Goal: Information Seeking & Learning: Learn about a topic

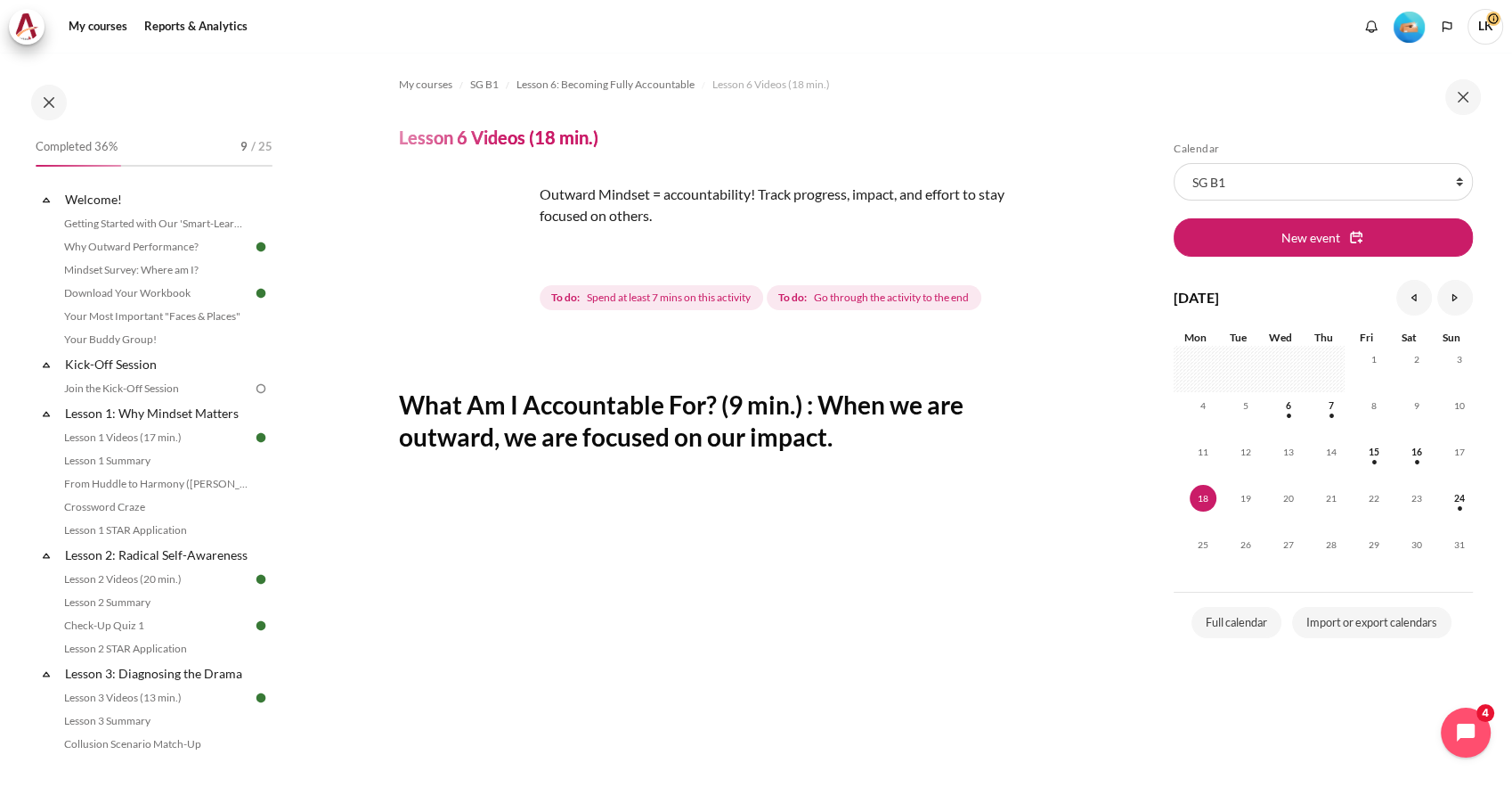
scroll to position [357, 0]
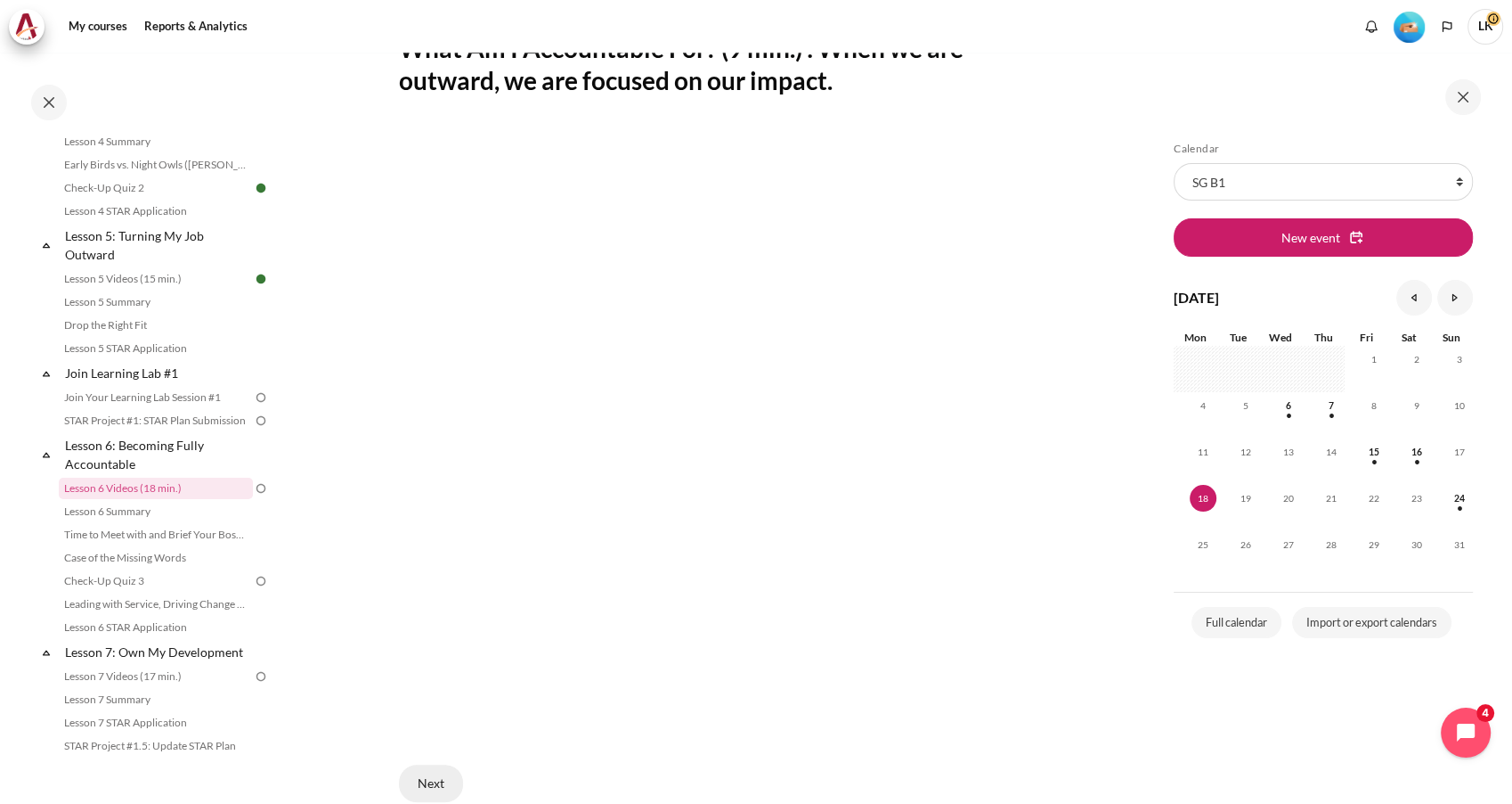
click at [436, 774] on button "Next" at bounding box center [431, 783] width 64 height 38
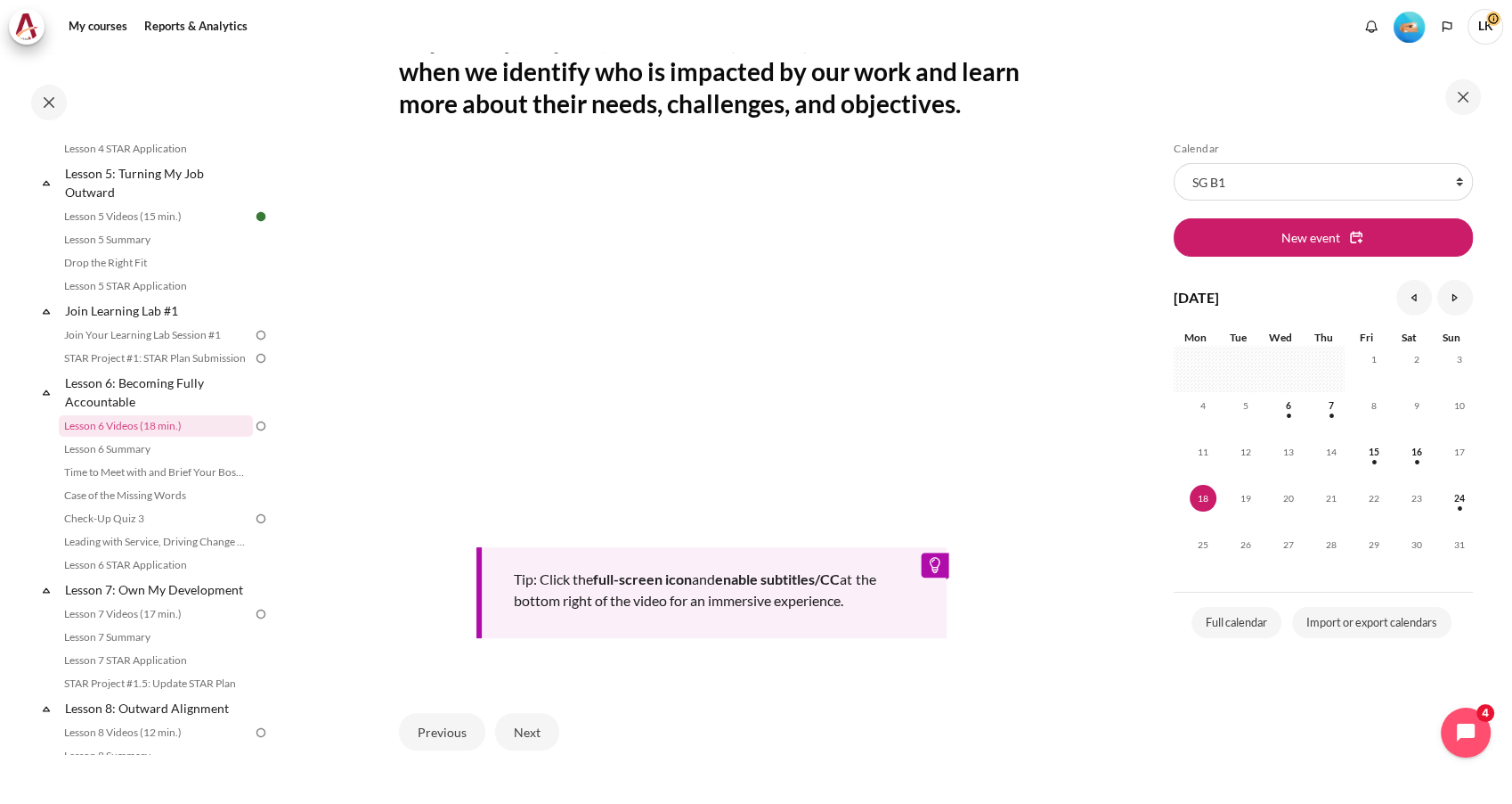
scroll to position [395, 0]
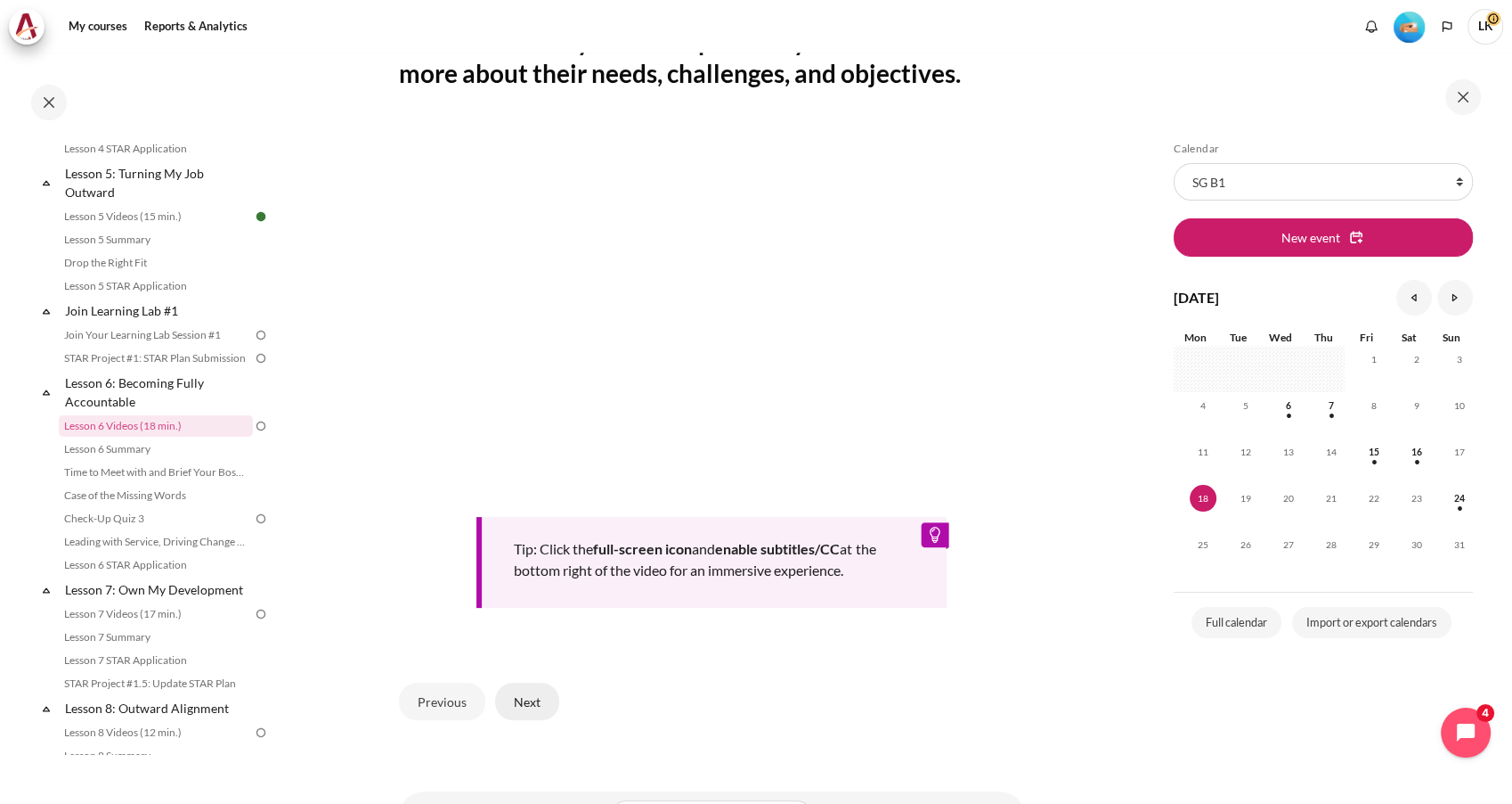
click at [533, 720] on button "Next" at bounding box center [527, 701] width 64 height 38
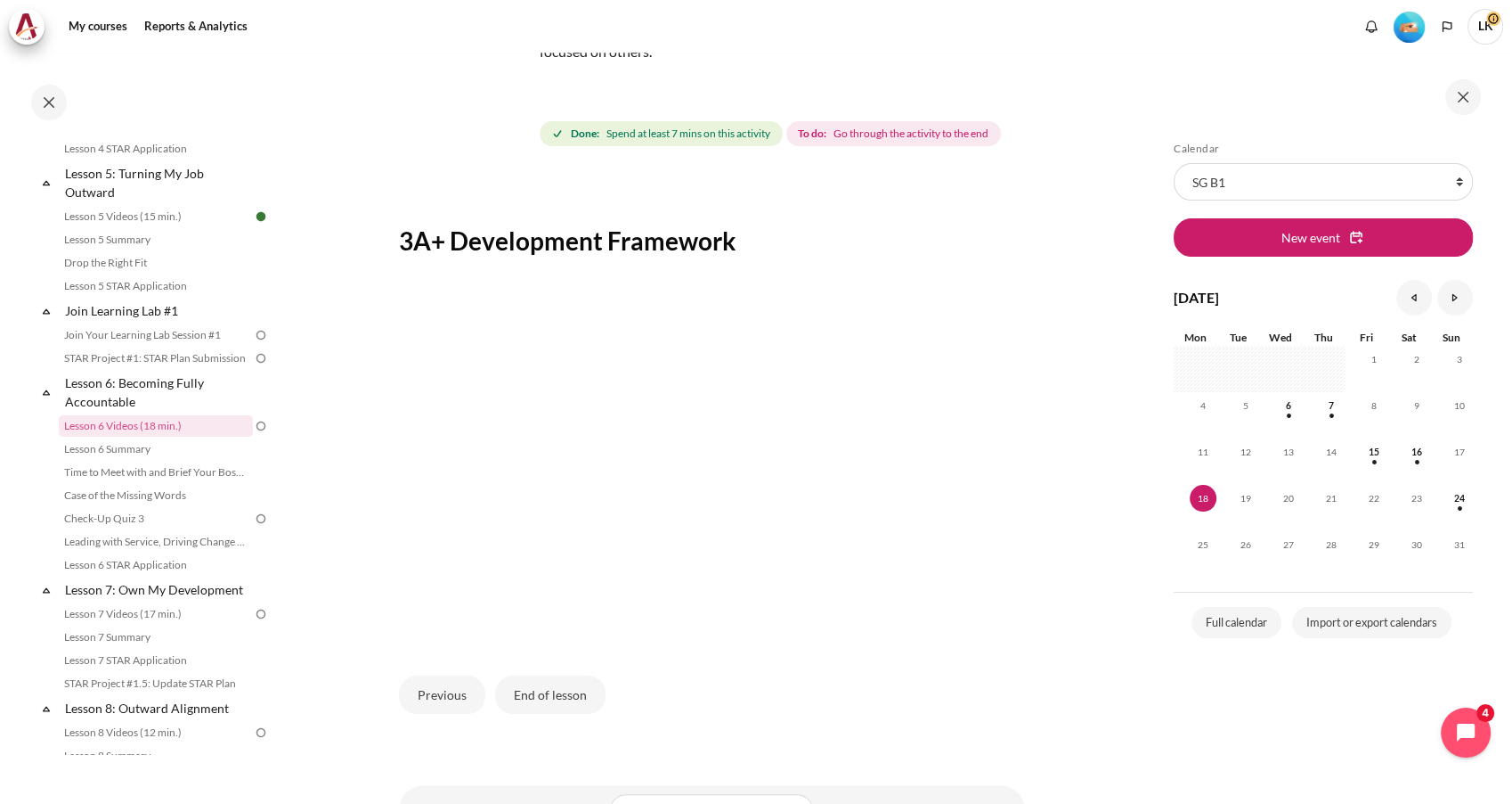
scroll to position [198, 0]
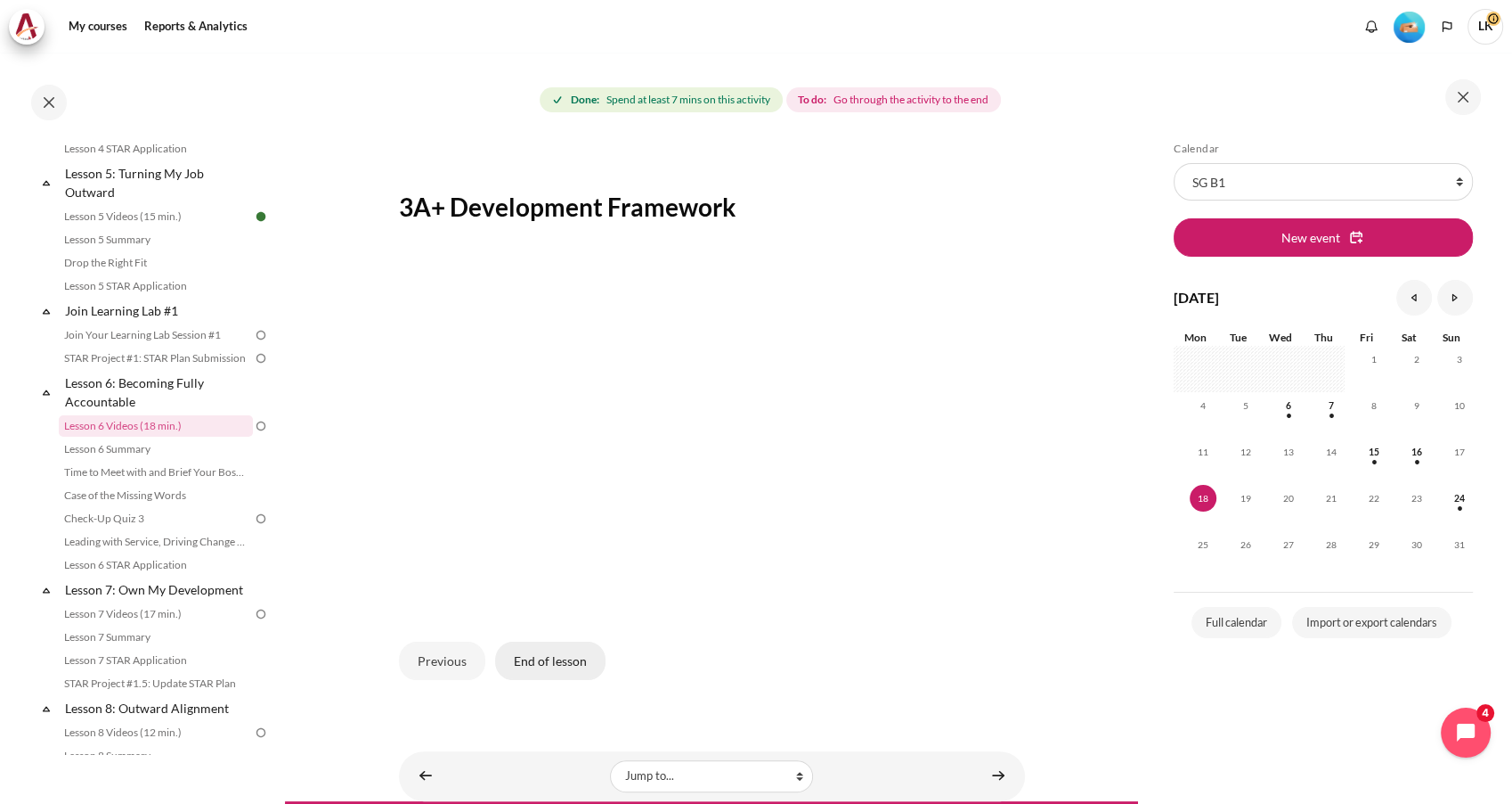
click at [584, 659] on button "End of lesson" at bounding box center [549, 660] width 110 height 38
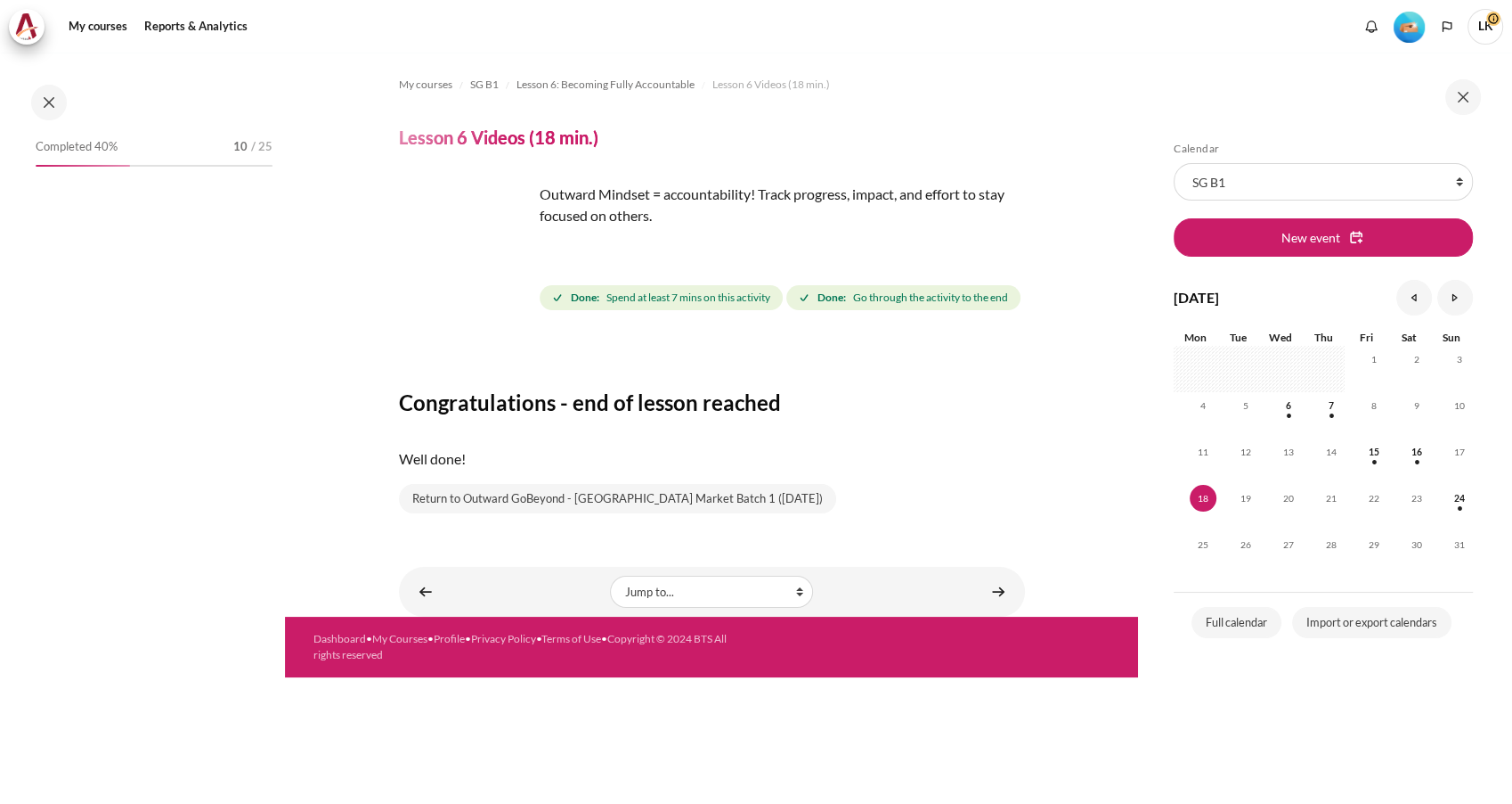
scroll to position [783, 0]
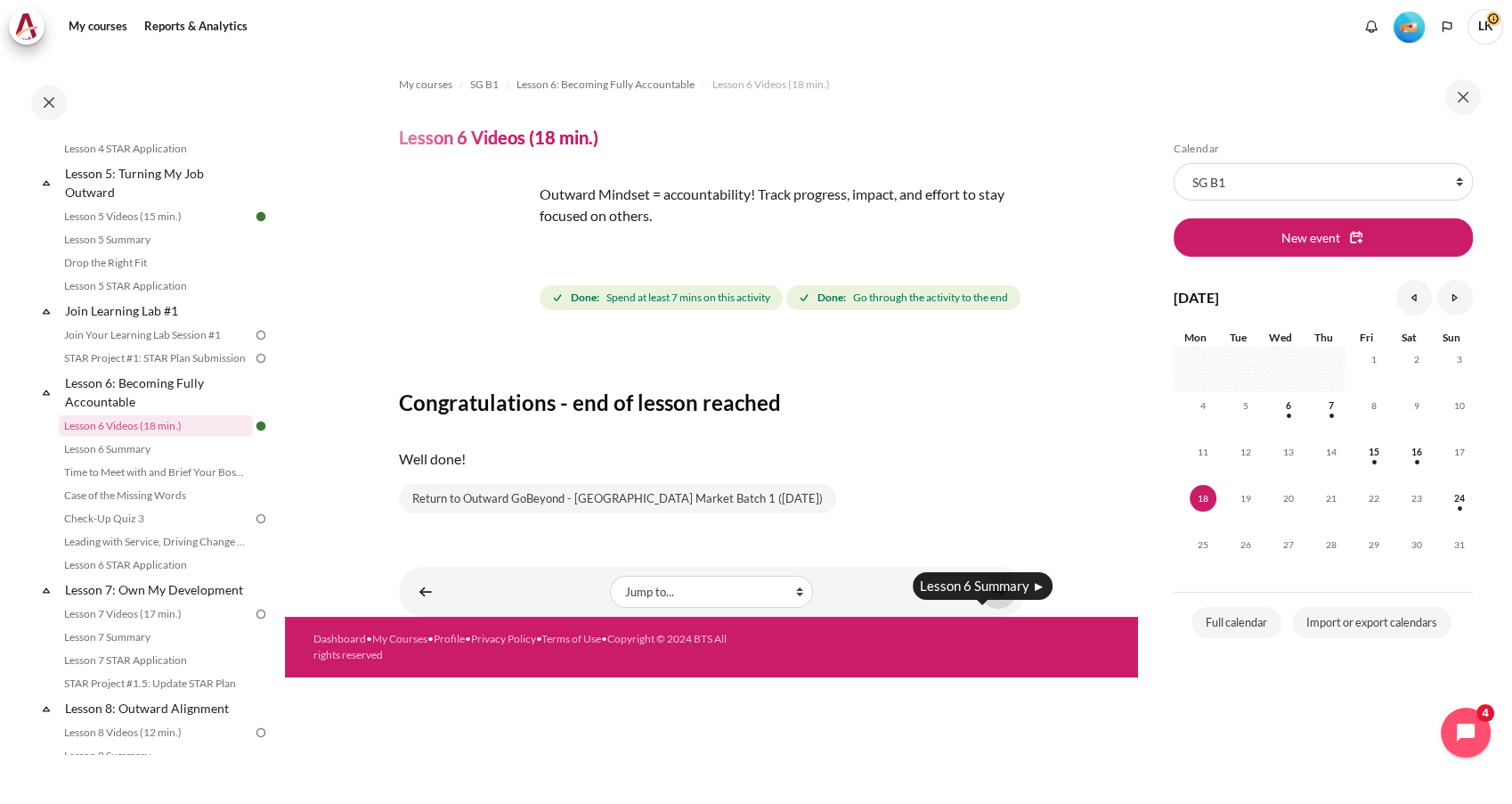
click at [995, 608] on link "Content" at bounding box center [998, 590] width 36 height 35
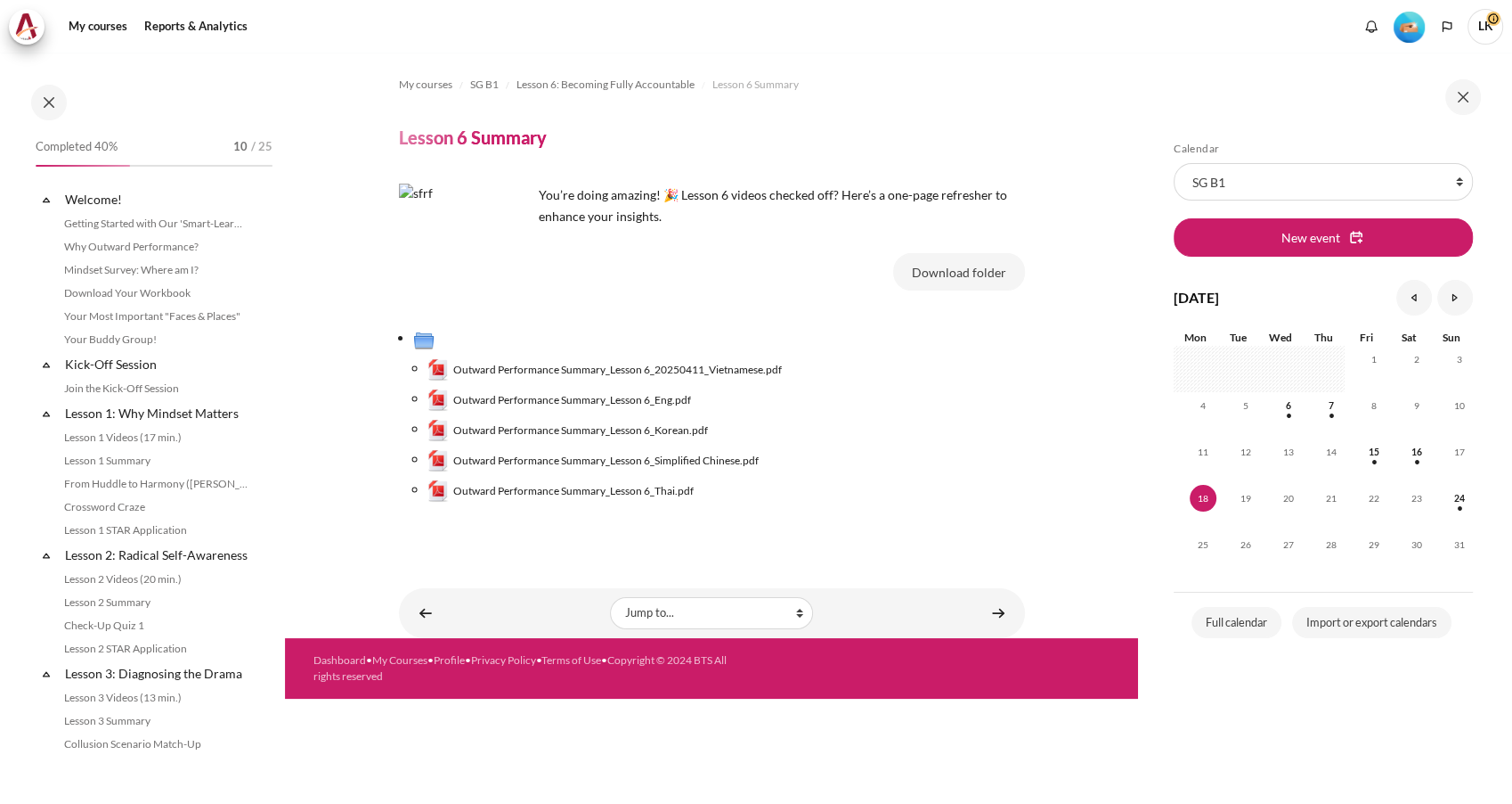
scroll to position [806, 0]
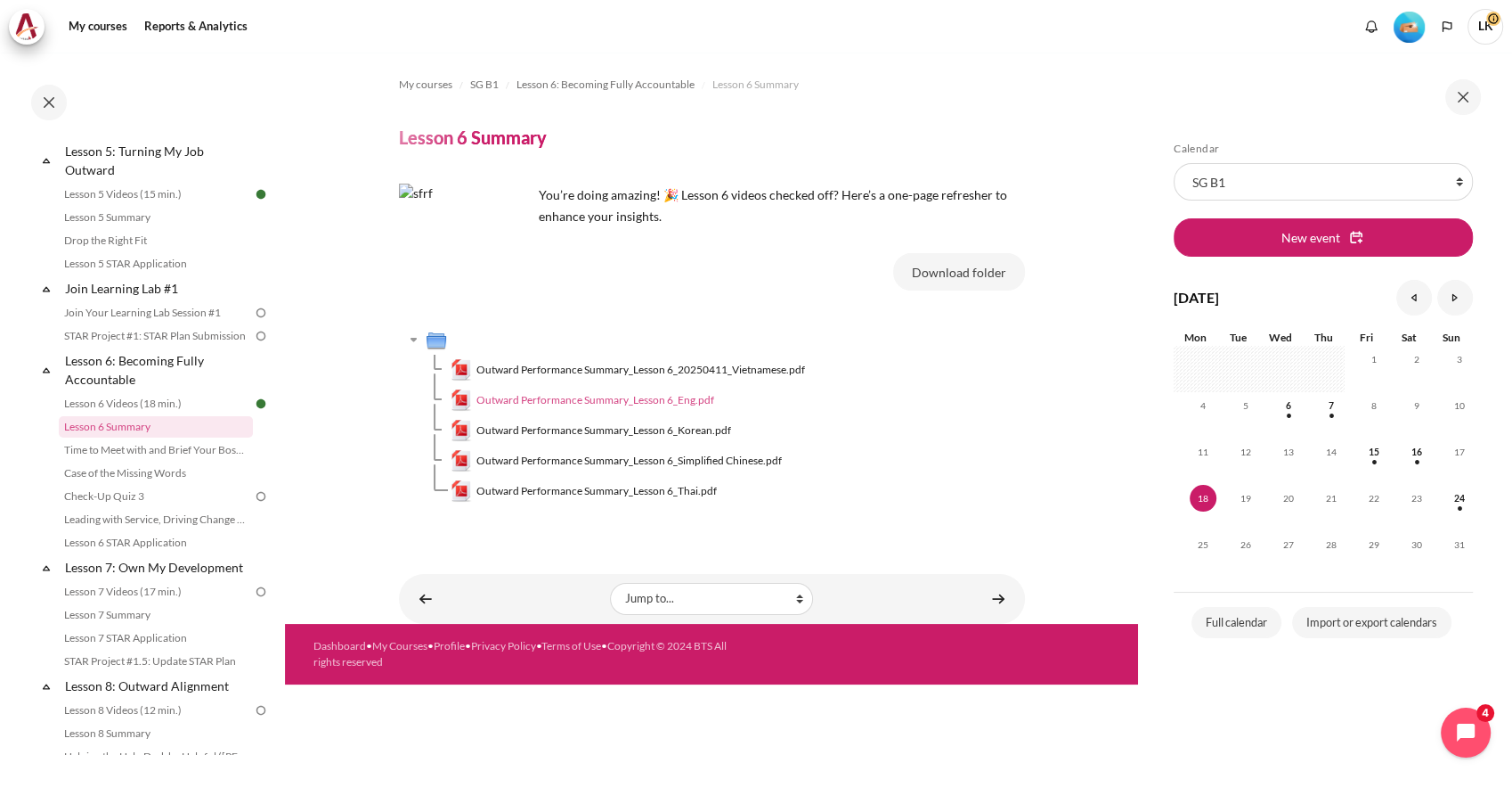
click at [634, 398] on span "Outward Performance Summary_Lesson 6_Eng.pdf" at bounding box center [595, 399] width 238 height 16
drag, startPoint x: 607, startPoint y: 392, endPoint x: 1011, endPoint y: 385, distance: 404.1
click at [1011, 385] on td "Outward Performance Summary_Lesson 6_Eng.pdf" at bounding box center [738, 400] width 574 height 30
click at [586, 402] on span "Outward Performance Summary_Lesson 6_Eng.pdf" at bounding box center [595, 399] width 238 height 16
click at [997, 603] on link "Content" at bounding box center [998, 598] width 36 height 35
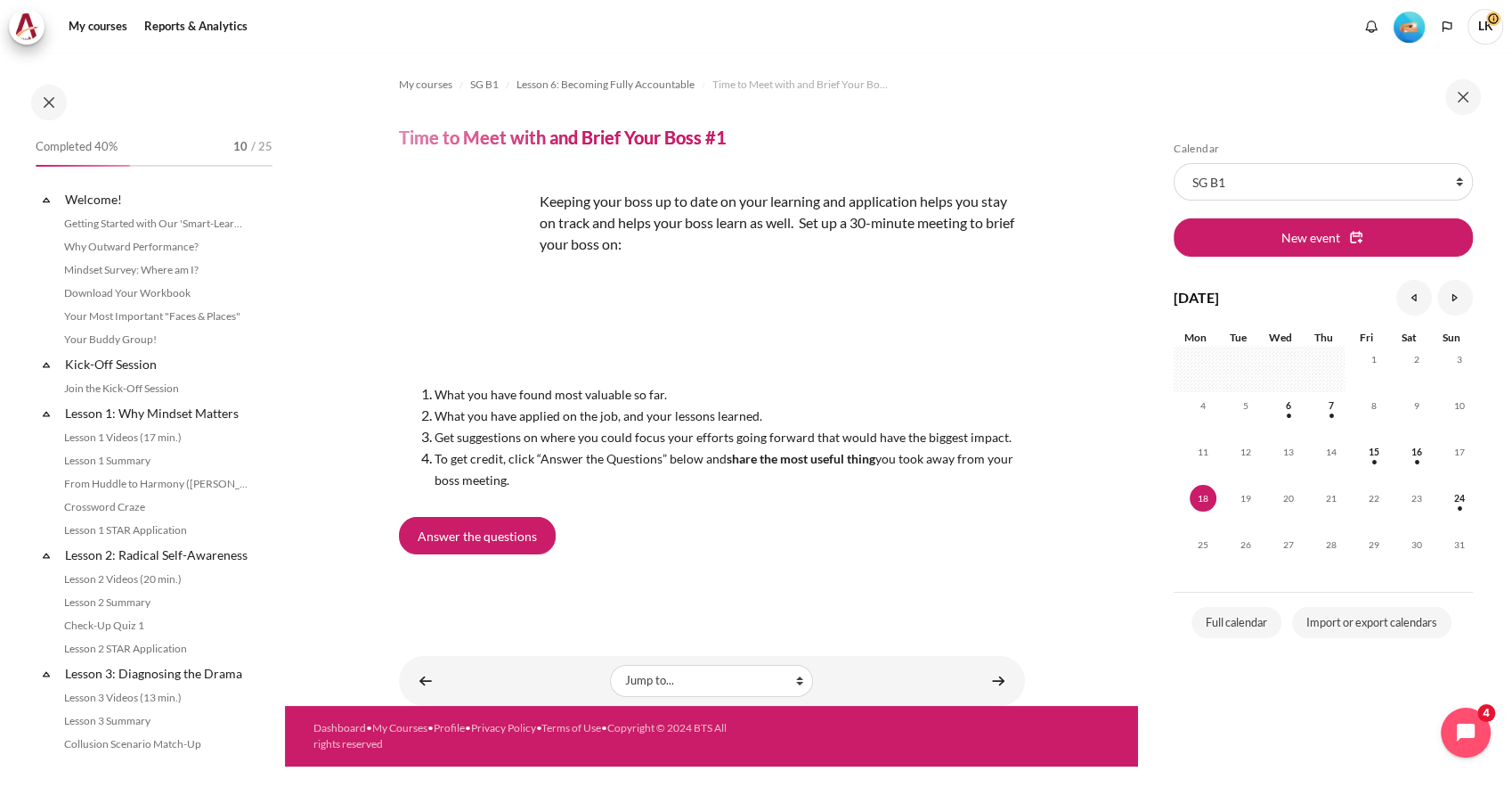
scroll to position [828, 0]
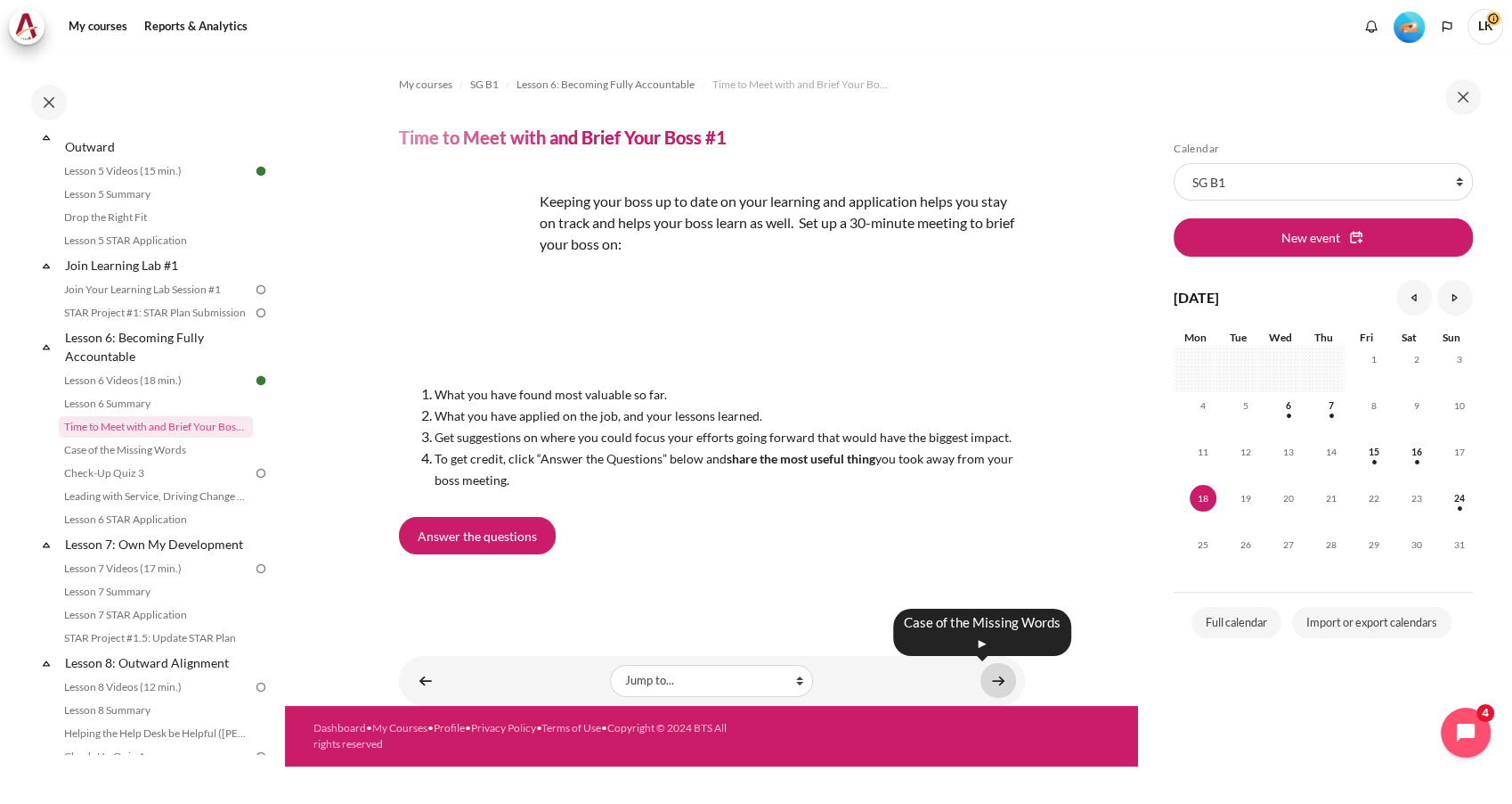
click at [1003, 684] on link "Content" at bounding box center [998, 680] width 36 height 35
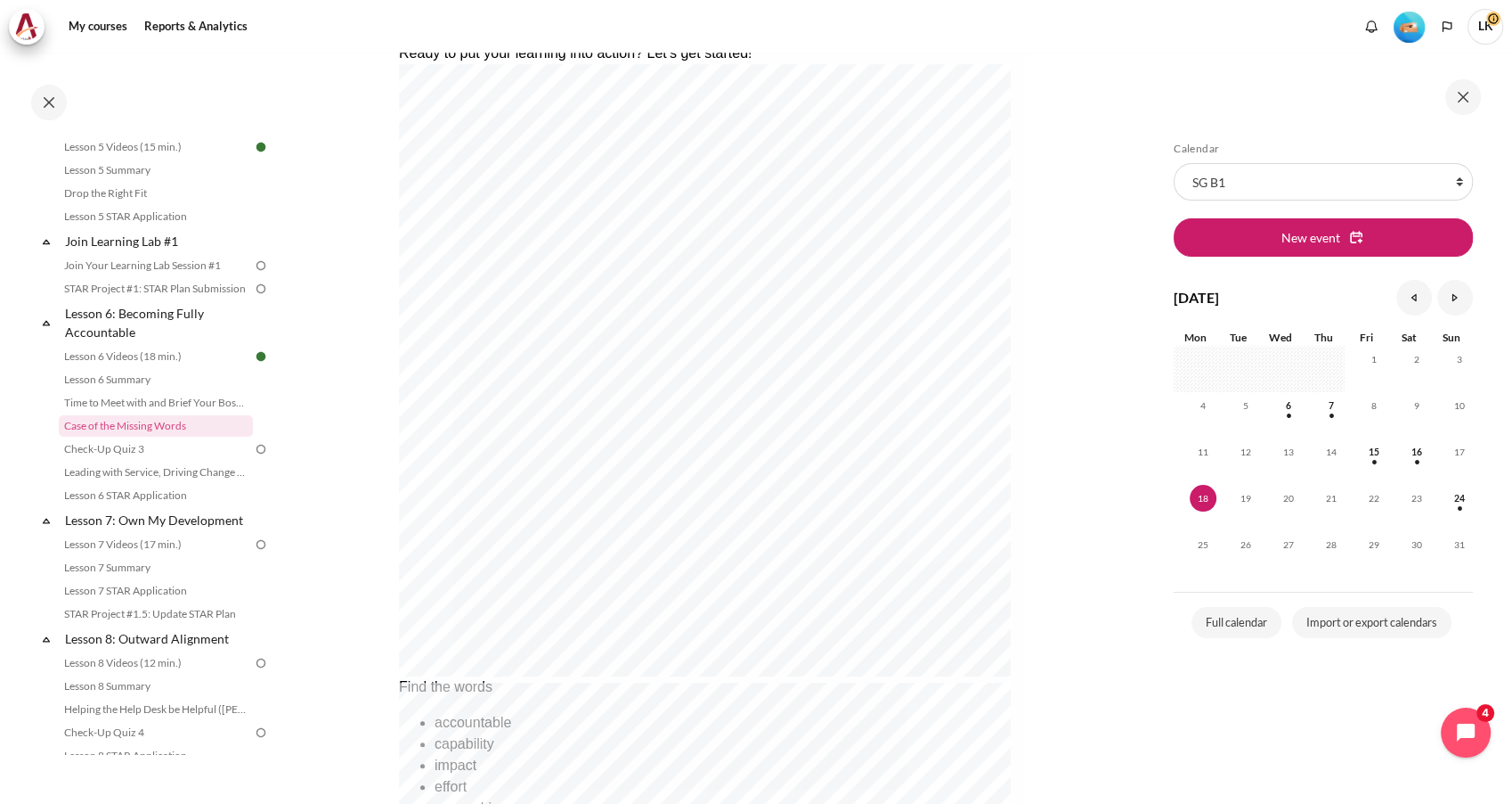
scroll to position [640, 0]
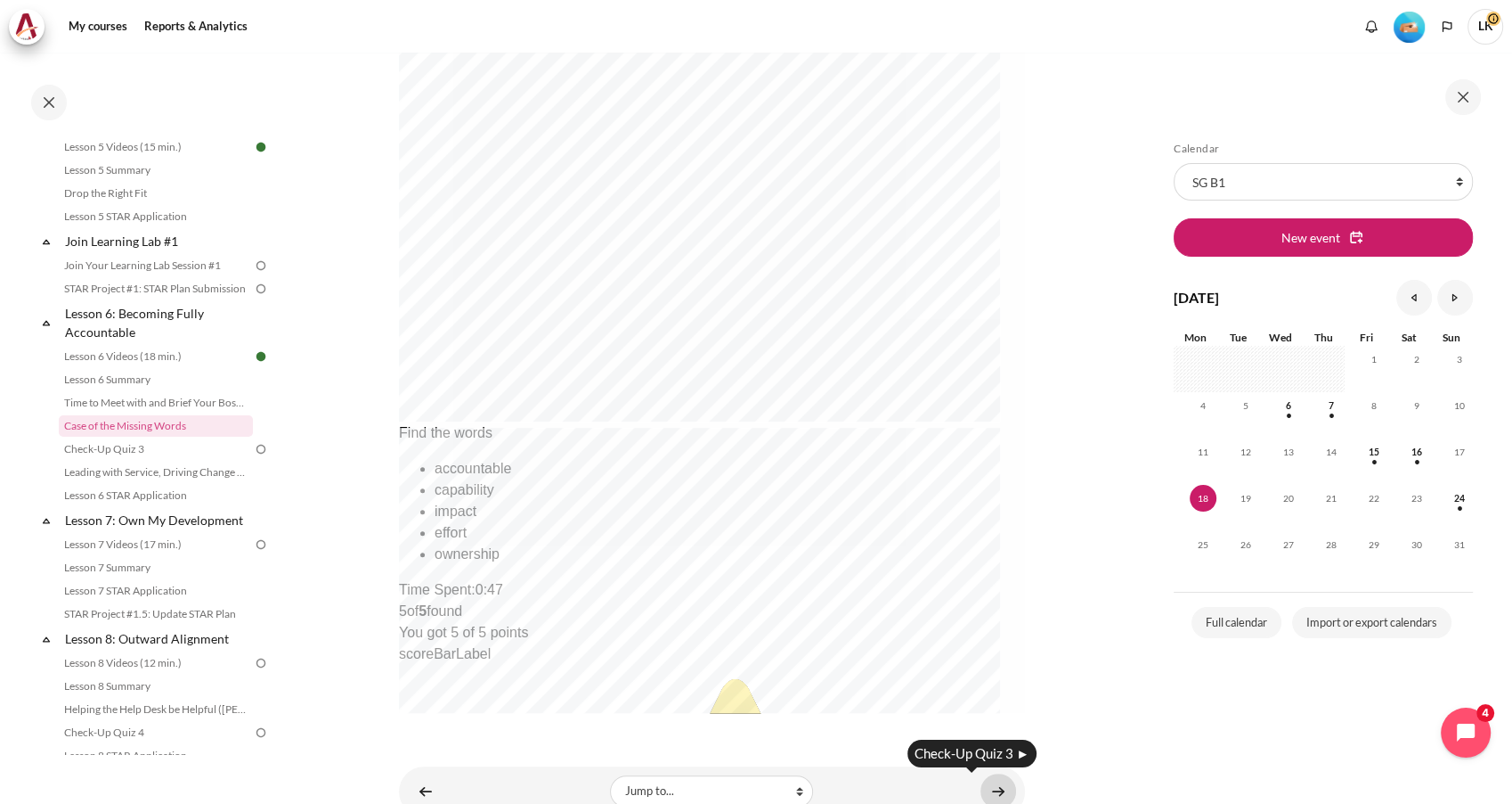
click at [987, 789] on link "Content" at bounding box center [998, 790] width 36 height 35
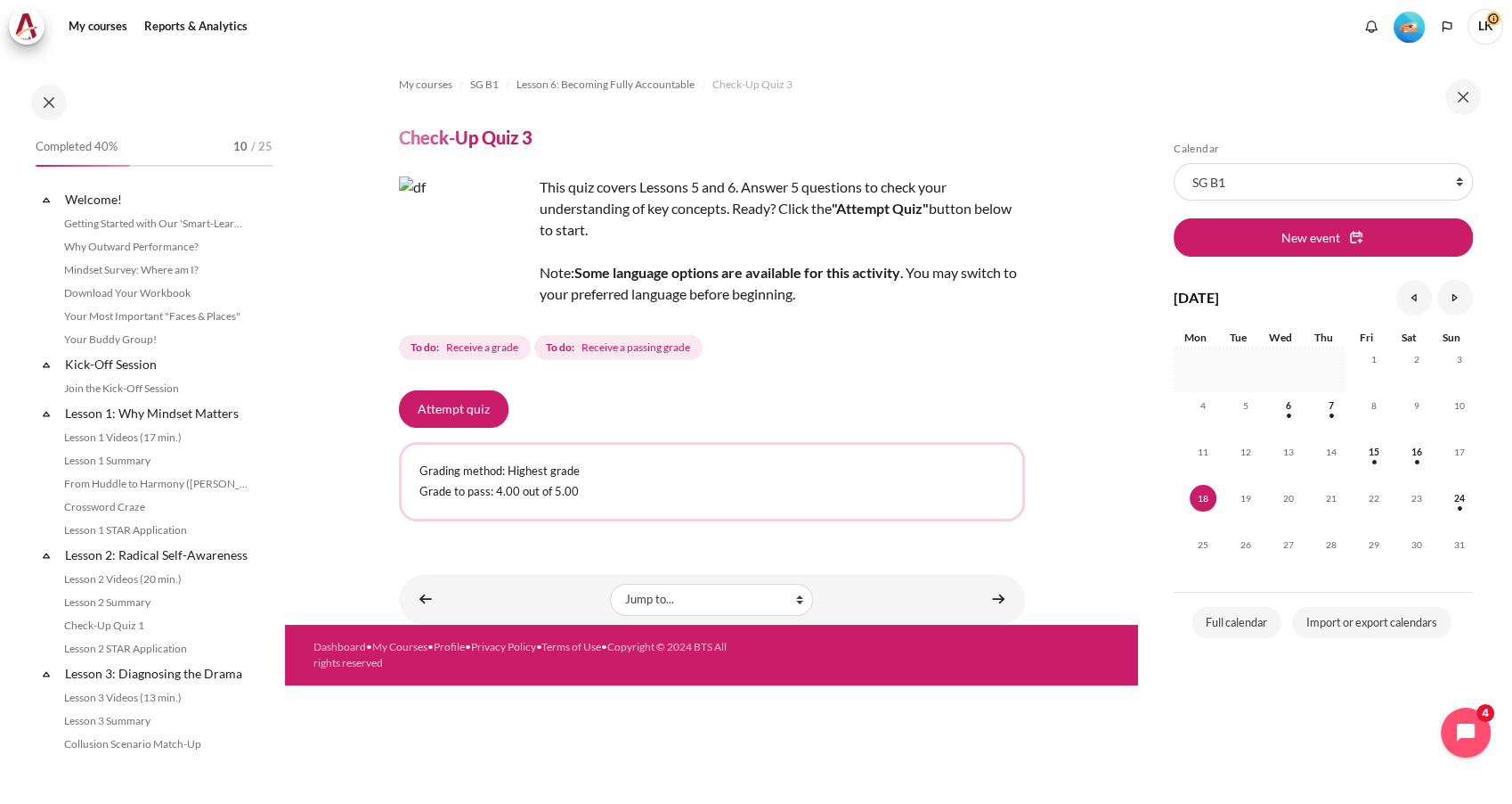
scroll to position [876, 0]
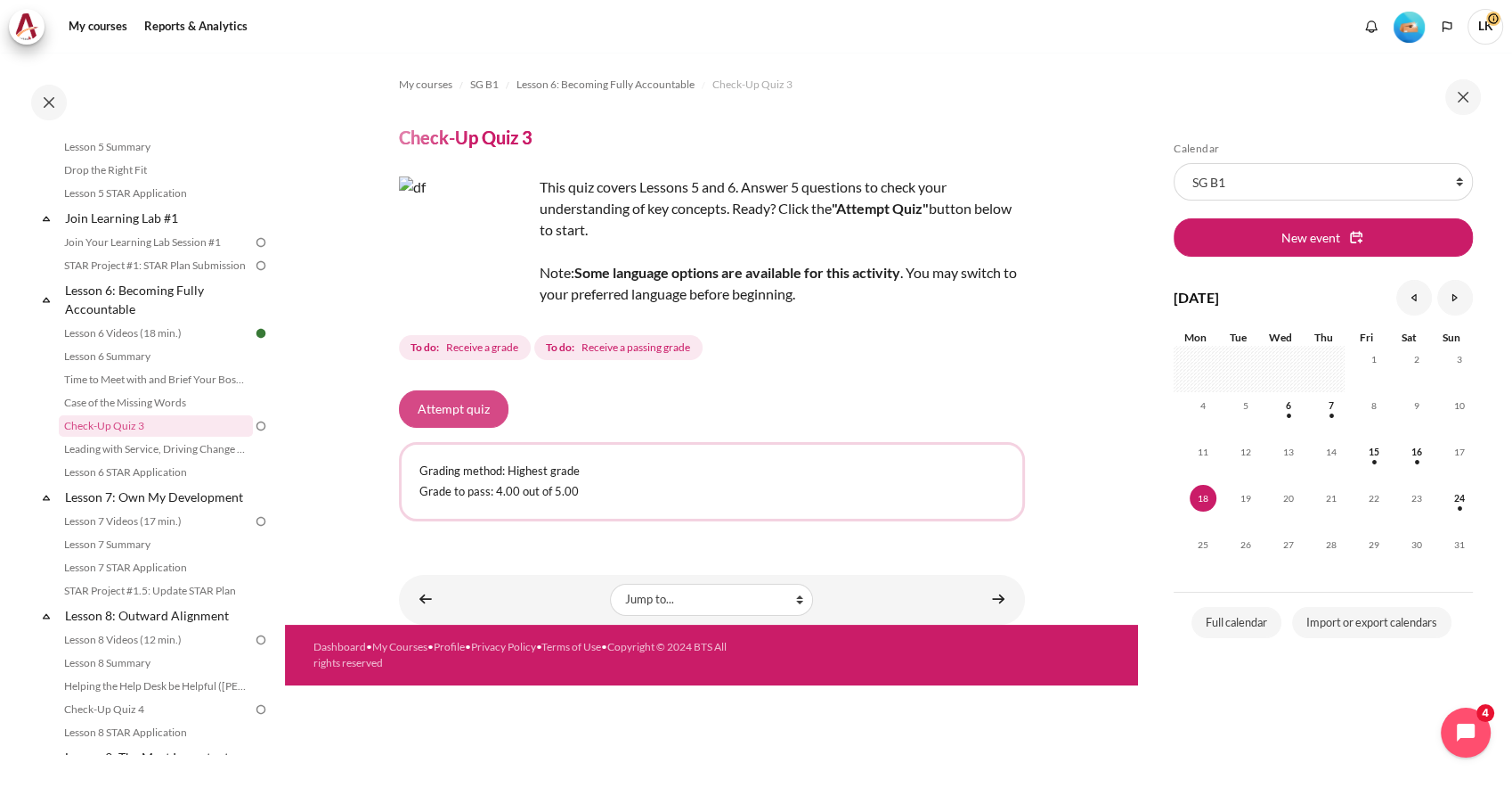
click at [463, 402] on button "Attempt quiz" at bounding box center [454, 410] width 109 height 38
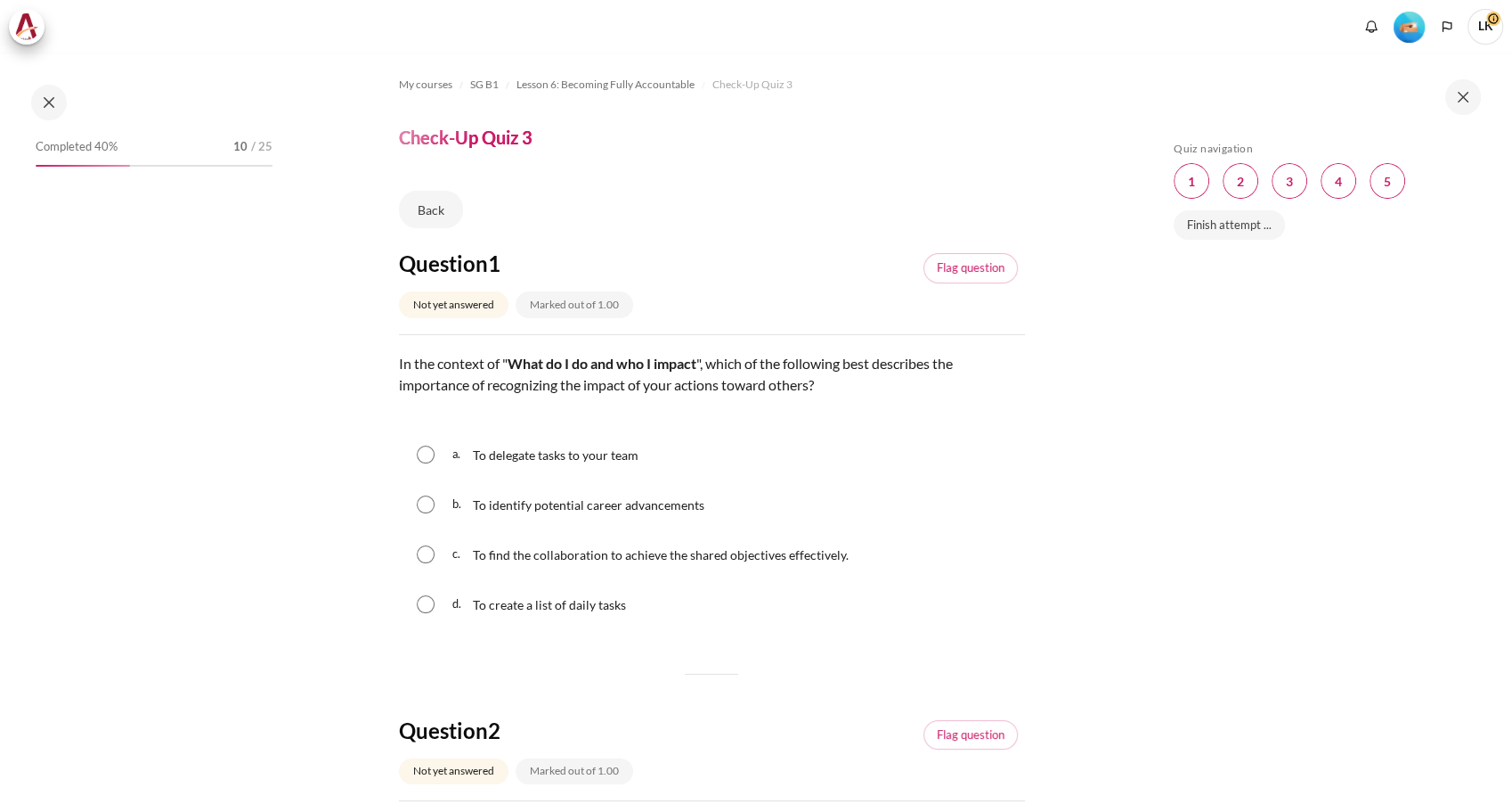
scroll to position [876, 0]
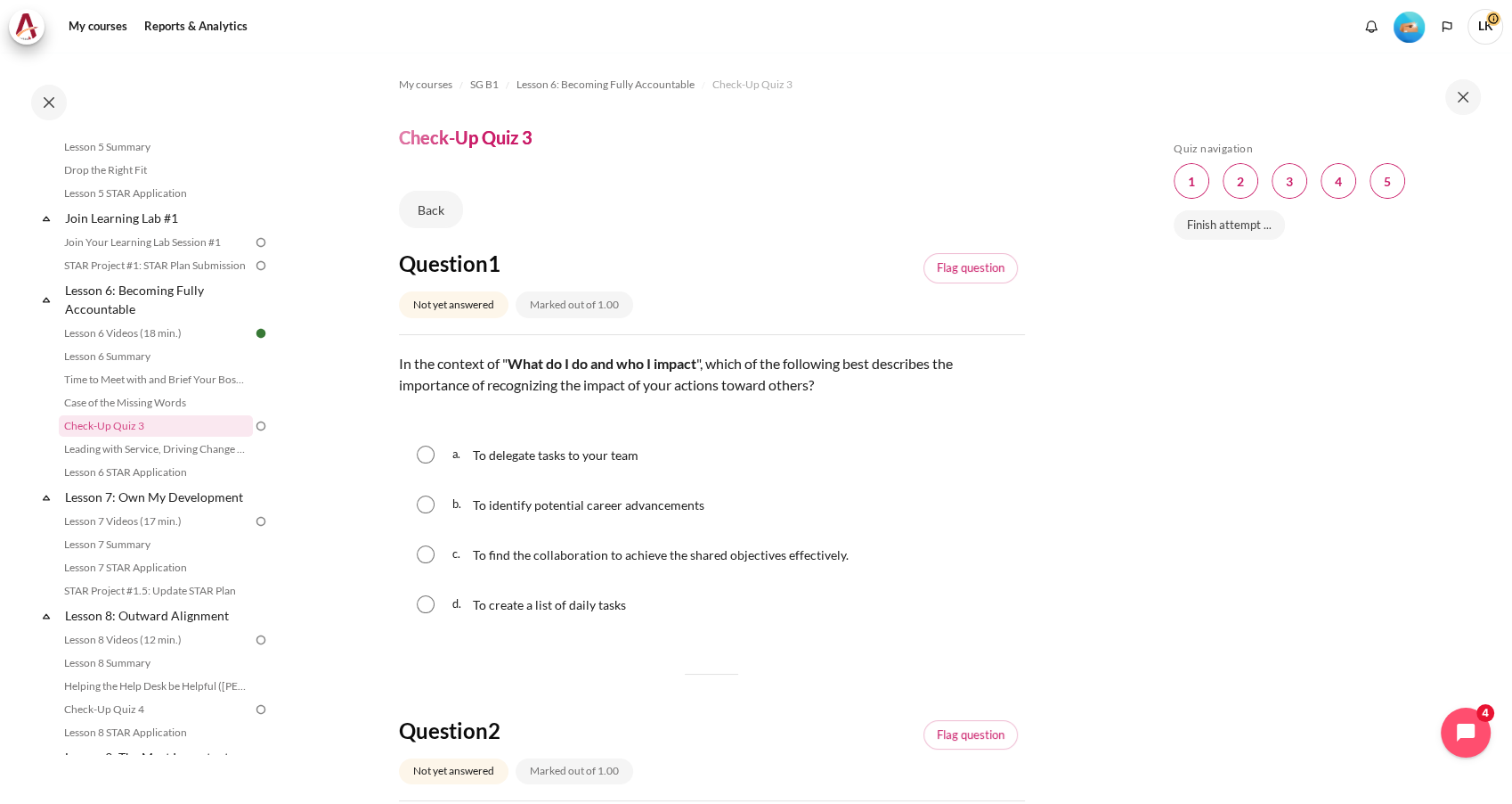
click at [429, 553] on input "Content" at bounding box center [425, 554] width 18 height 18
radio input "true"
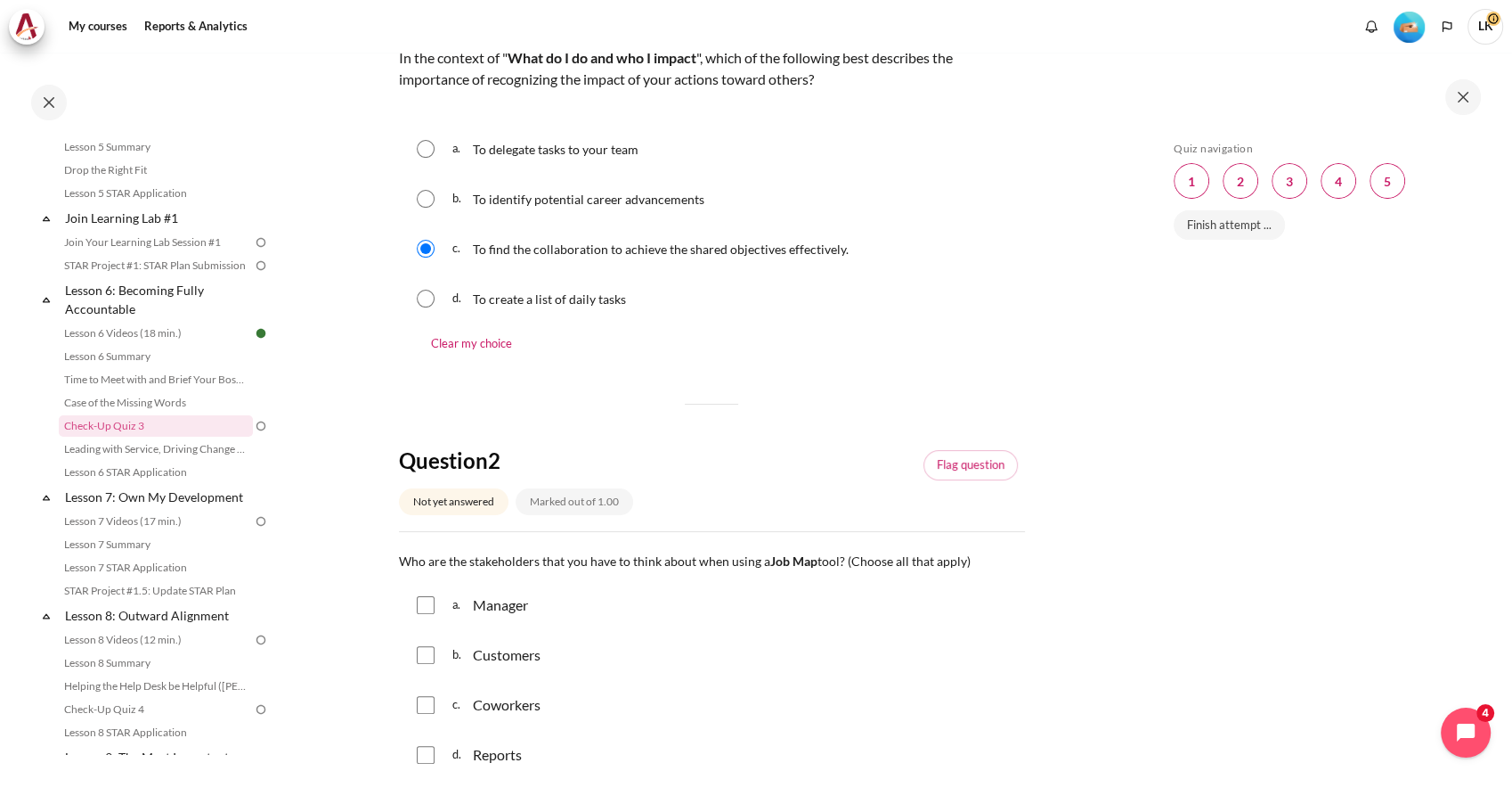
scroll to position [494, 0]
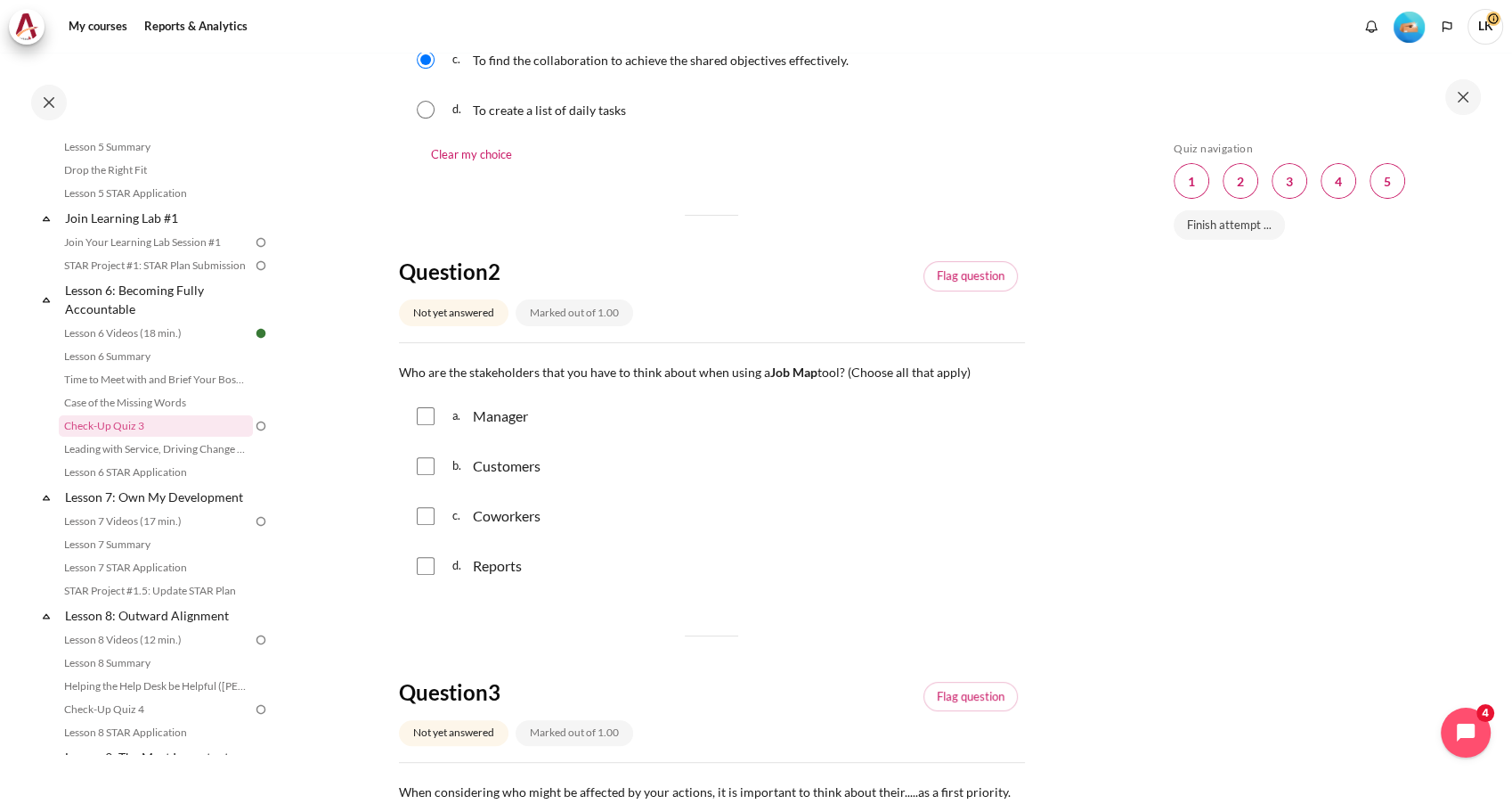
click at [428, 416] on input "Content" at bounding box center [425, 415] width 18 height 18
checkbox input "true"
click at [422, 458] on input "Content" at bounding box center [425, 465] width 18 height 18
checkbox input "true"
click at [418, 513] on input "Content" at bounding box center [425, 515] width 18 height 18
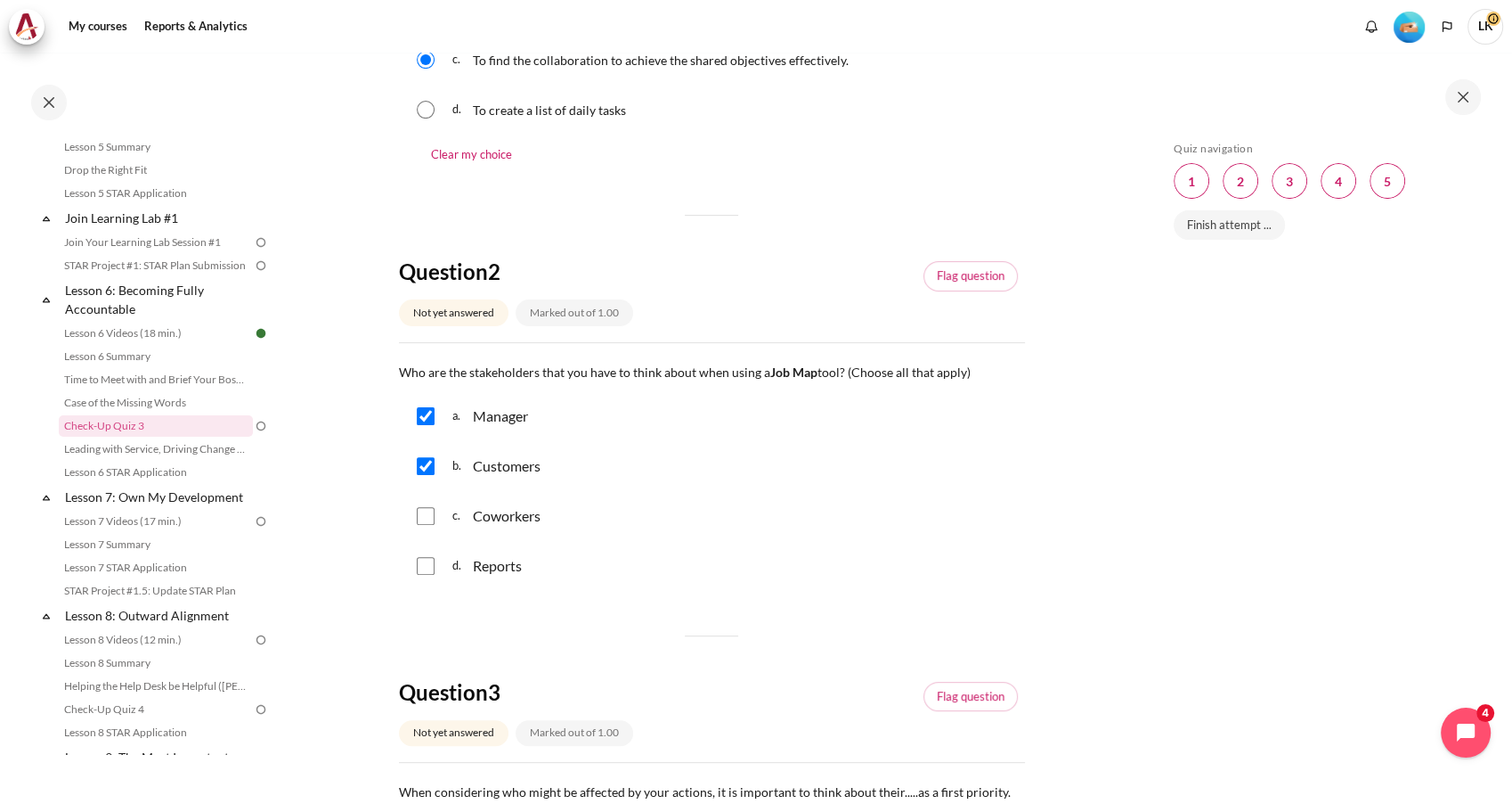
checkbox input "true"
click at [423, 562] on input "Content" at bounding box center [425, 565] width 18 height 18
checkbox input "true"
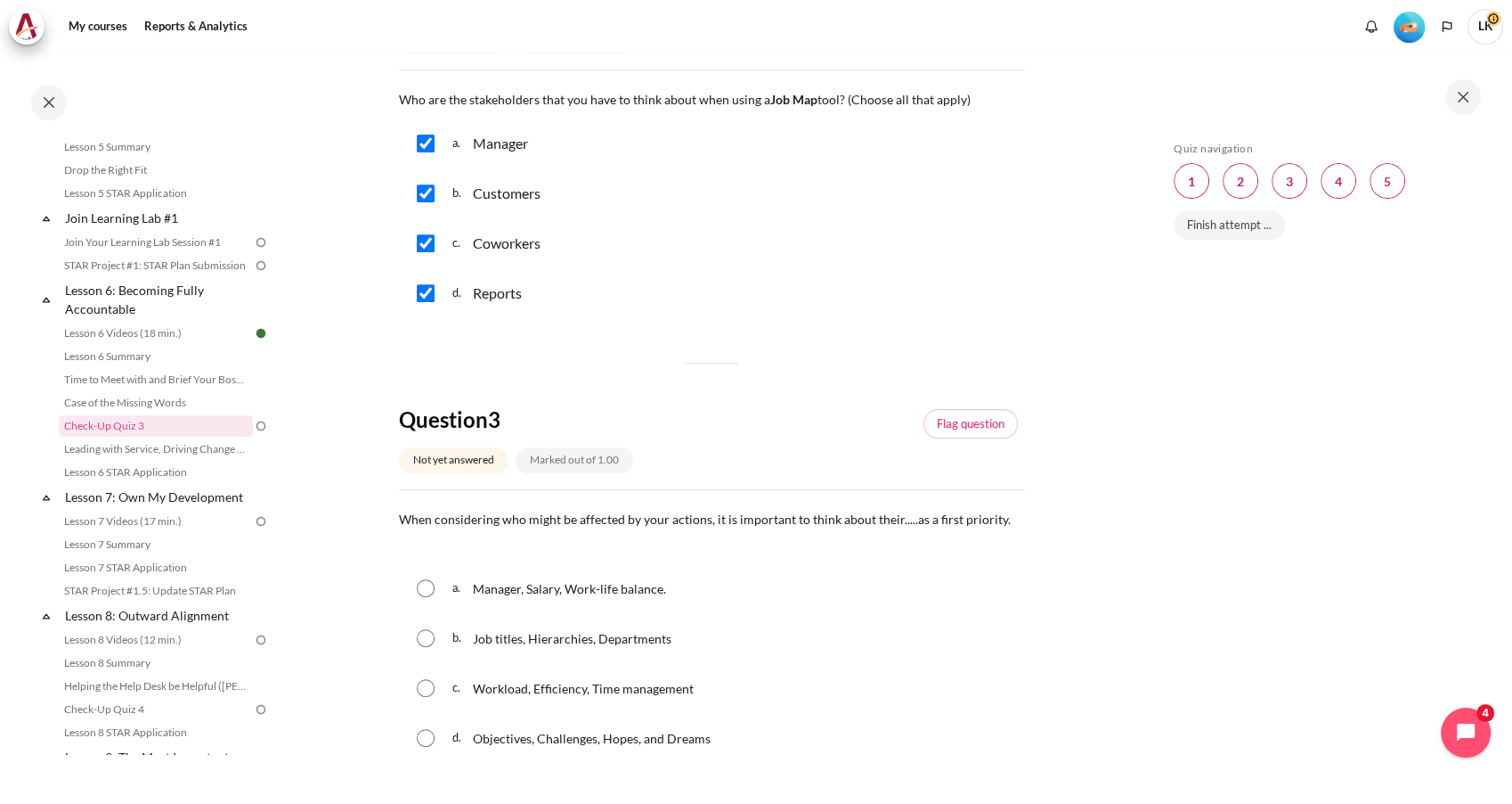
scroll to position [791, 0]
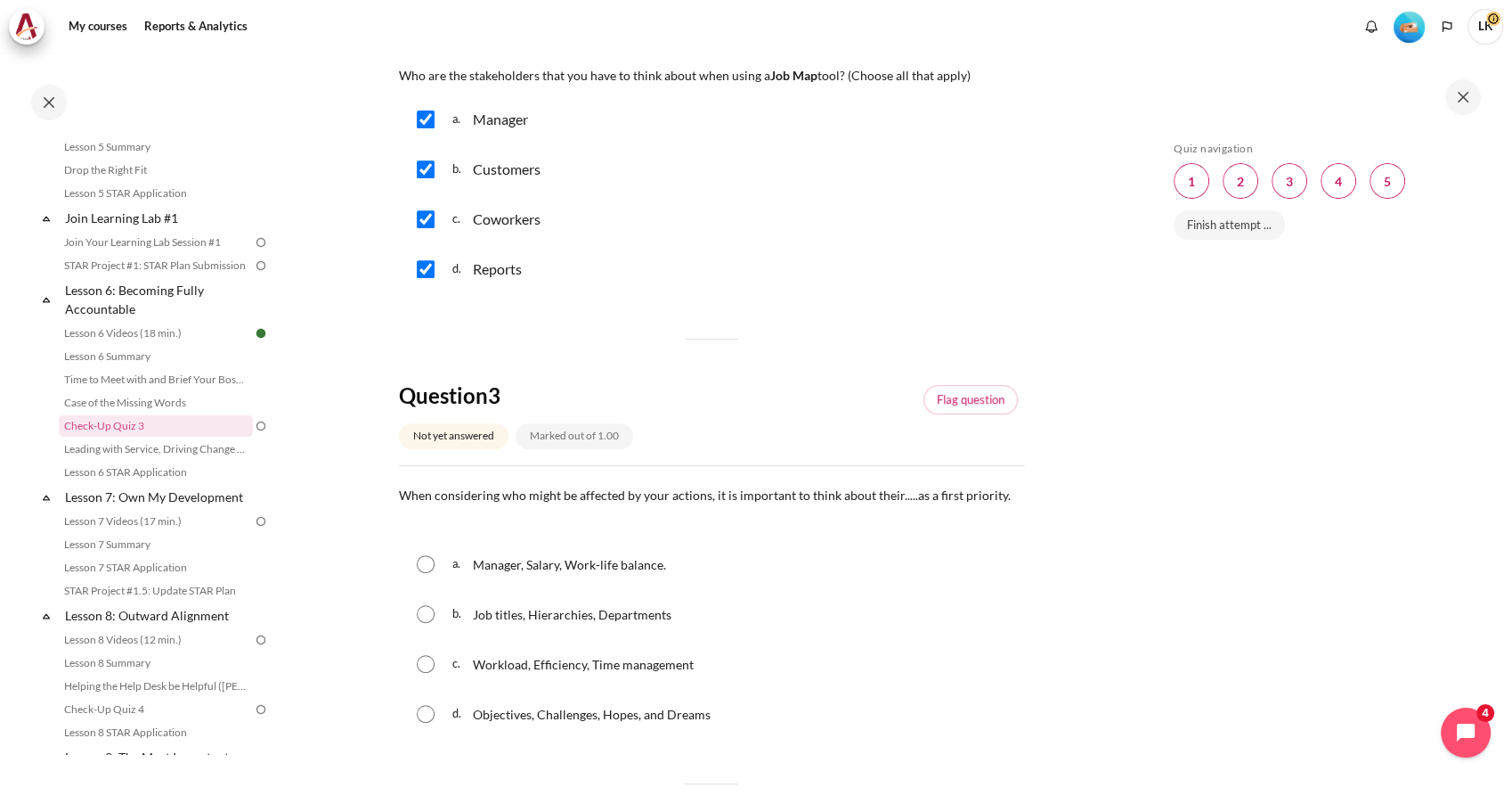
click at [435, 697] on div "d. Objectives, Challenges, Hopes, and Dreams" at bounding box center [711, 713] width 626 height 46
click at [422, 715] on input "Content" at bounding box center [425, 714] width 18 height 18
radio input "true"
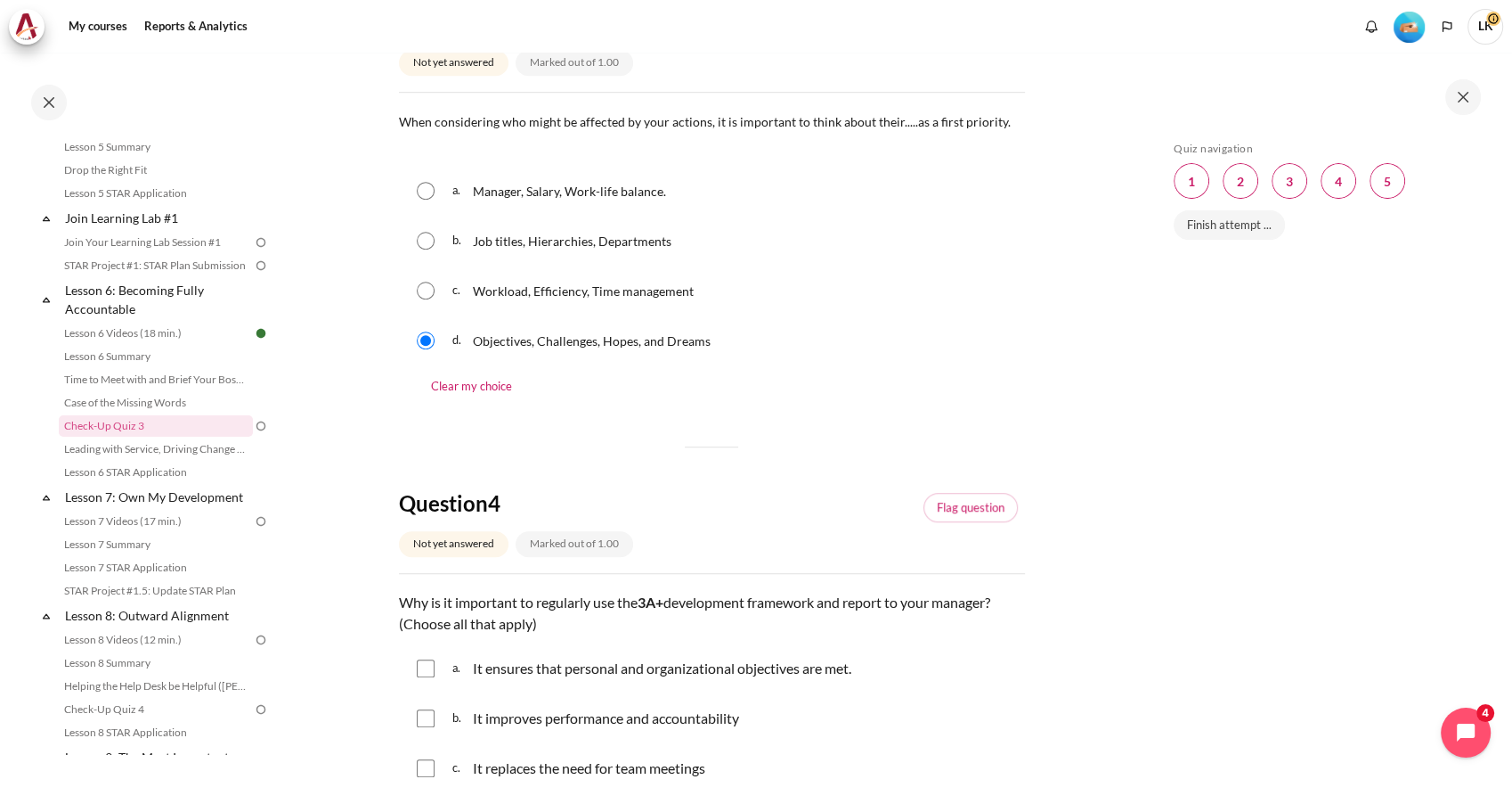
scroll to position [1287, 0]
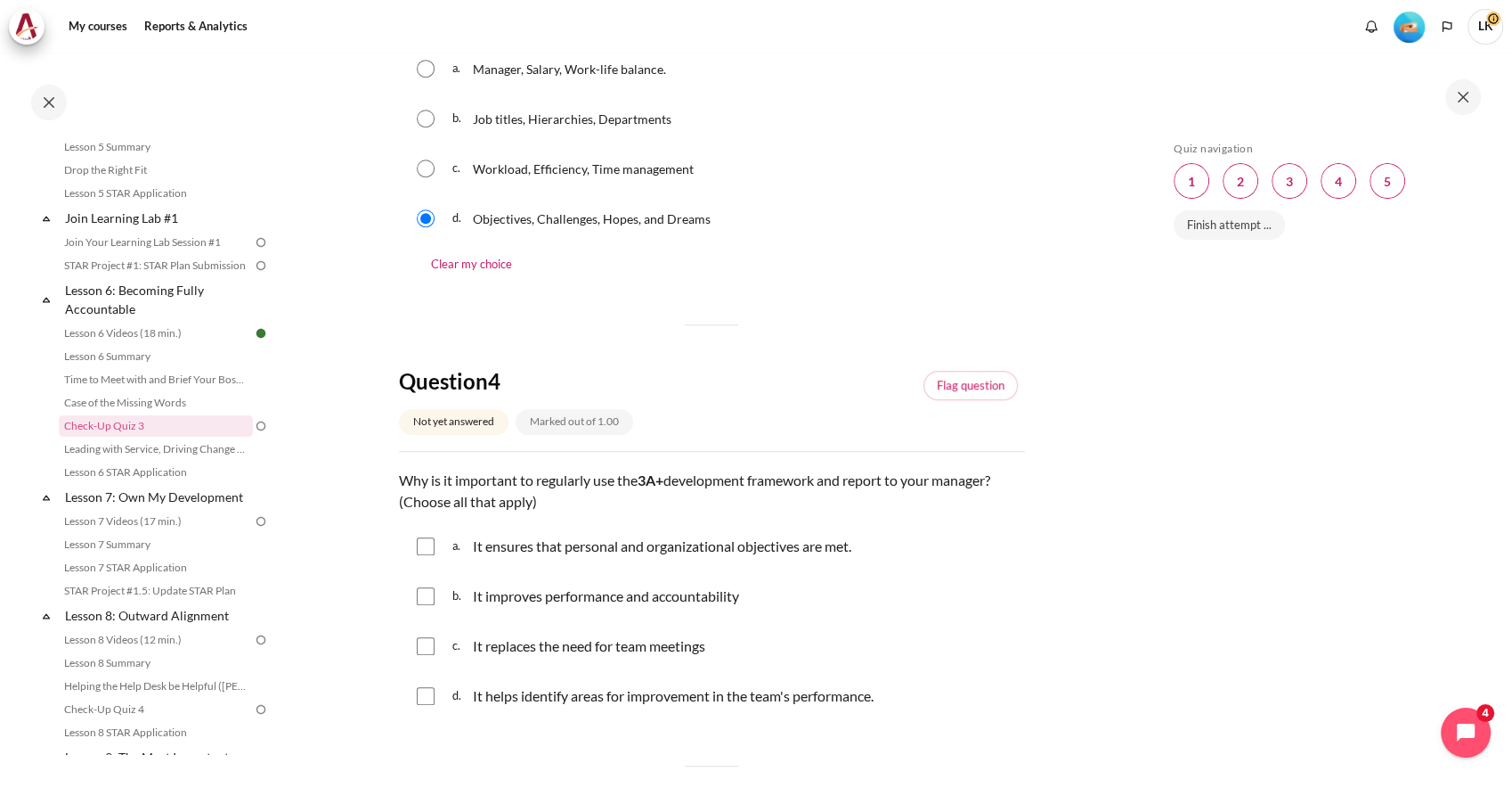
click at [427, 549] on input "Content" at bounding box center [425, 546] width 18 height 18
checkbox input "true"
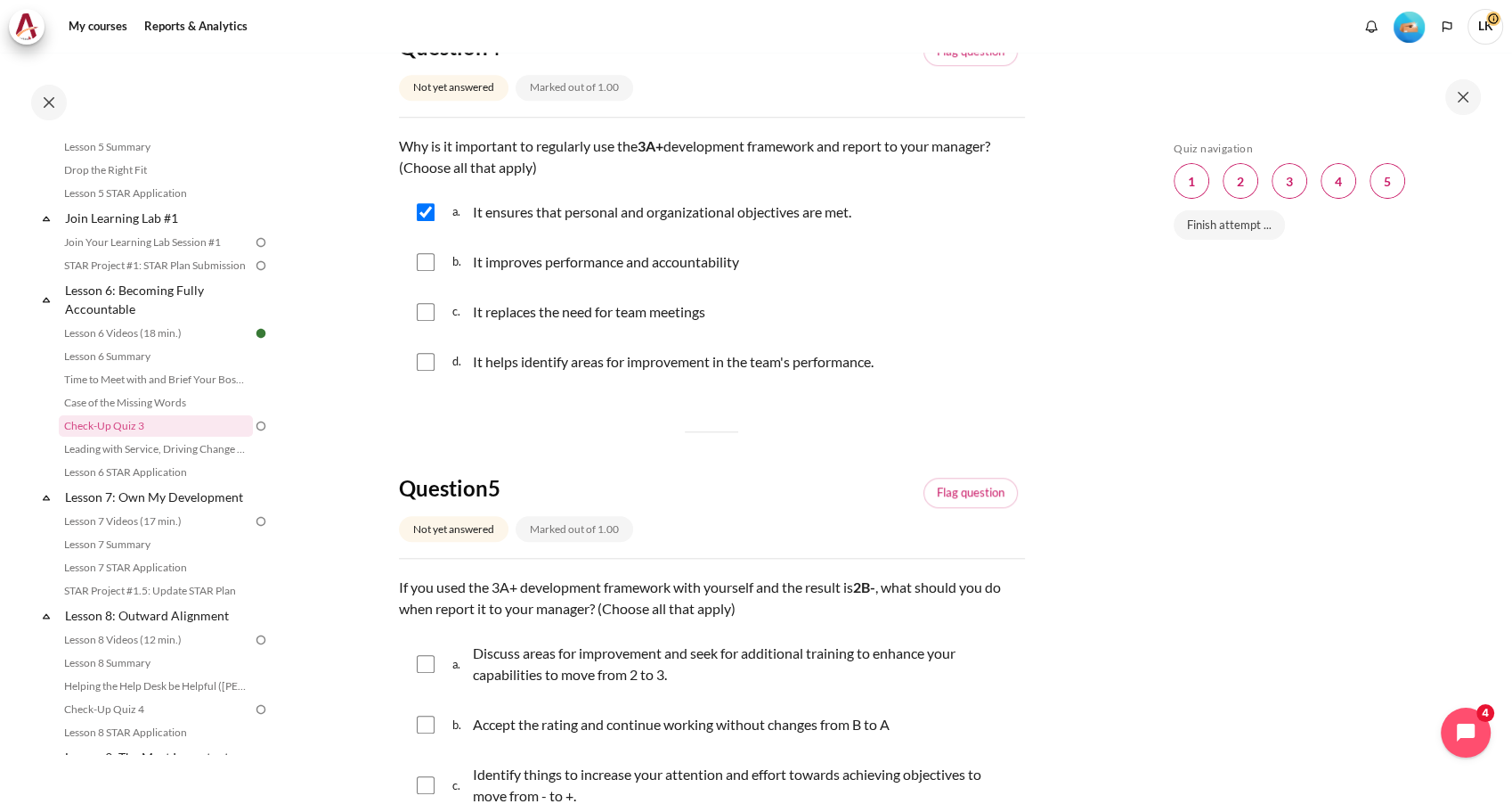
scroll to position [1682, 0]
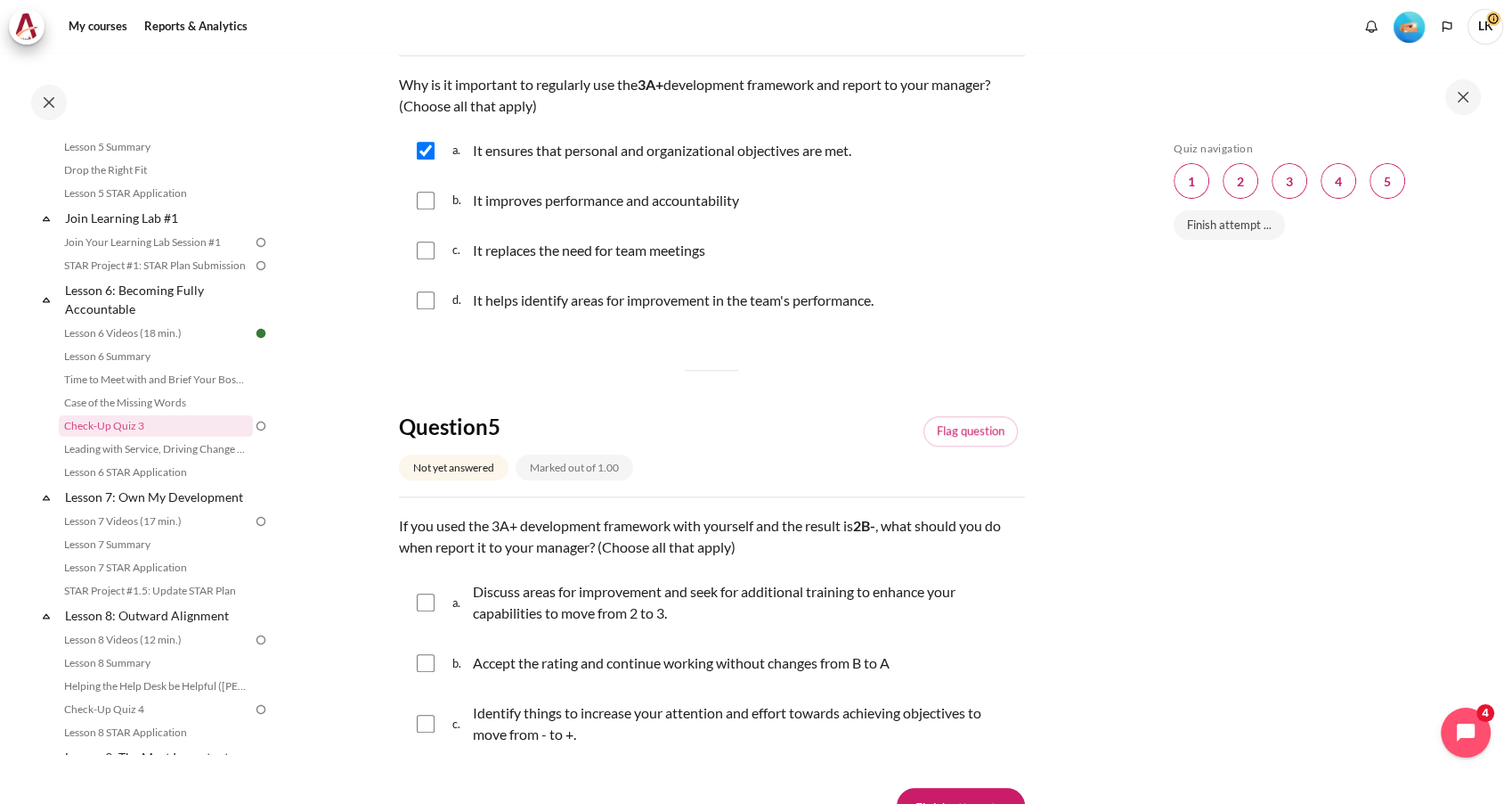
click at [420, 599] on input "Content" at bounding box center [425, 602] width 18 height 18
checkbox input "true"
click at [428, 720] on input "Content" at bounding box center [425, 723] width 18 height 18
checkbox input "true"
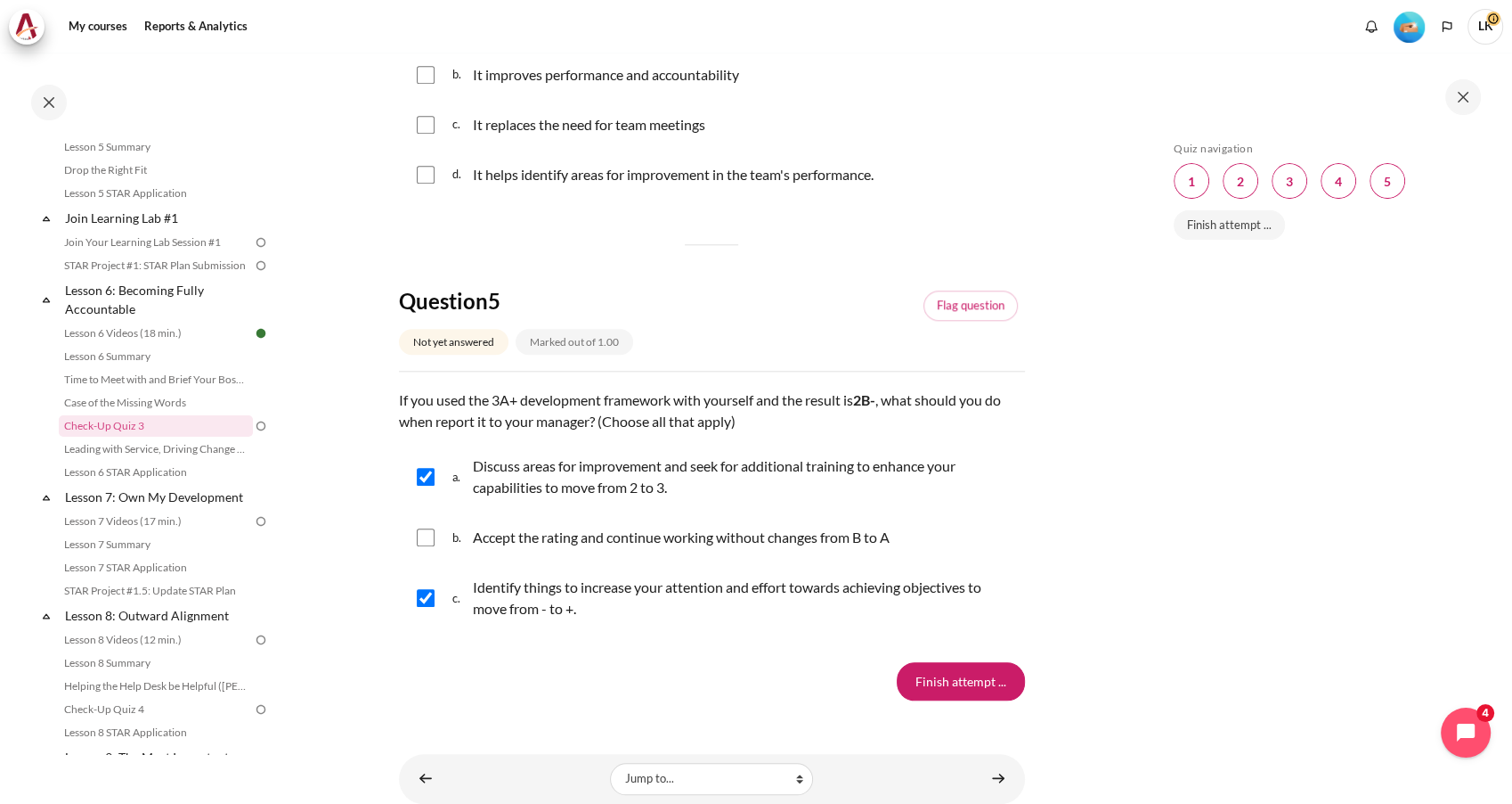
scroll to position [1867, 0]
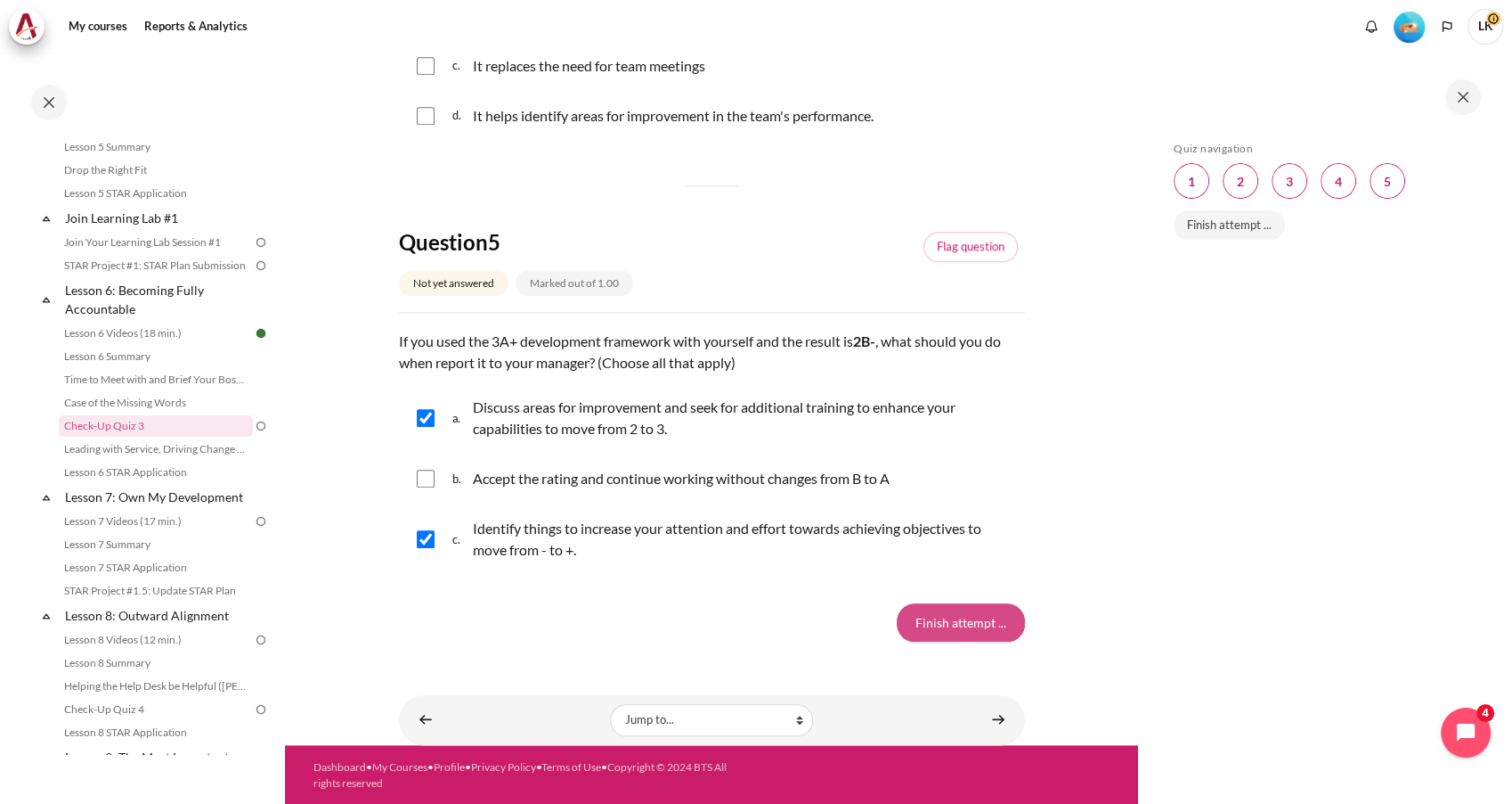
click at [962, 606] on input "Finish attempt ..." at bounding box center [961, 622] width 128 height 38
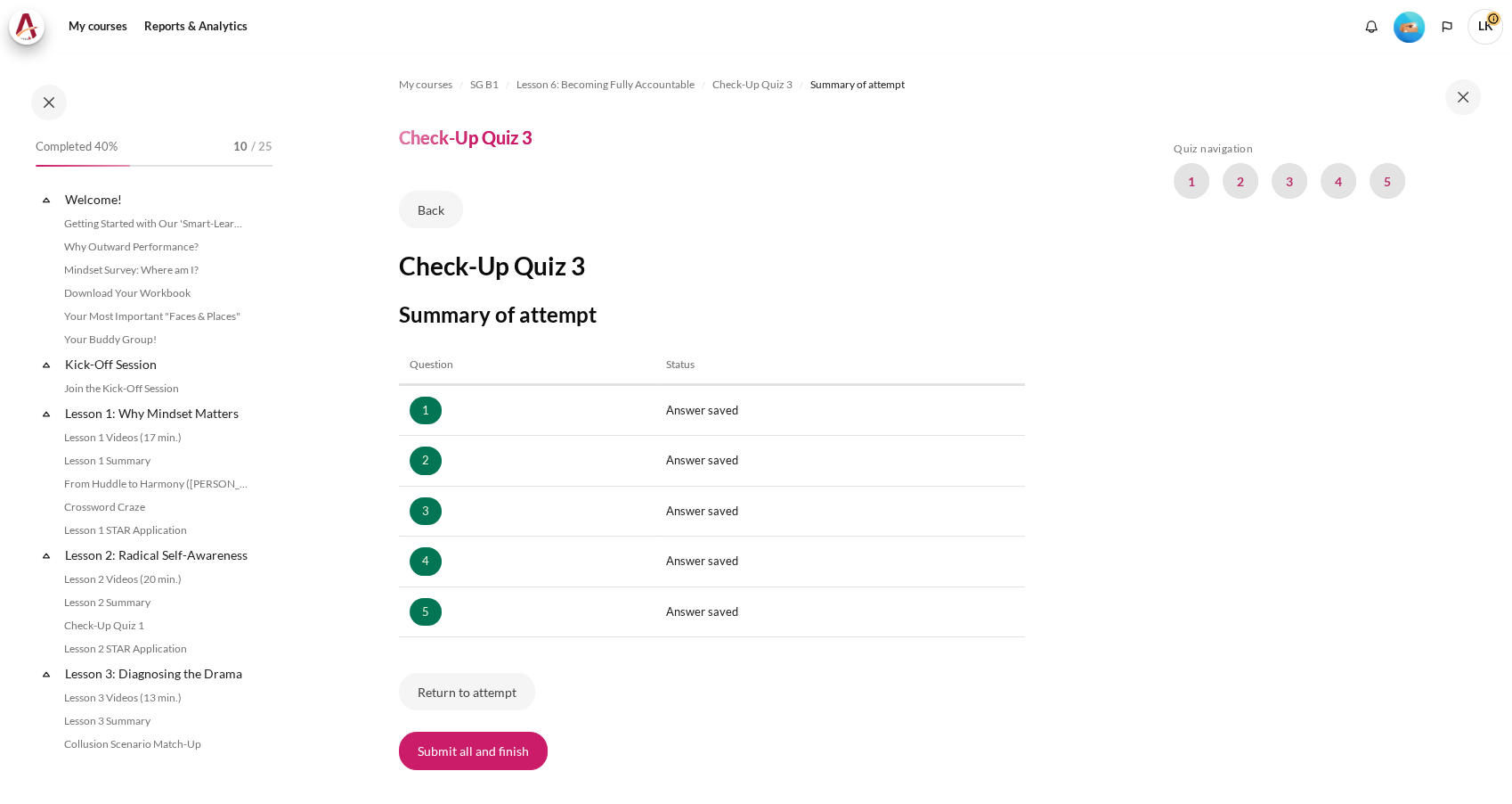
scroll to position [876, 0]
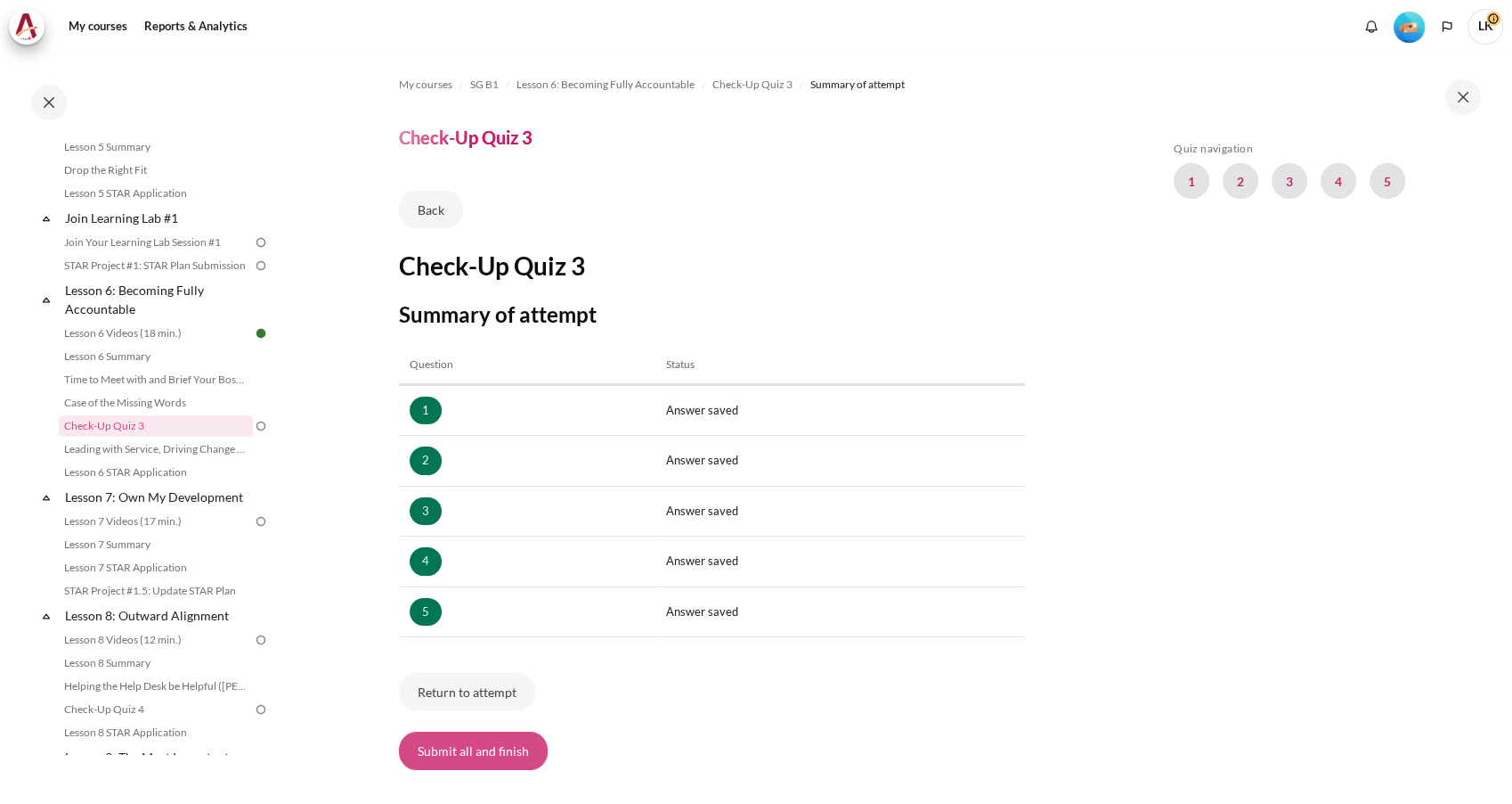
click at [461, 755] on button "Submit all and finish" at bounding box center [473, 750] width 149 height 38
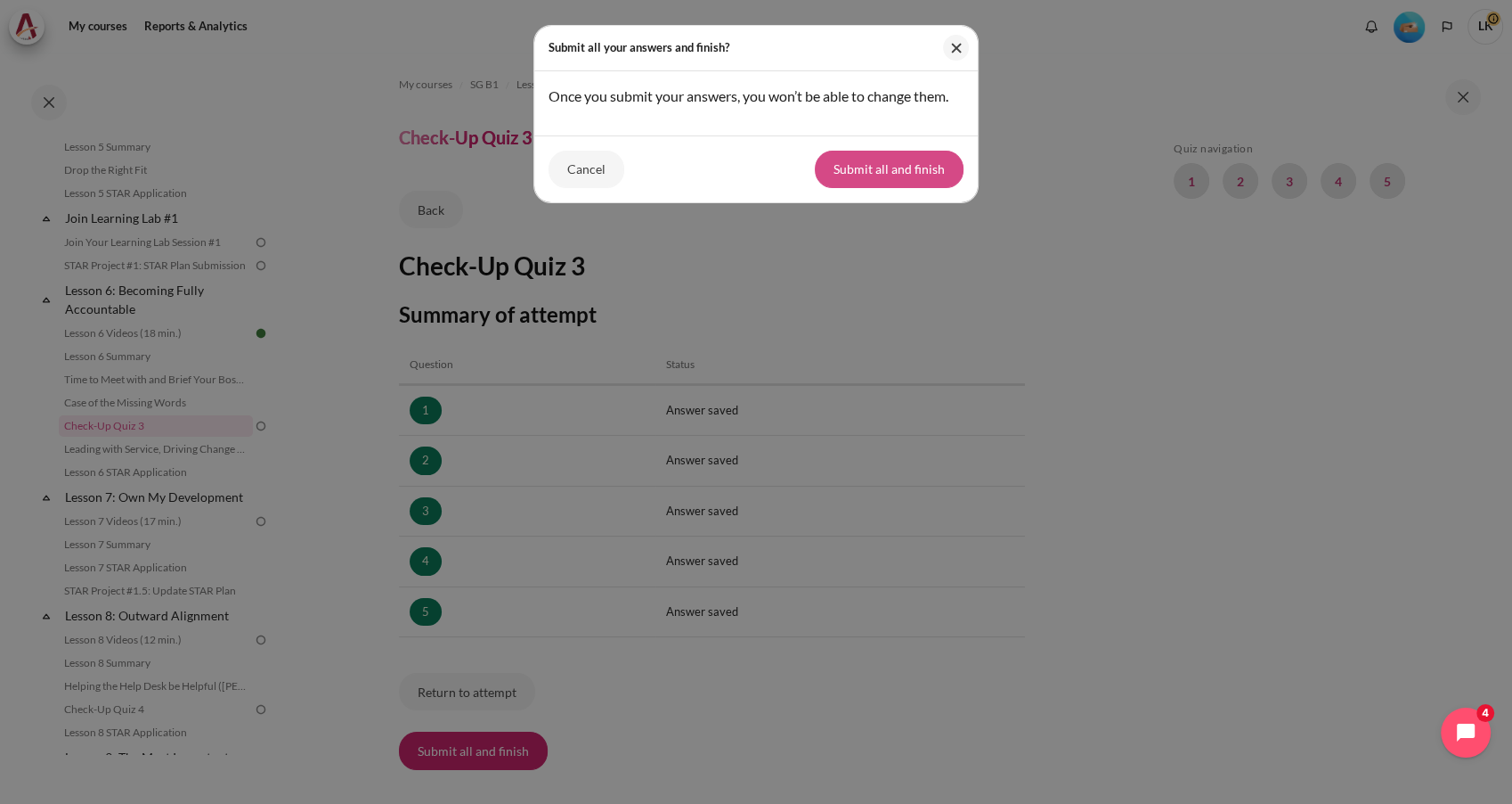
click at [898, 188] on button "Submit all and finish" at bounding box center [889, 169] width 149 height 38
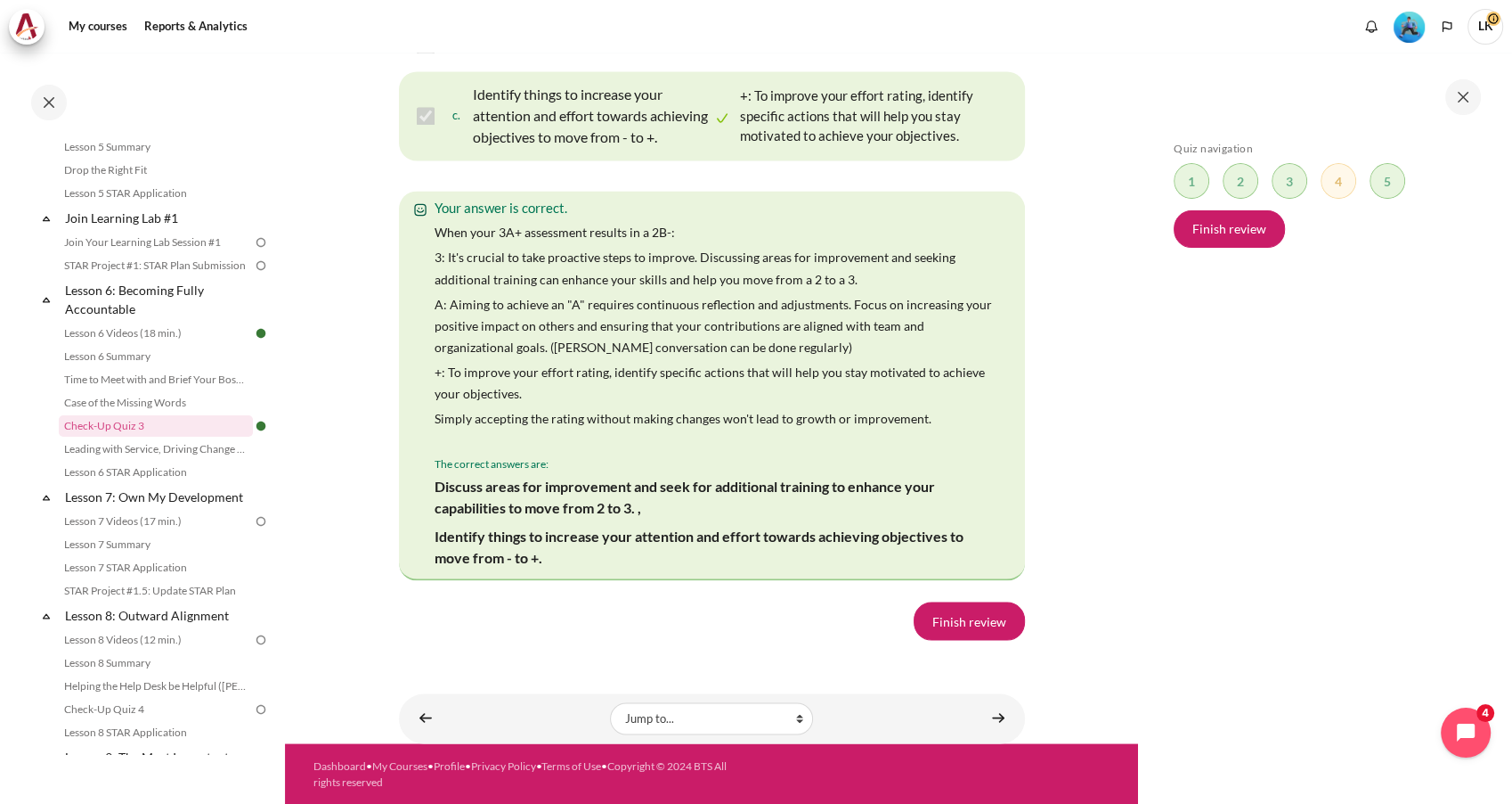
scroll to position [3479, 0]
click at [977, 625] on link "Finish review" at bounding box center [969, 620] width 111 height 38
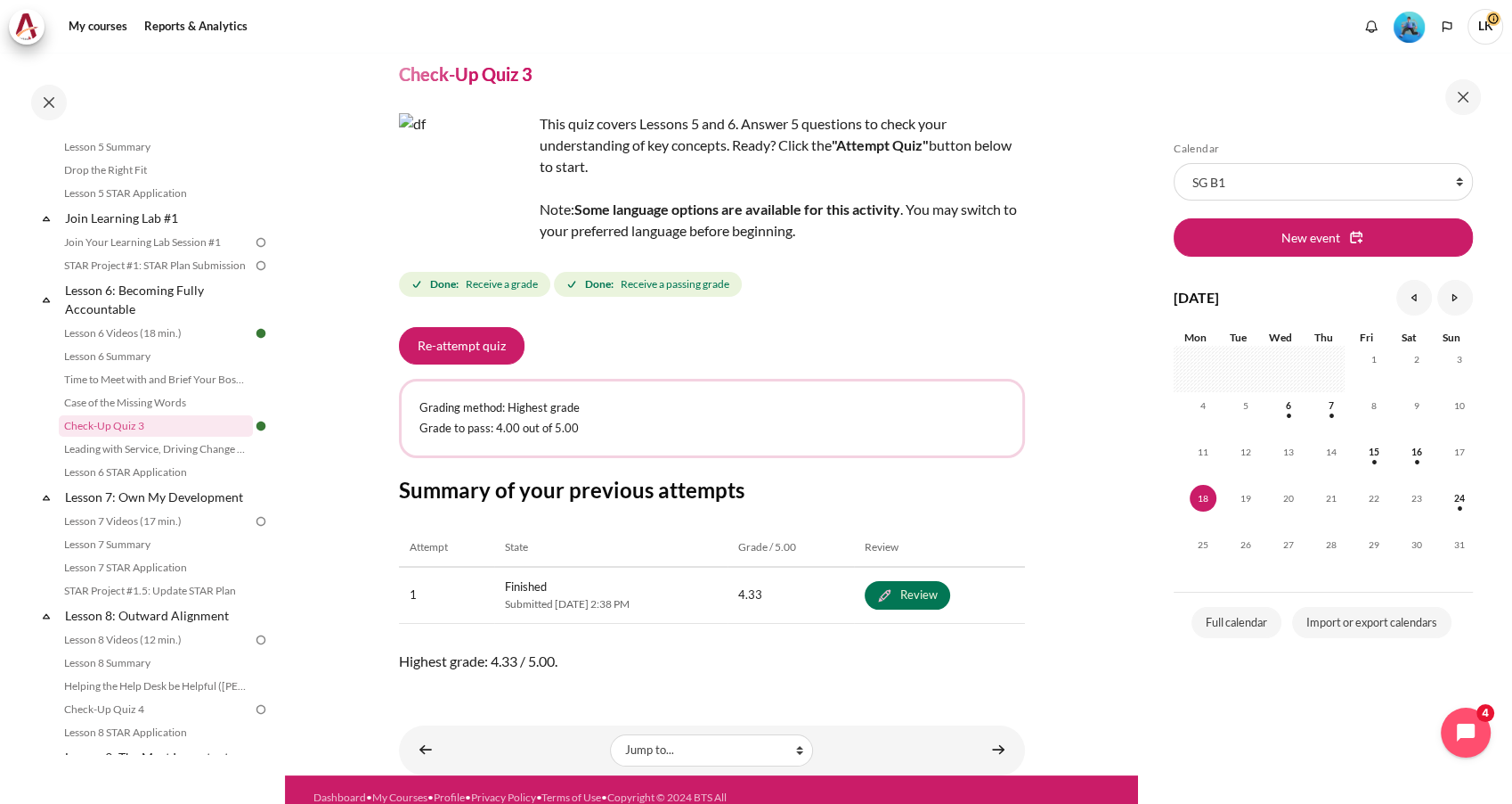
scroll to position [92, 0]
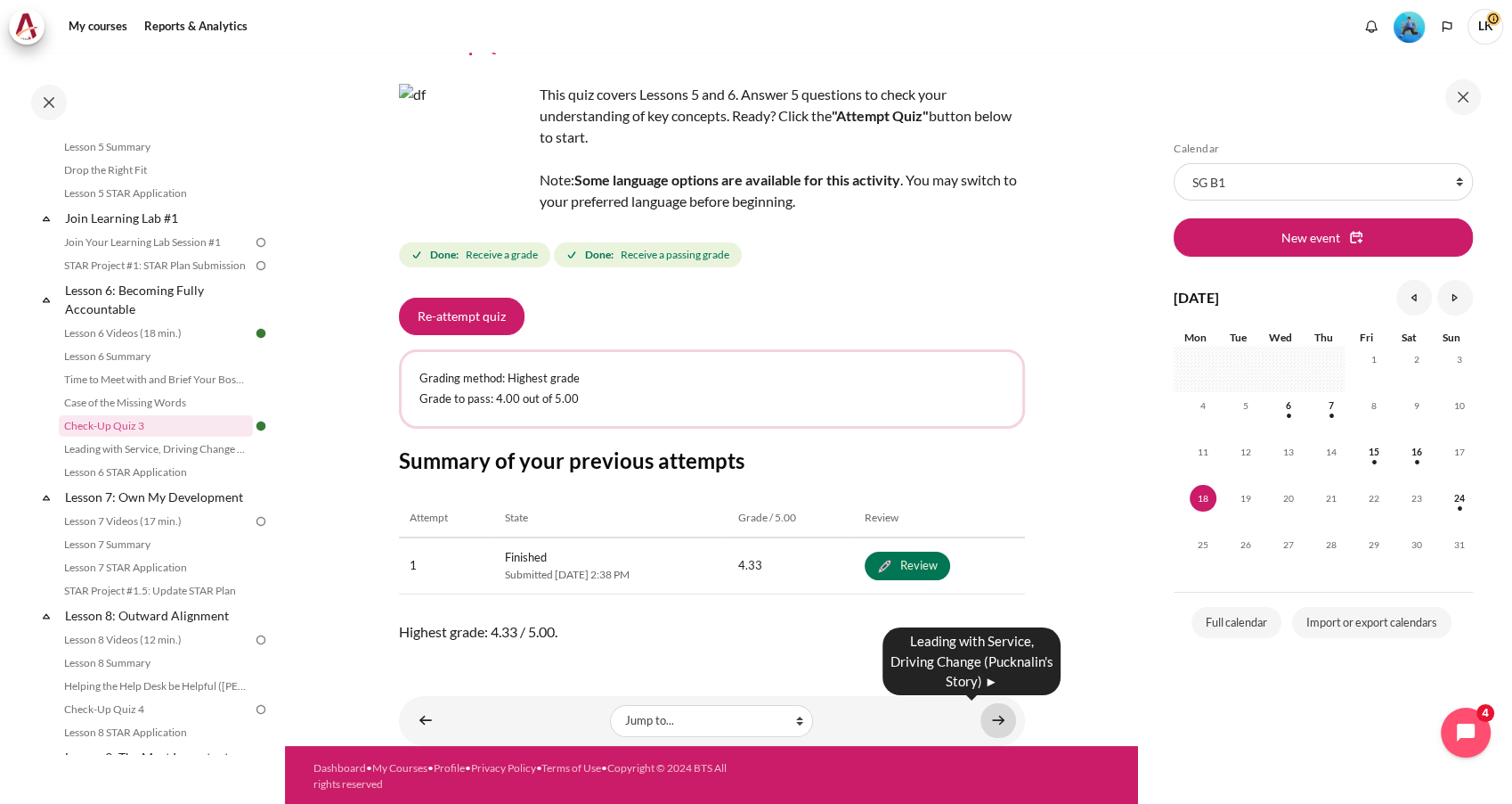
click at [986, 719] on link "Content" at bounding box center [998, 720] width 36 height 35
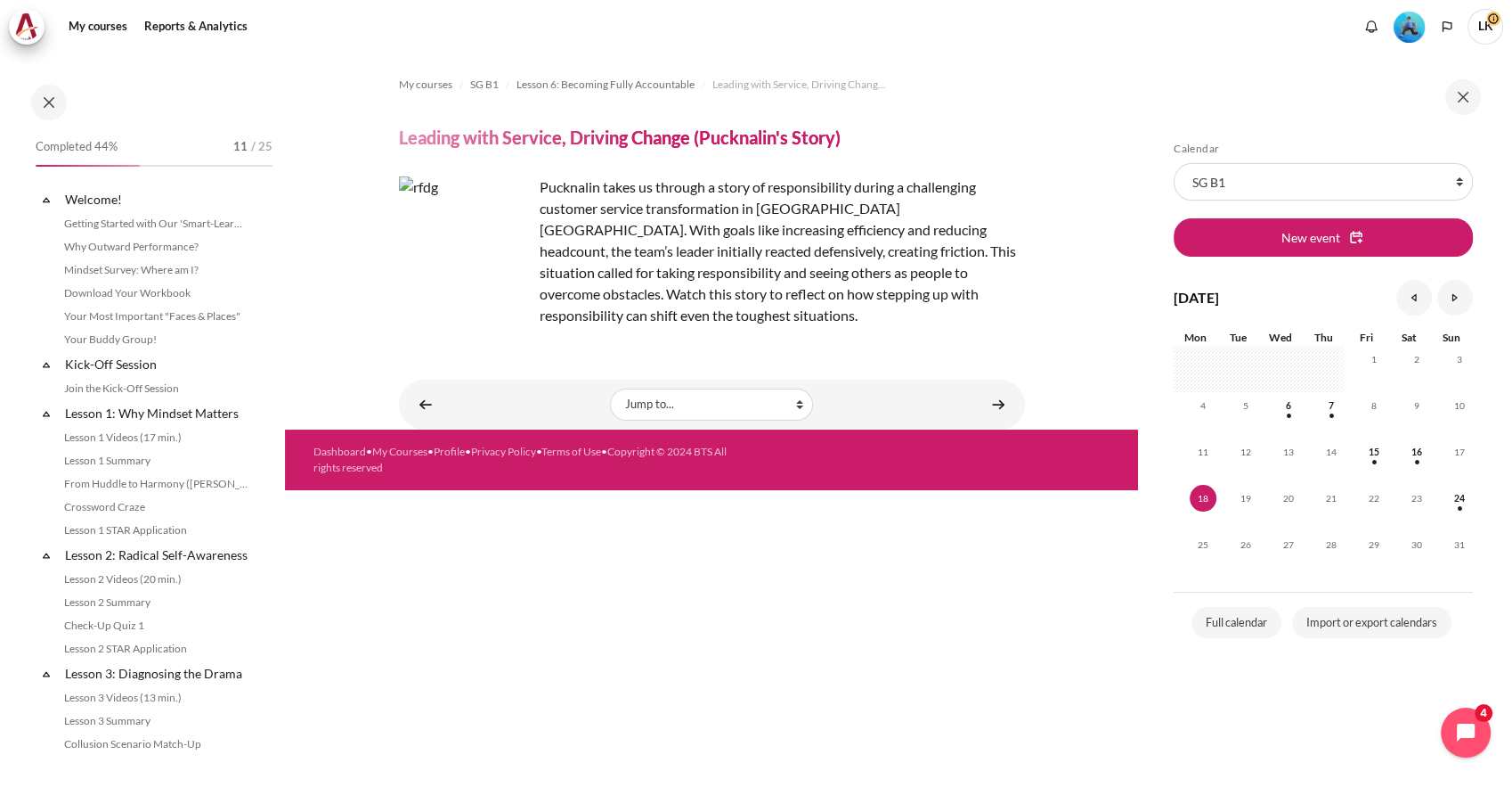
scroll to position [898, 0]
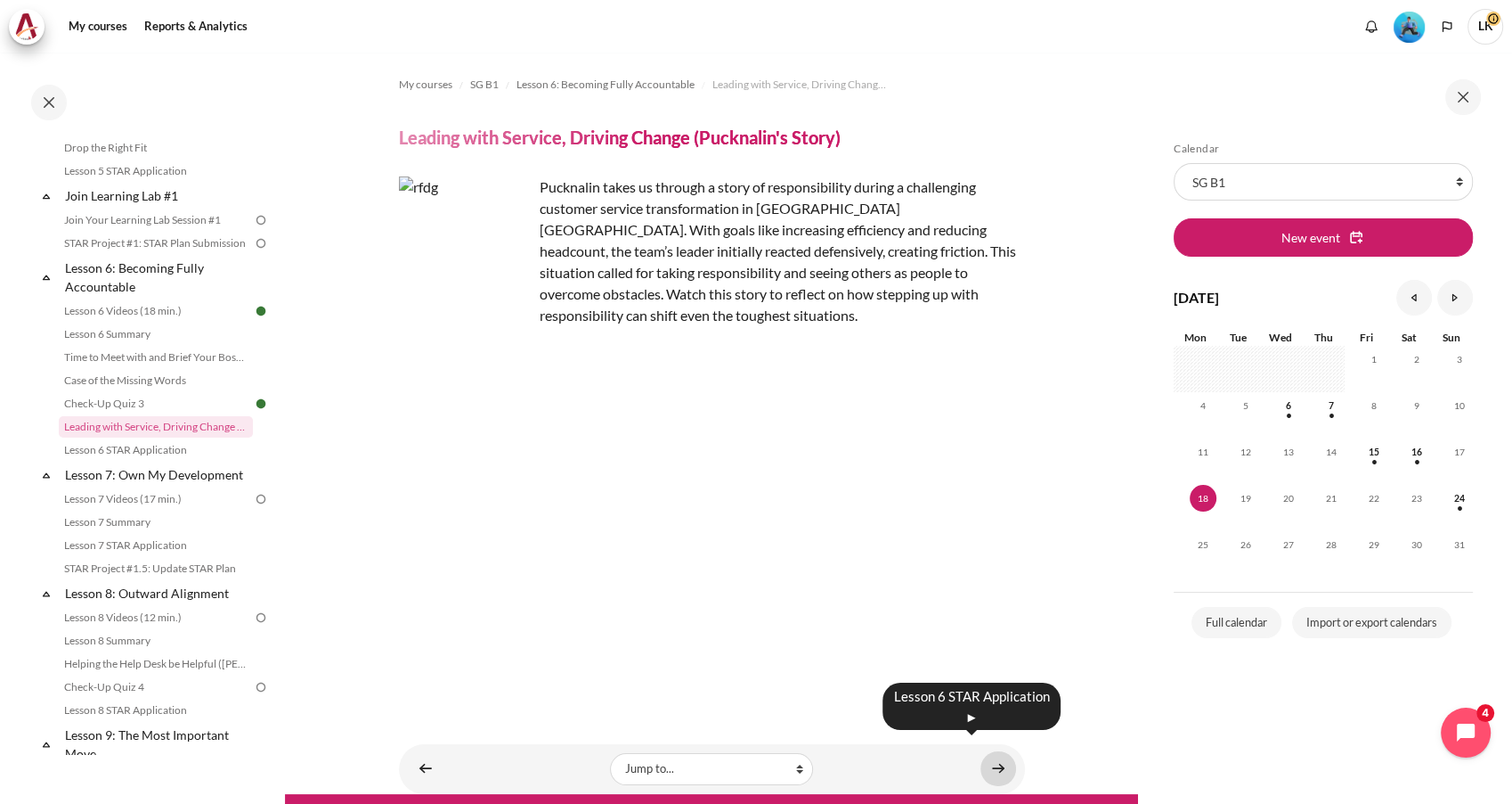
click at [987, 761] on link "Content" at bounding box center [998, 768] width 36 height 35
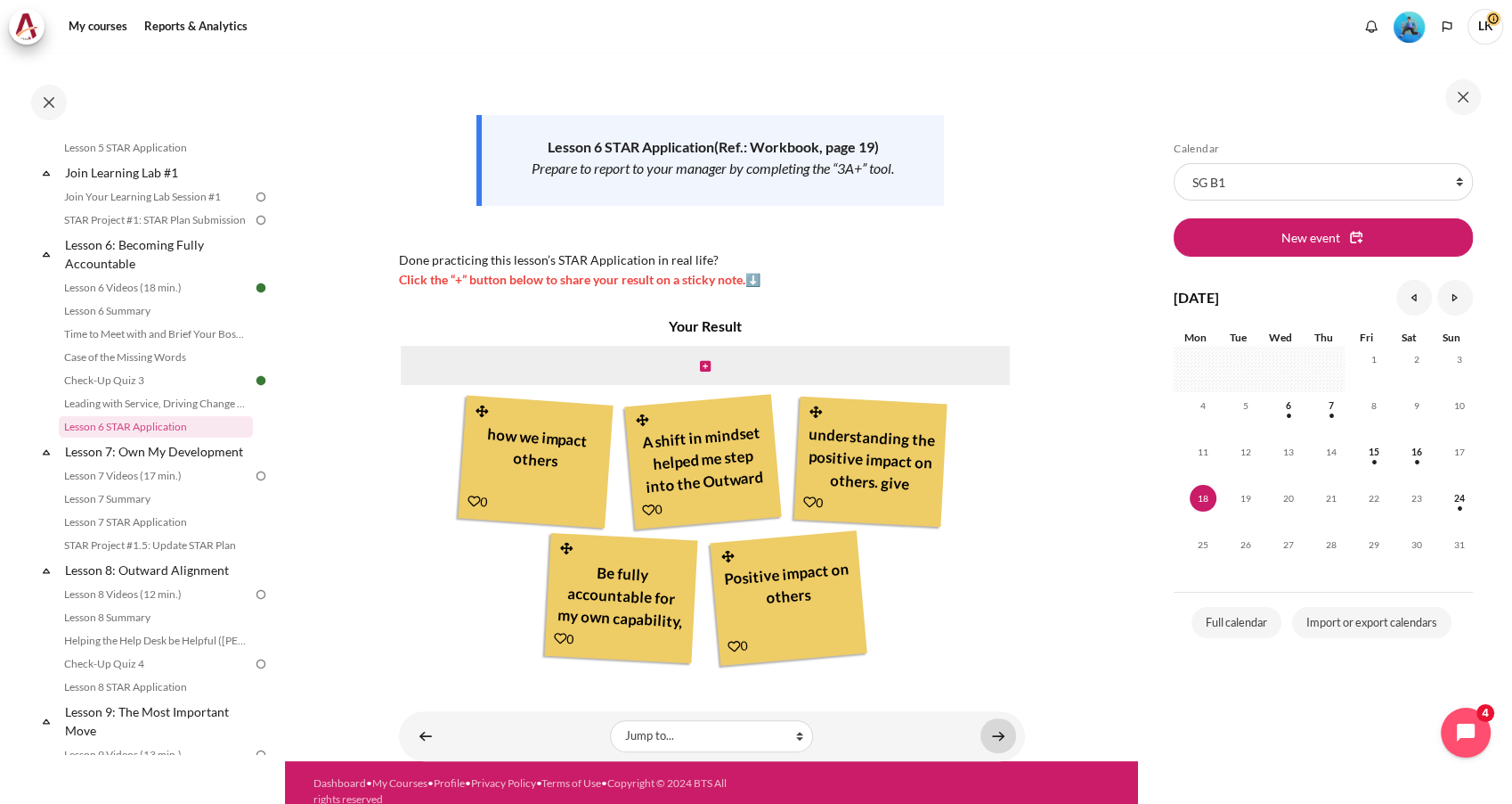
scroll to position [249, 0]
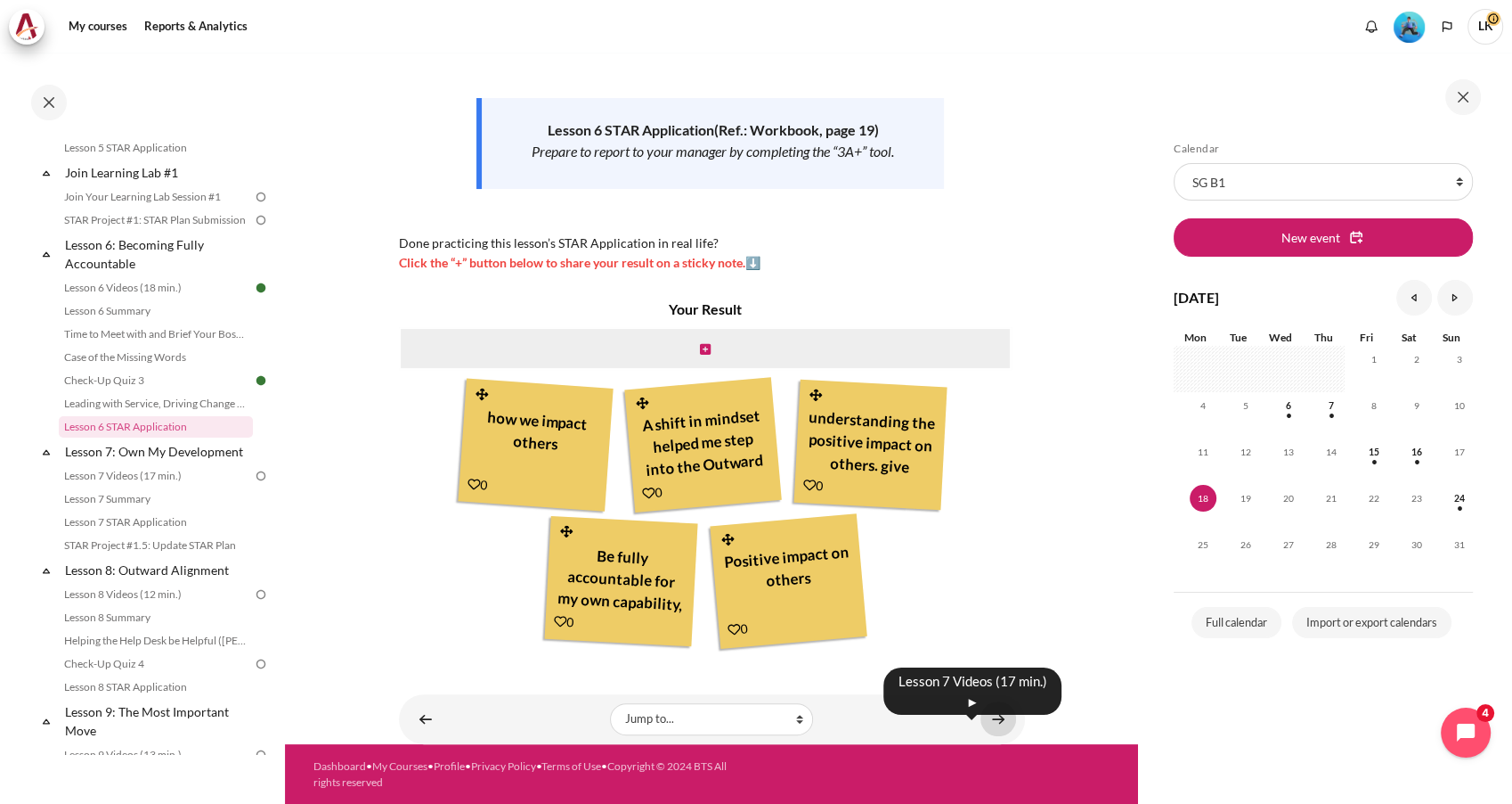
click at [986, 730] on link "Content" at bounding box center [998, 718] width 36 height 35
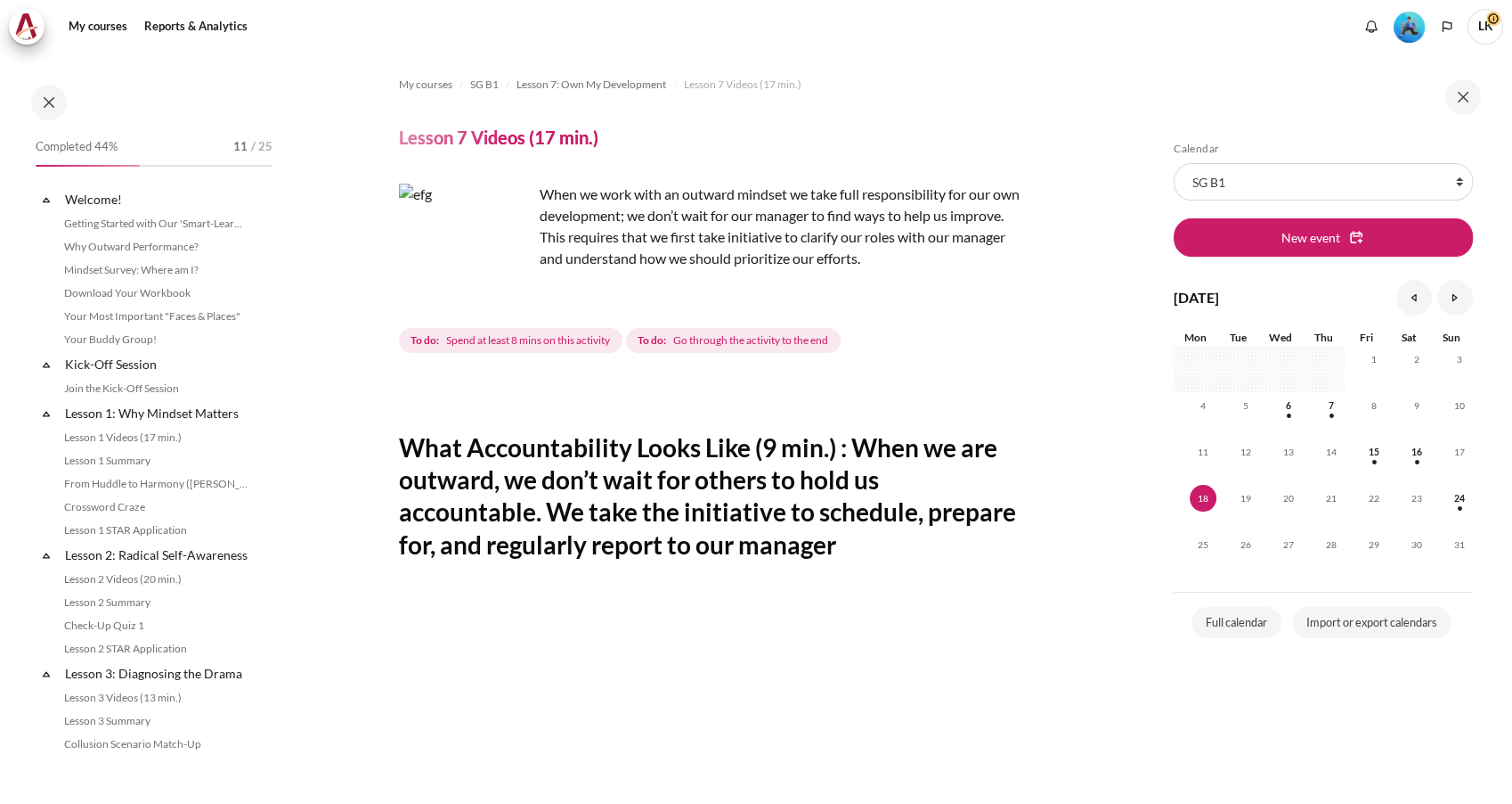
scroll to position [989, 0]
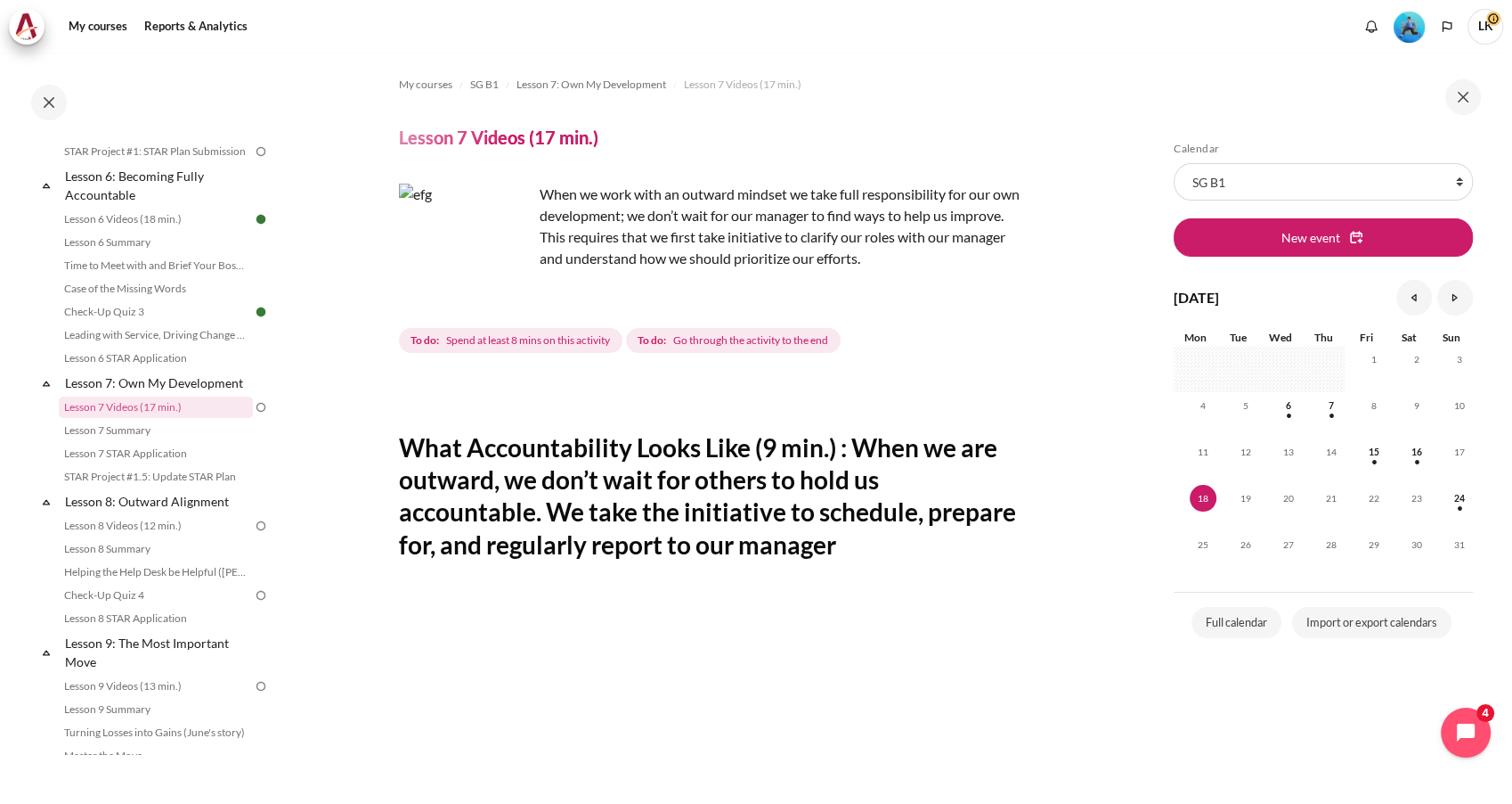
click at [1081, 665] on section "My courses SG B1 Lesson 7: Own My Development Lesson 7 Videos (17 min.) Lesson …" at bounding box center [711, 683] width 853 height 1260
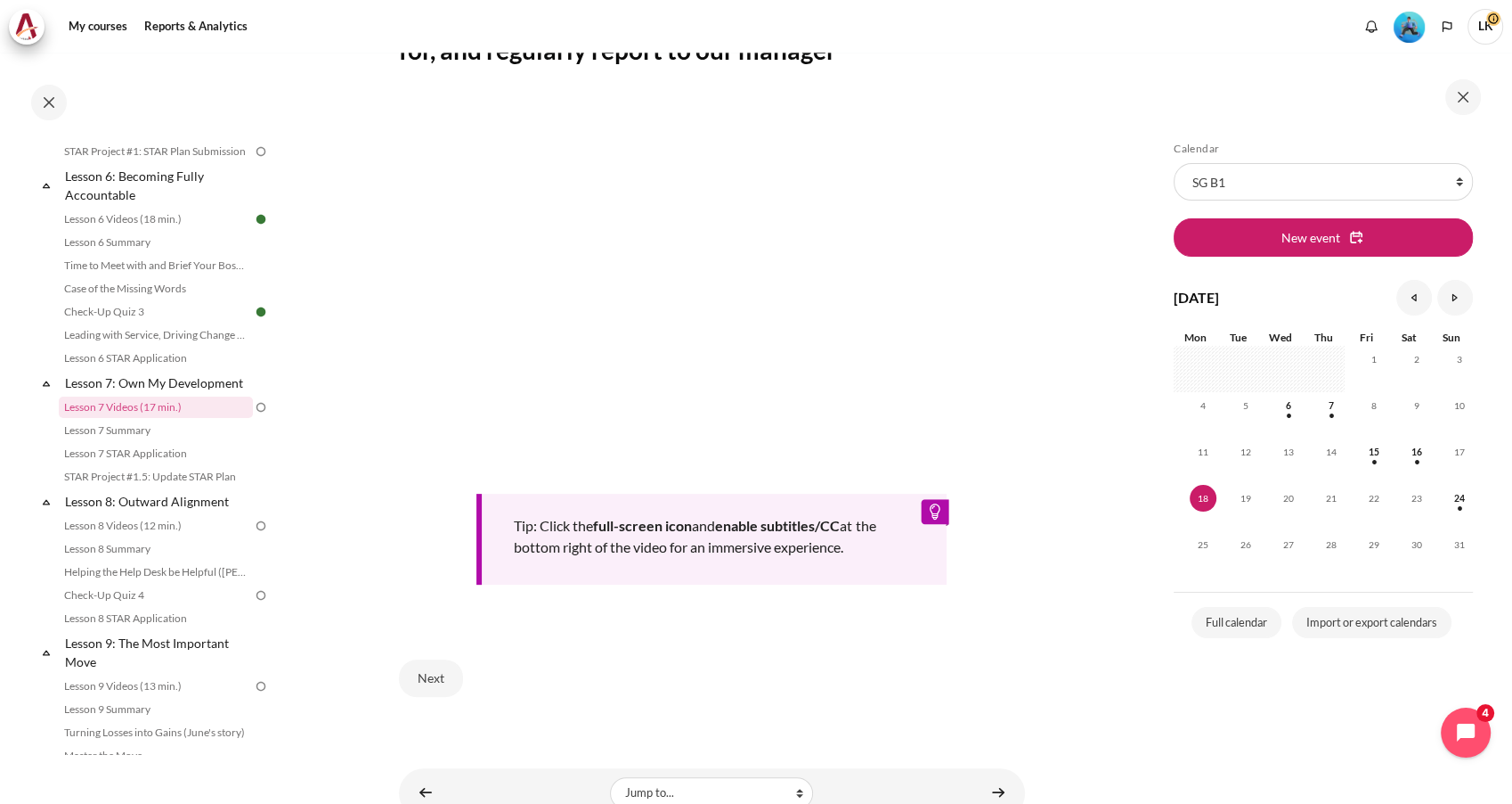
scroll to position [562, 0]
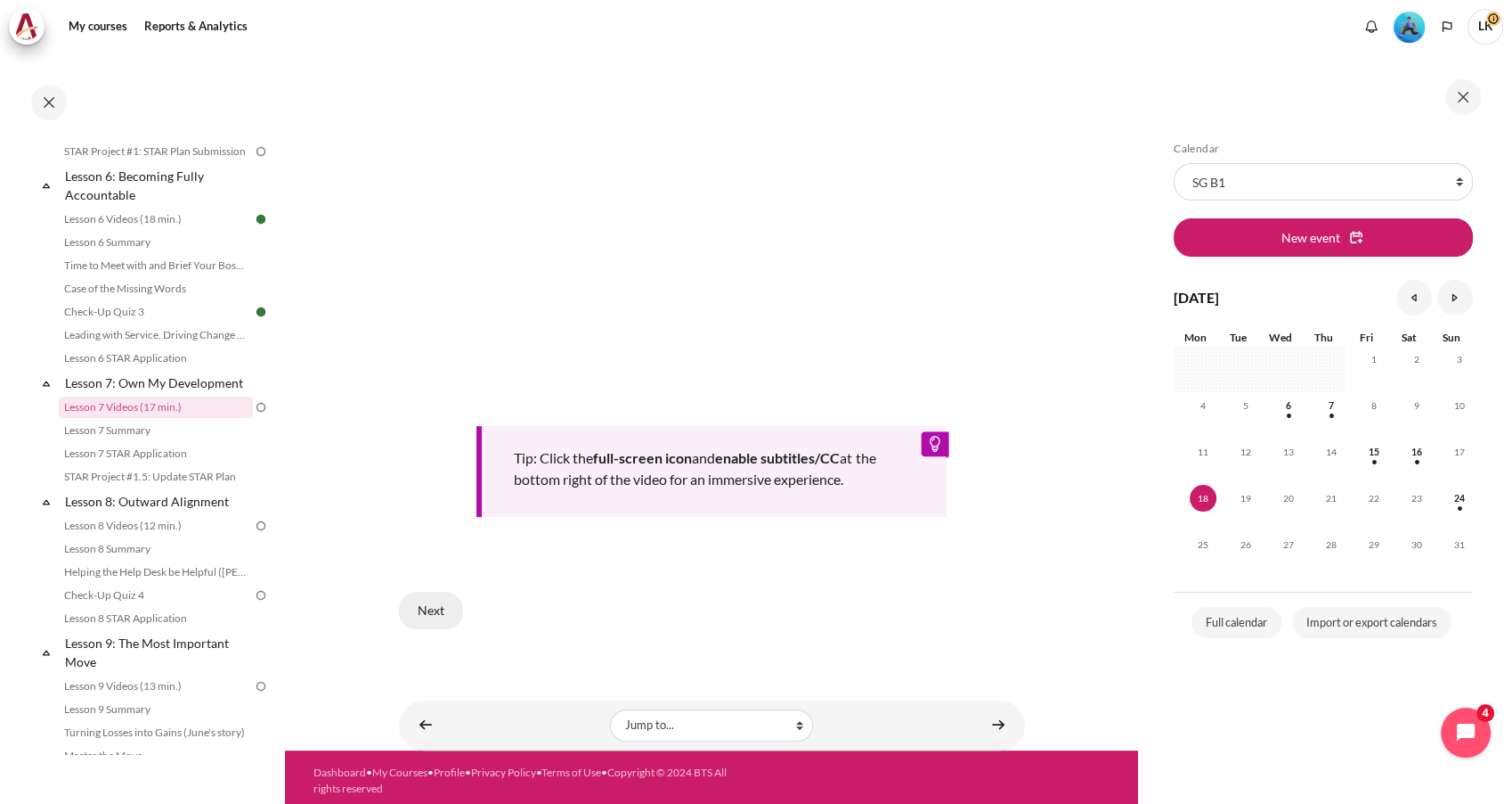
click at [441, 604] on button "Next" at bounding box center [431, 610] width 64 height 38
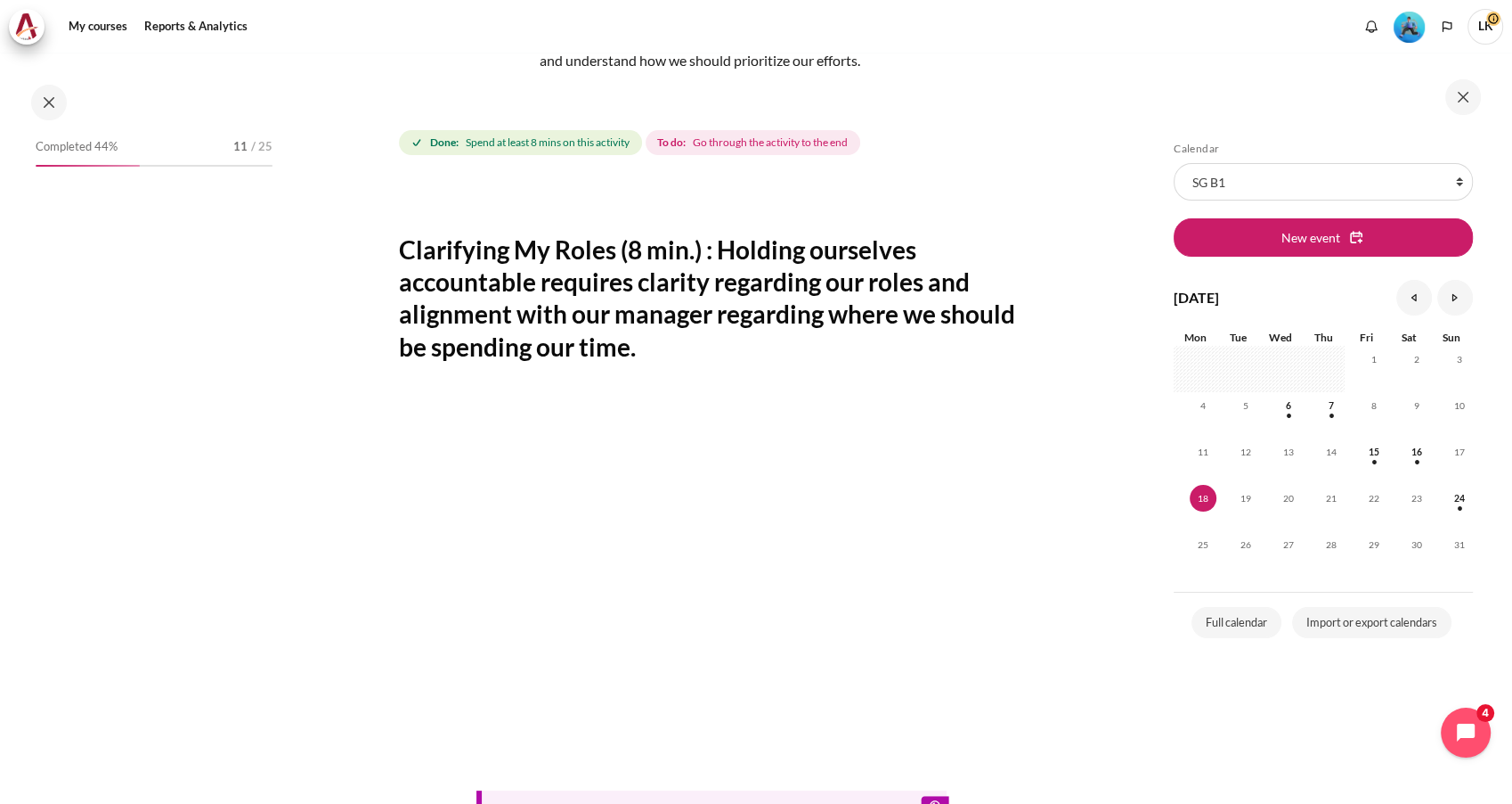
scroll to position [989, 0]
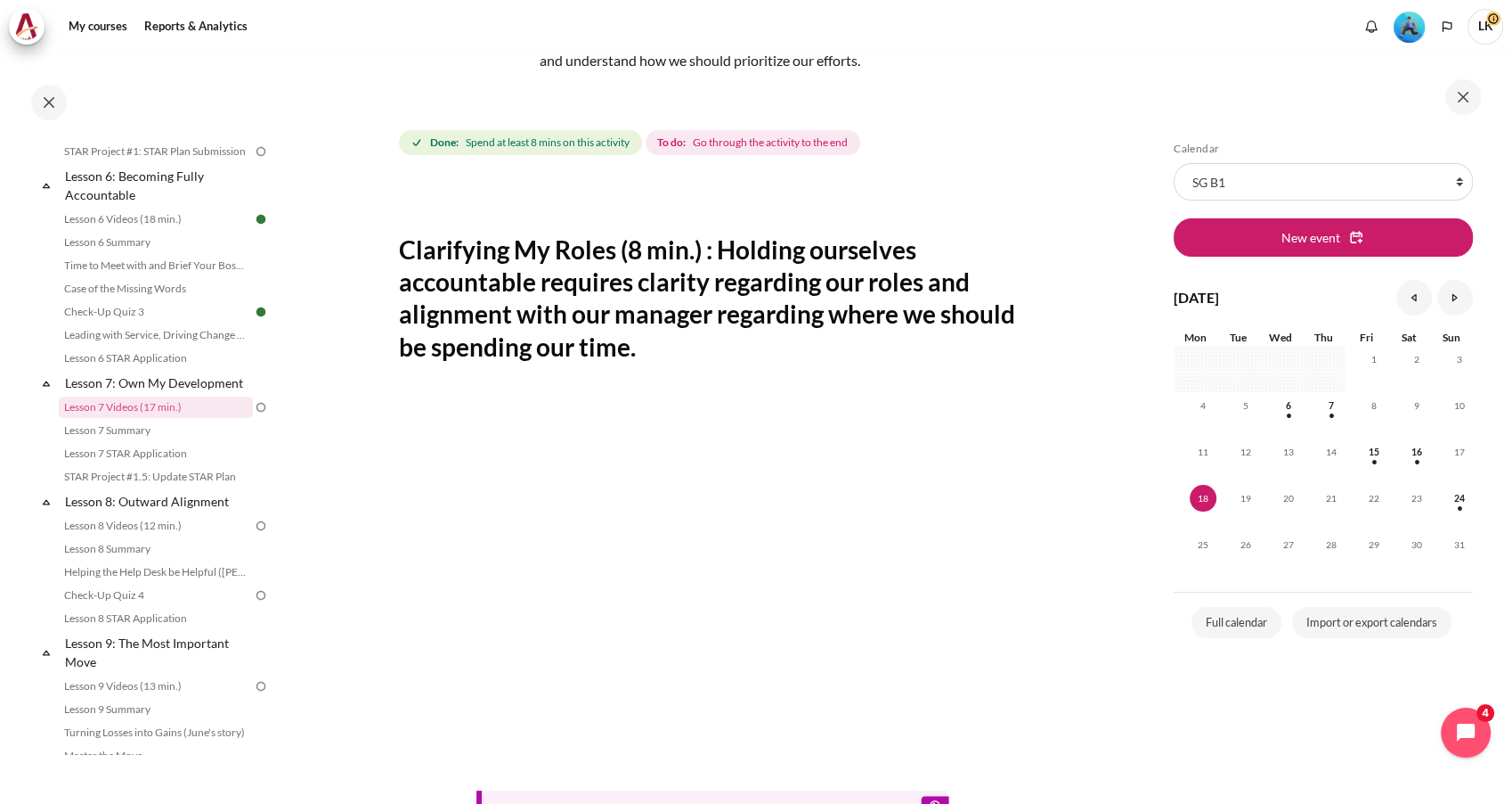
click at [1069, 571] on section "My courses SG B1 Lesson 7: Own My Development Lesson 7 Videos (17 min.) Lesson …" at bounding box center [711, 485] width 853 height 1260
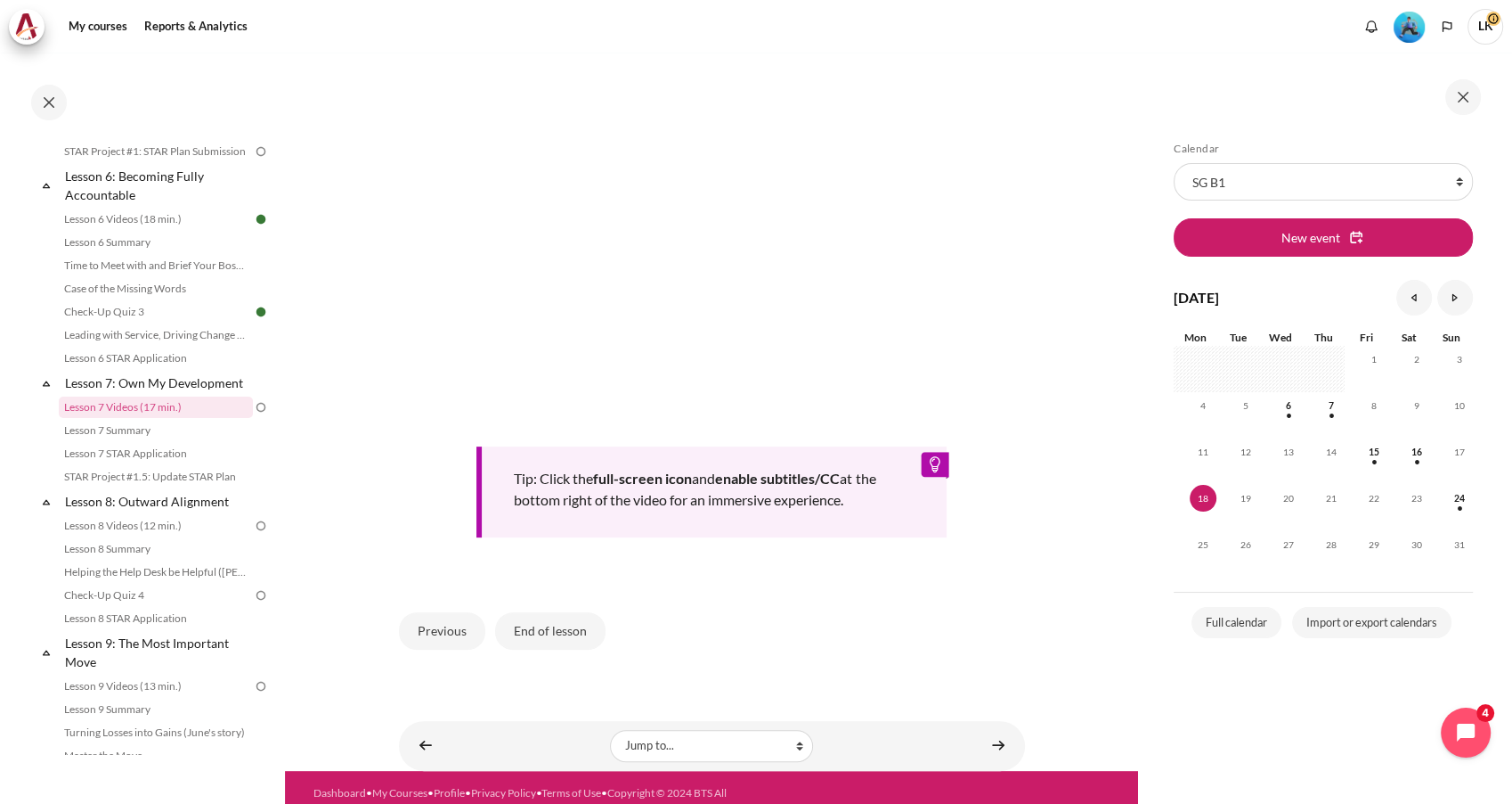
scroll to position [562, 0]
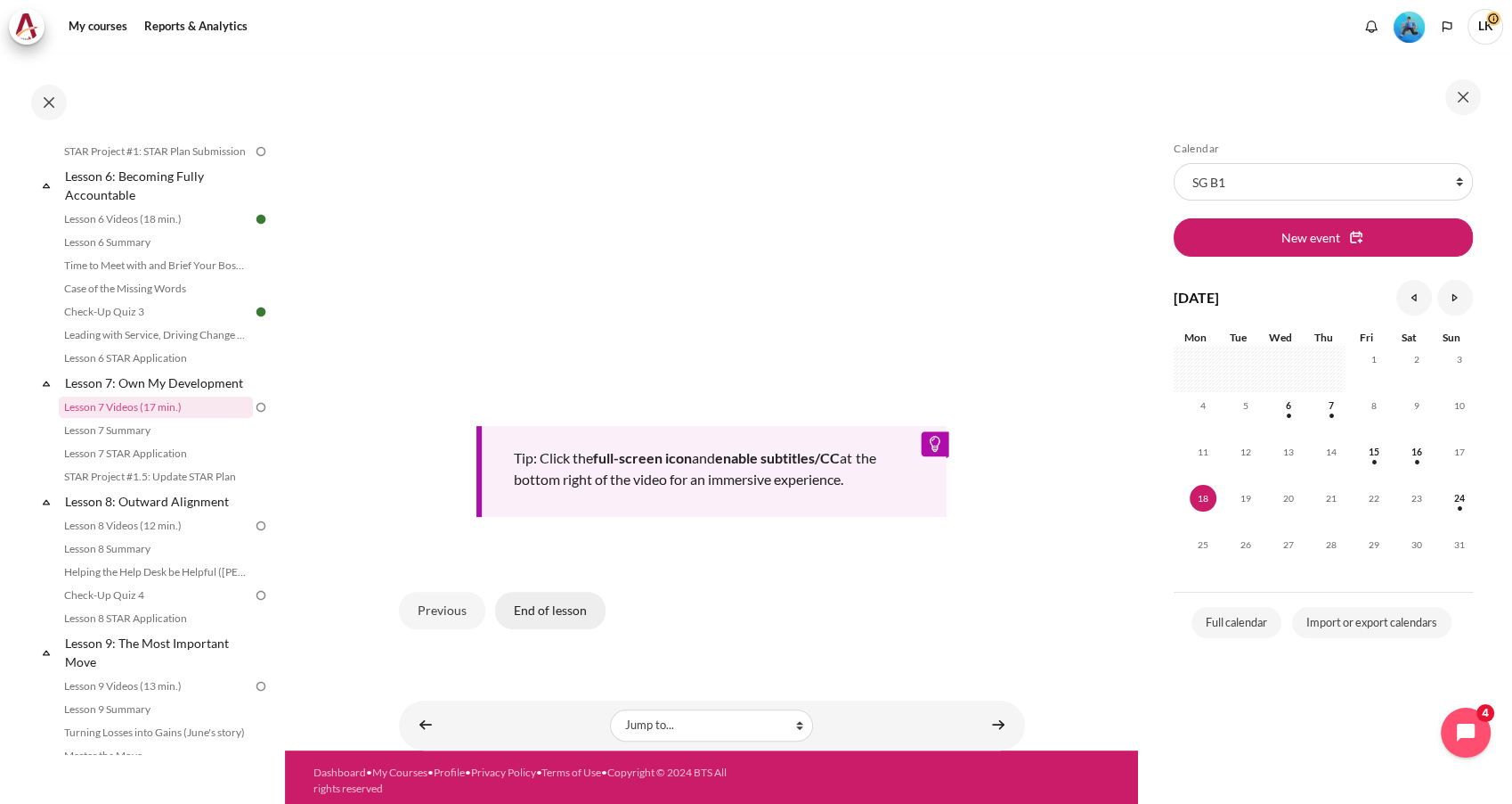
click at [574, 606] on button "End of lesson" at bounding box center [549, 610] width 110 height 38
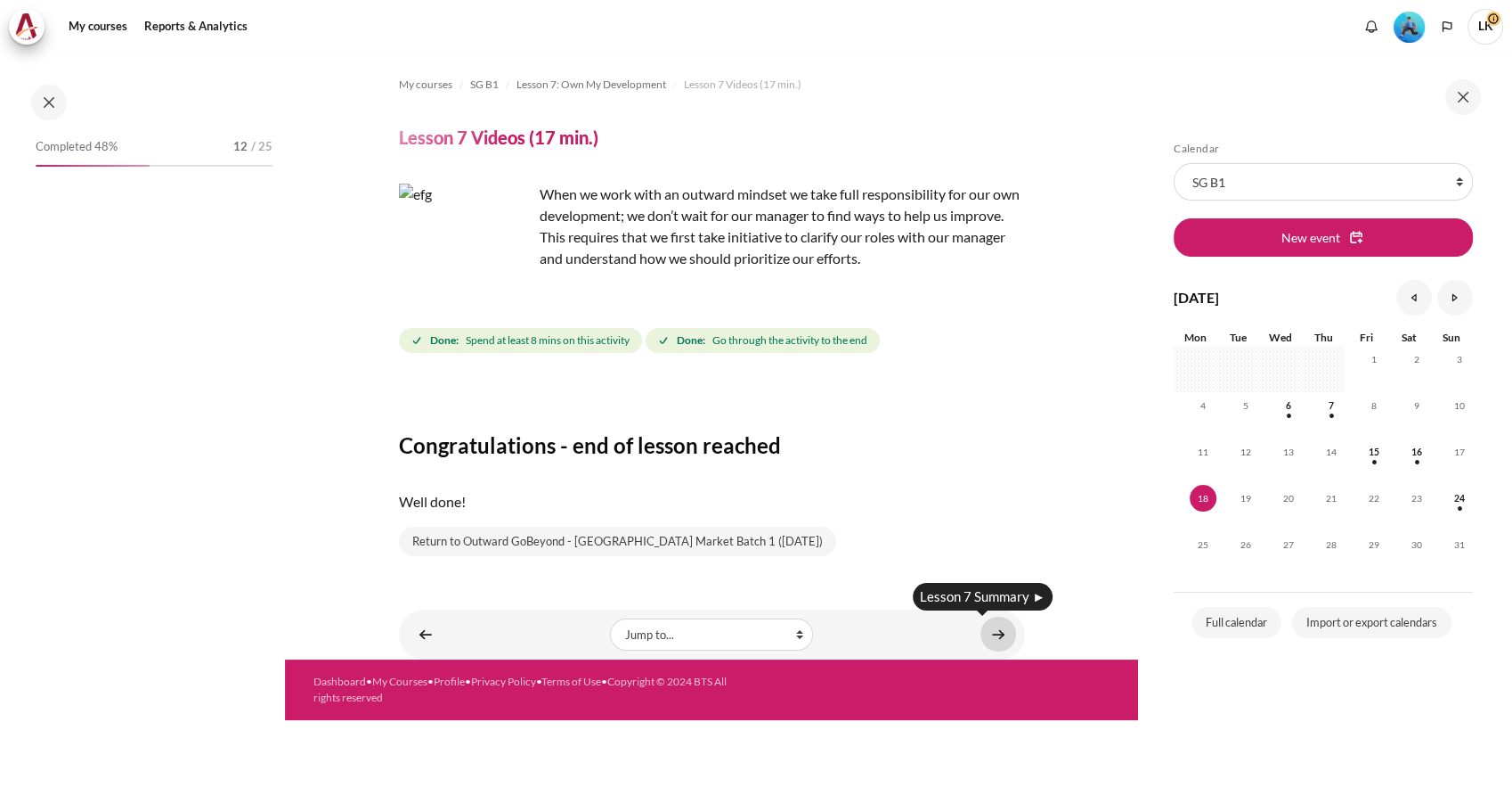
scroll to position [989, 0]
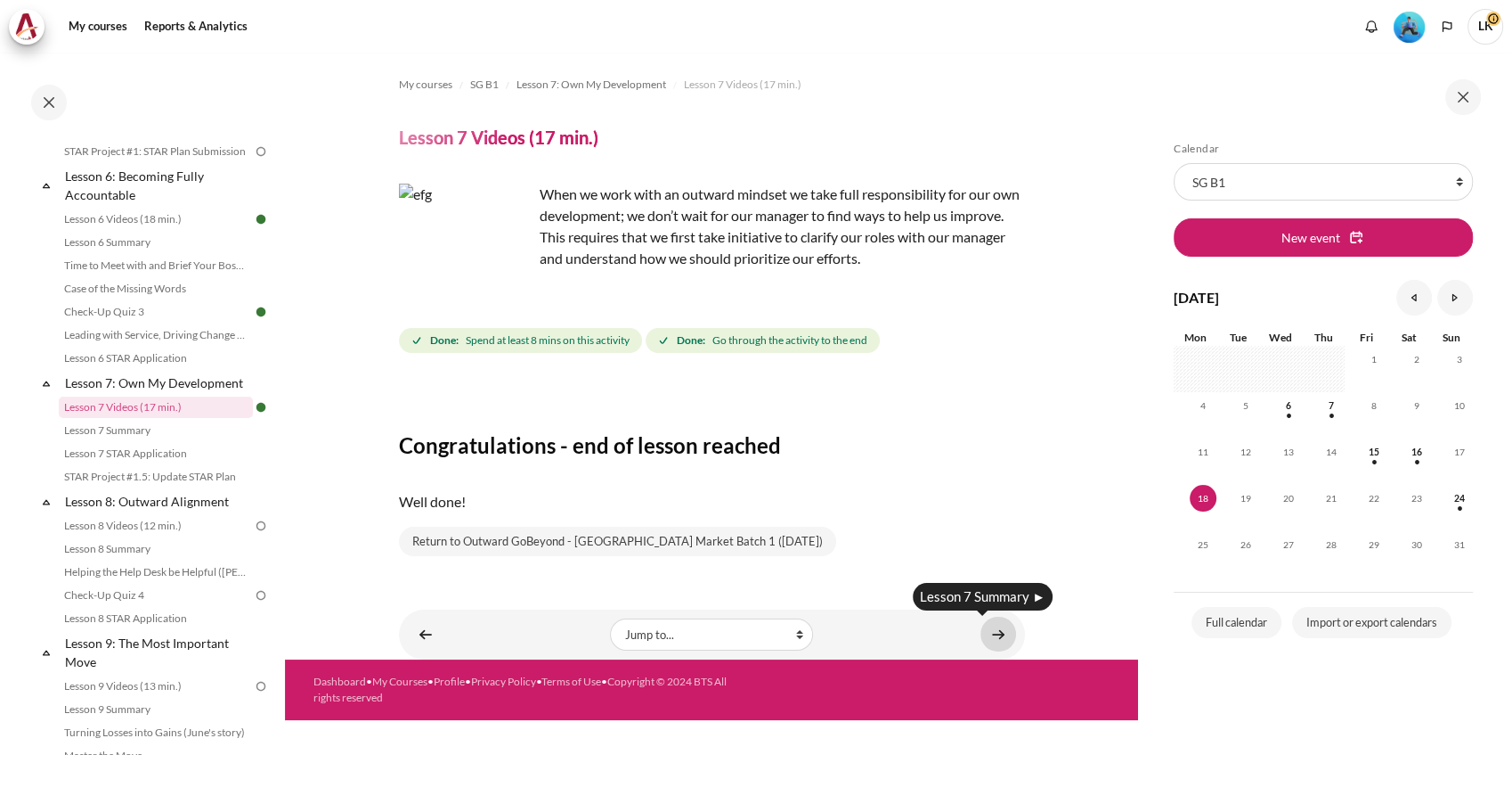
click at [999, 634] on link "Content" at bounding box center [998, 634] width 36 height 35
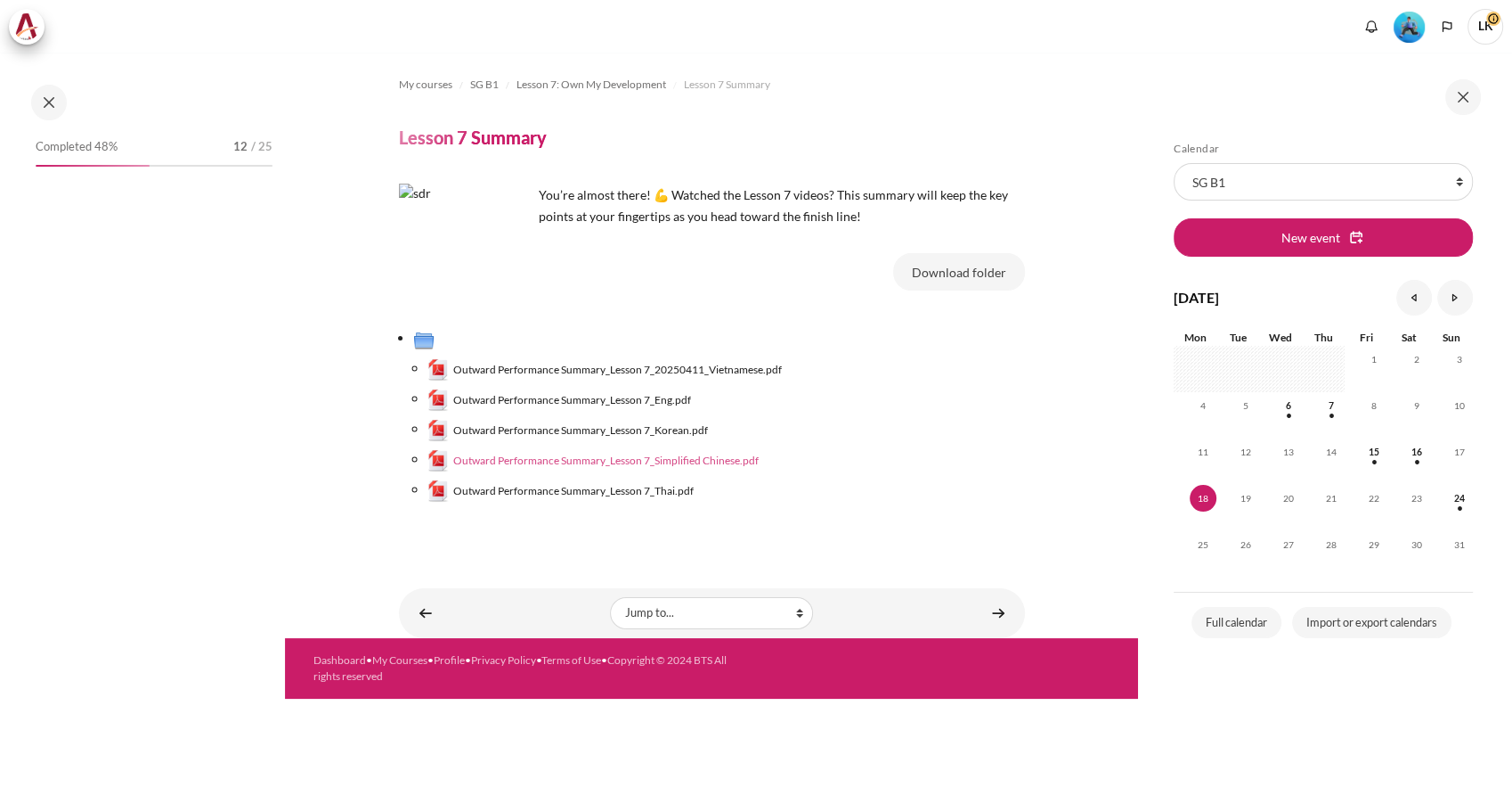
scroll to position [1012, 0]
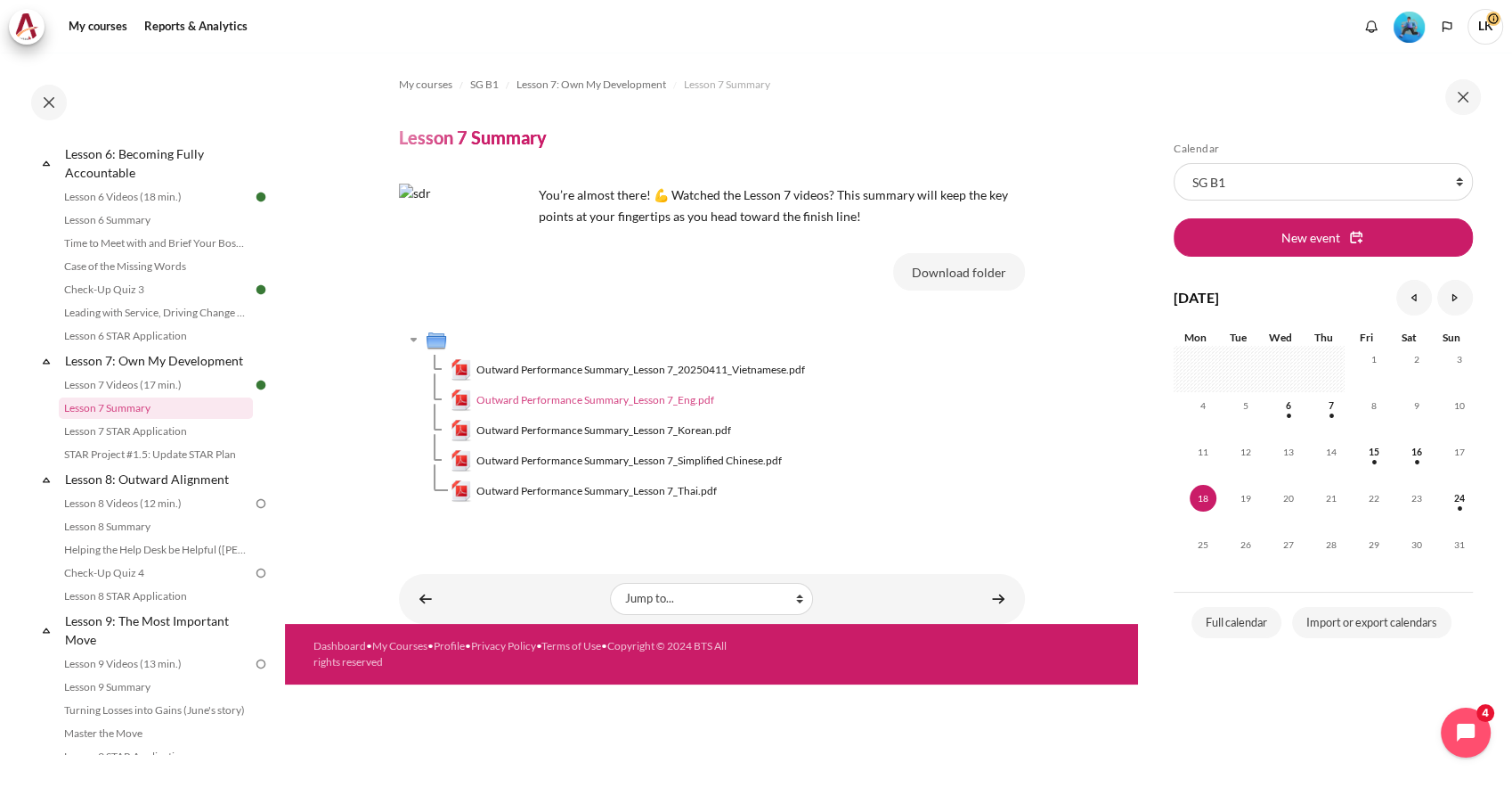
click at [654, 400] on span "Outward Performance Summary_Lesson 7_Eng.pdf" at bounding box center [595, 399] width 238 height 16
click at [996, 589] on link "Content" at bounding box center [998, 598] width 36 height 35
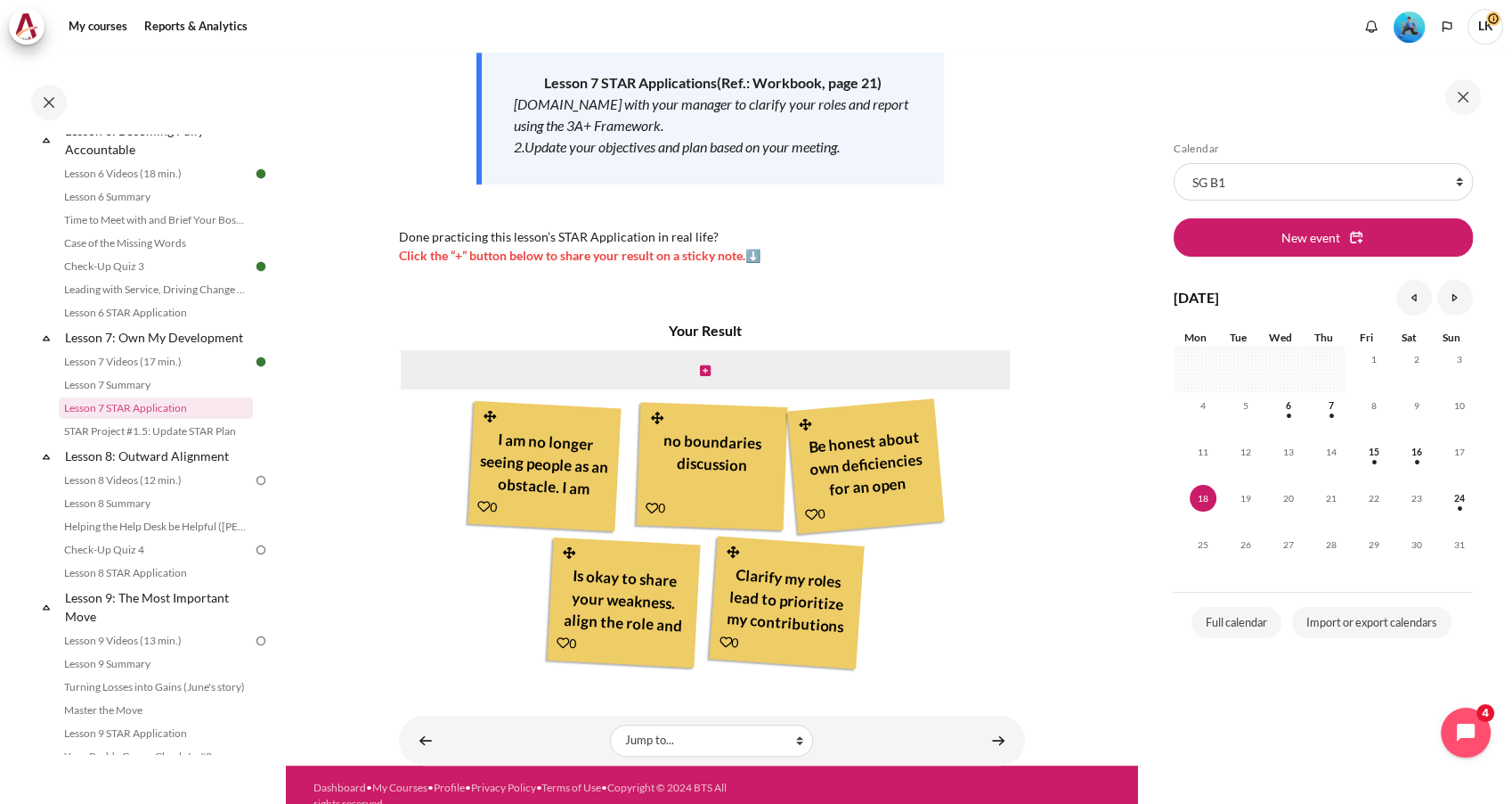
scroll to position [318, 0]
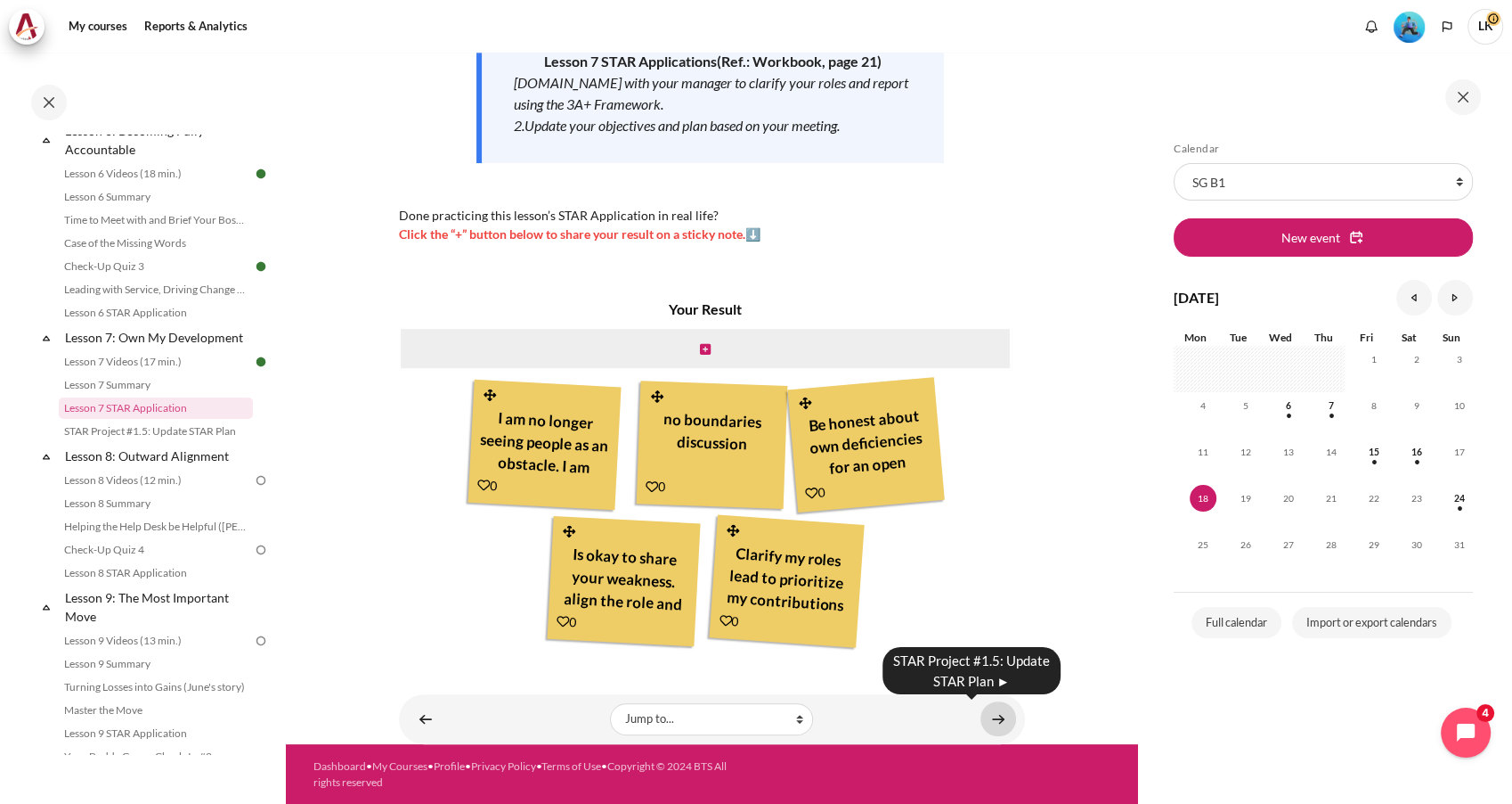
click at [986, 711] on link "Content" at bounding box center [998, 718] width 36 height 35
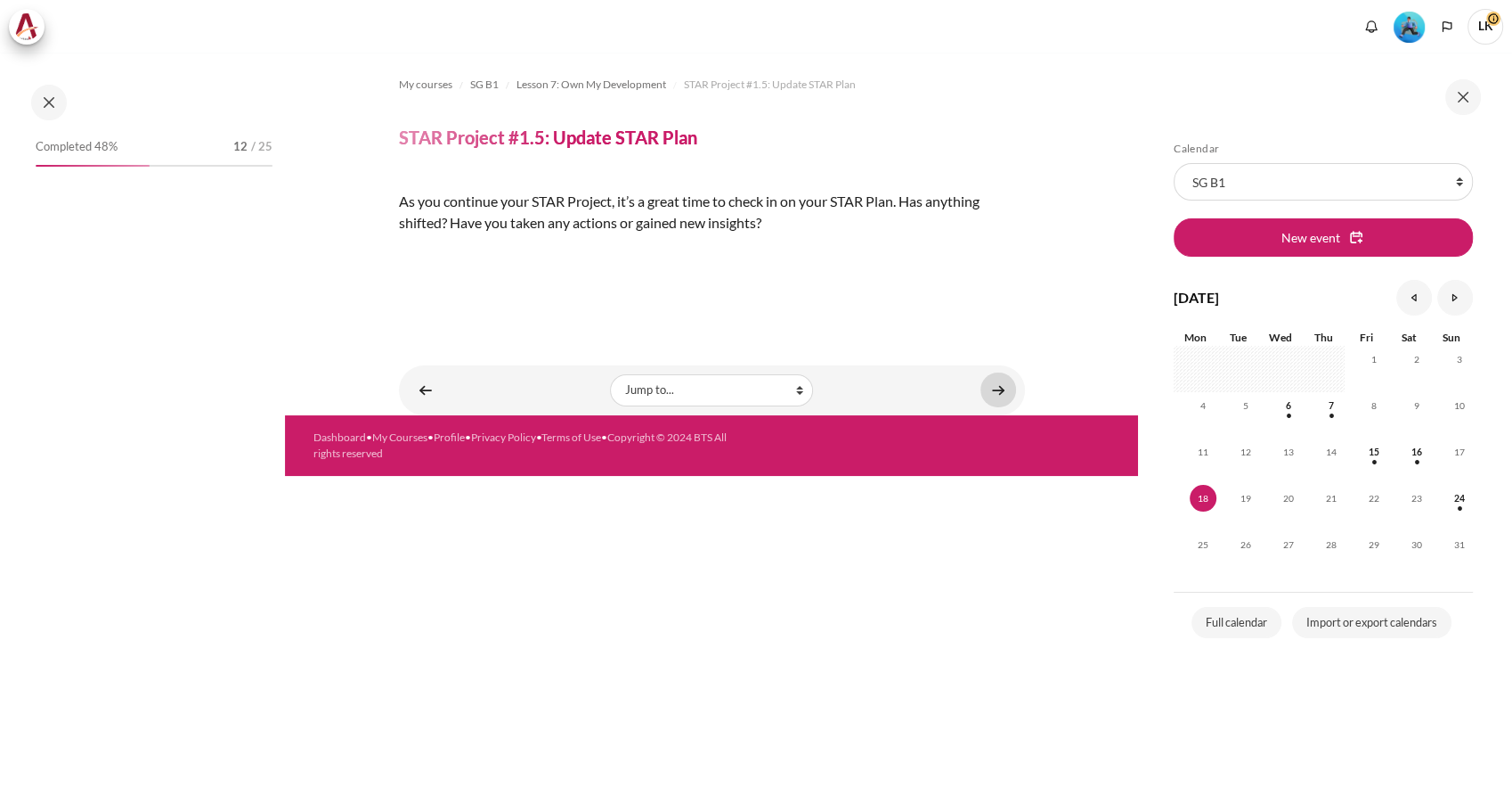
scroll to position [1059, 0]
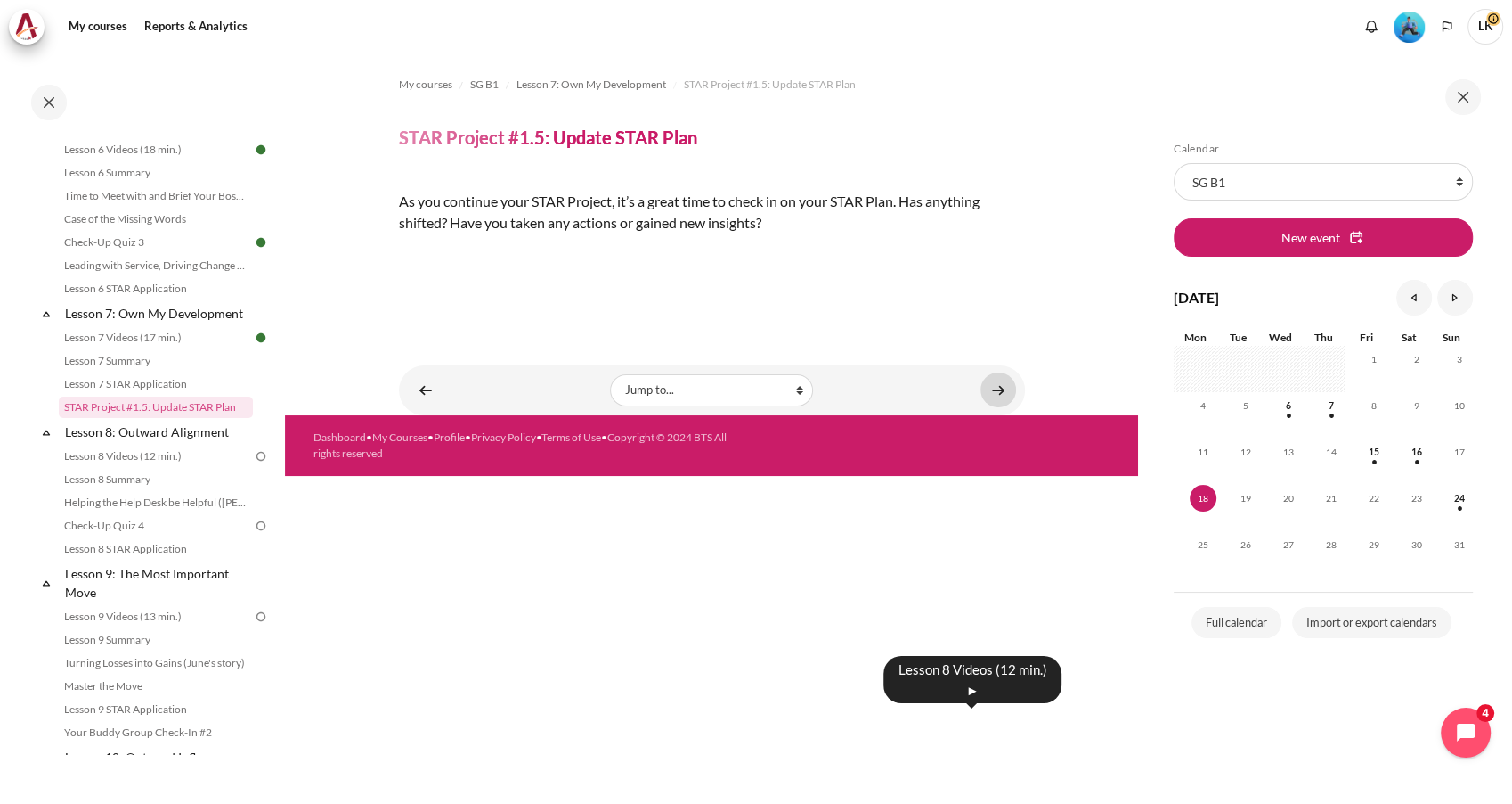
click at [1005, 407] on link "Content" at bounding box center [998, 390] width 36 height 35
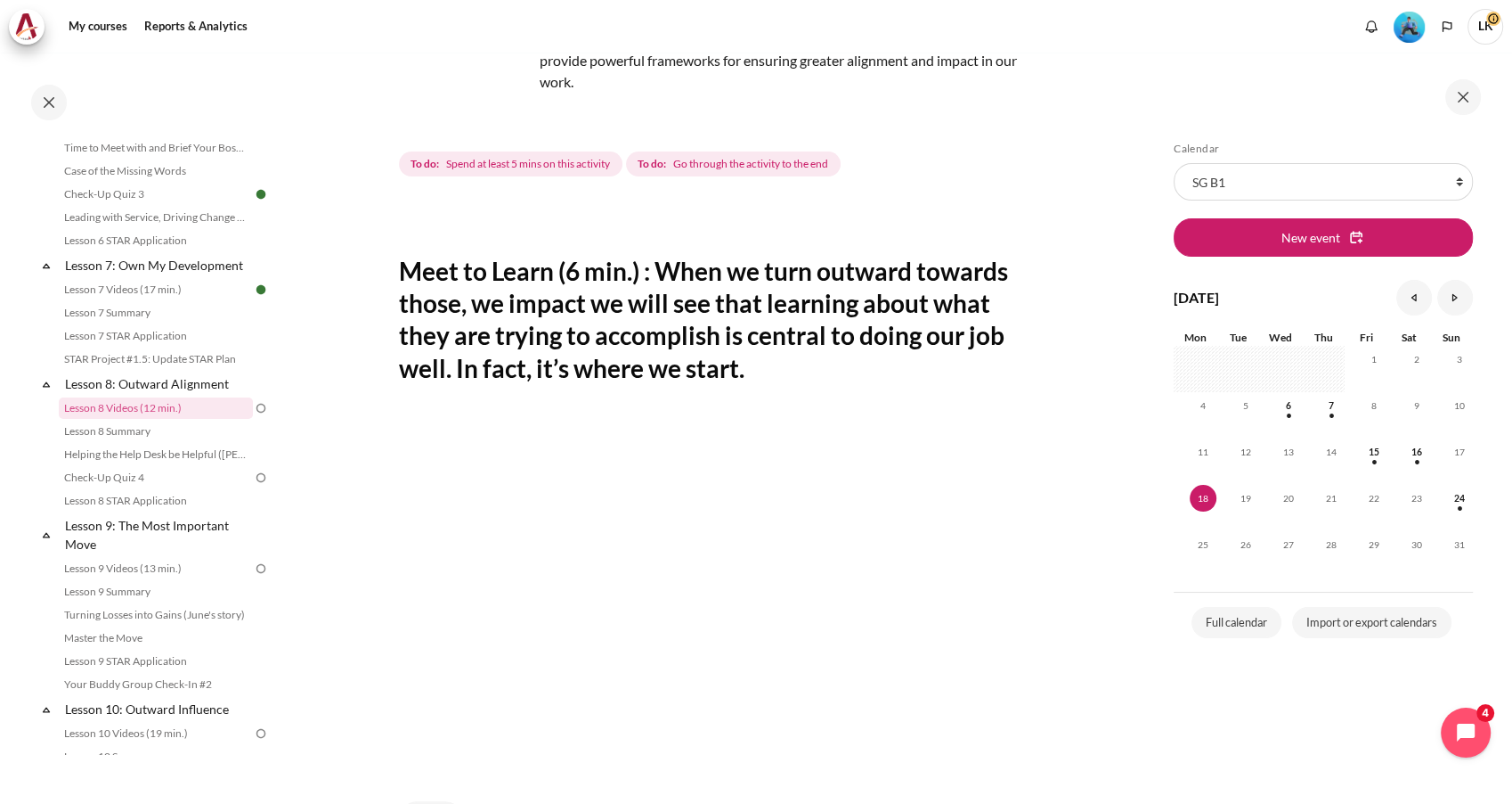
scroll to position [407, 0]
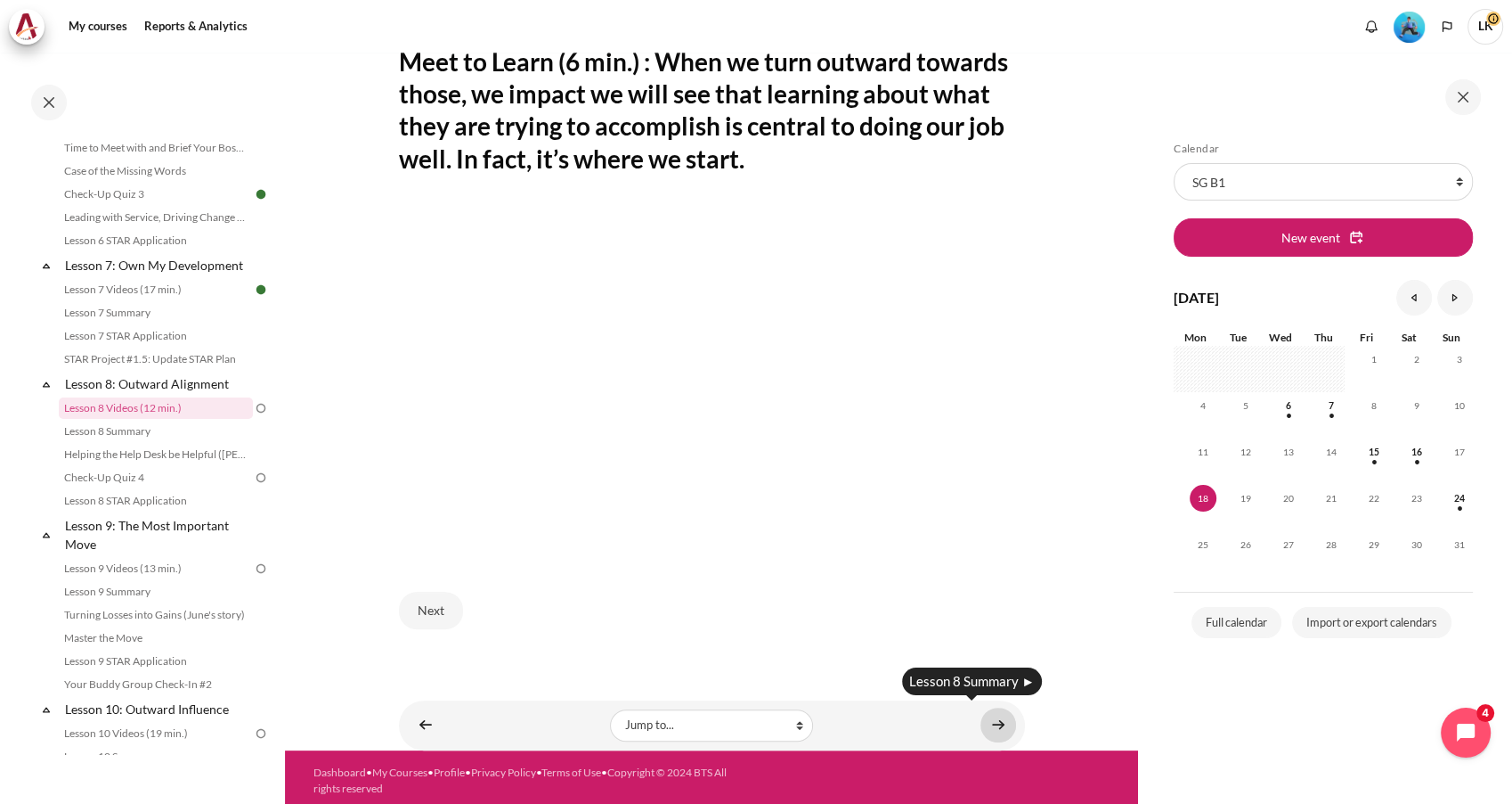
click at [981, 715] on link "Content" at bounding box center [998, 724] width 36 height 35
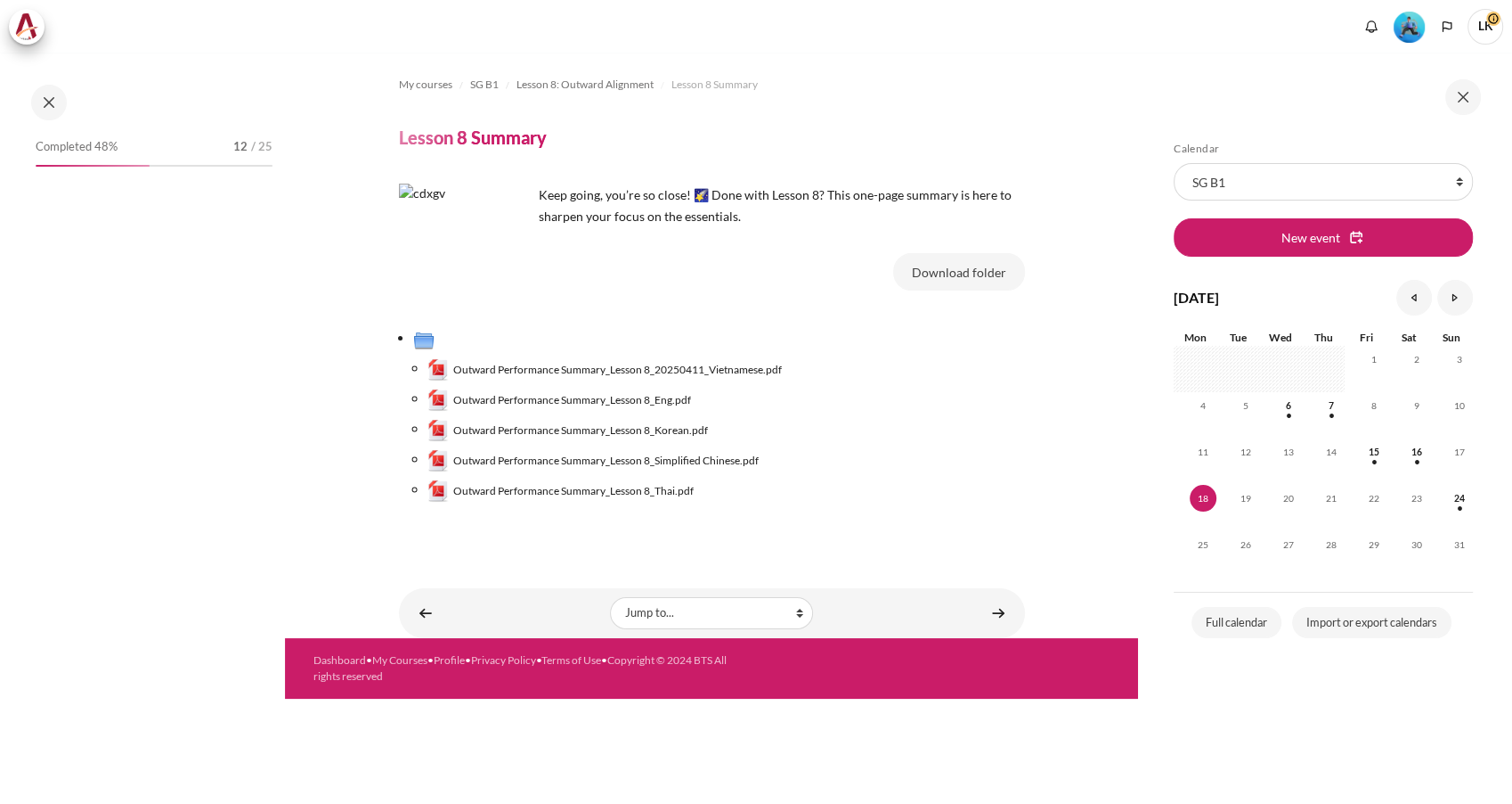
scroll to position [1132, 0]
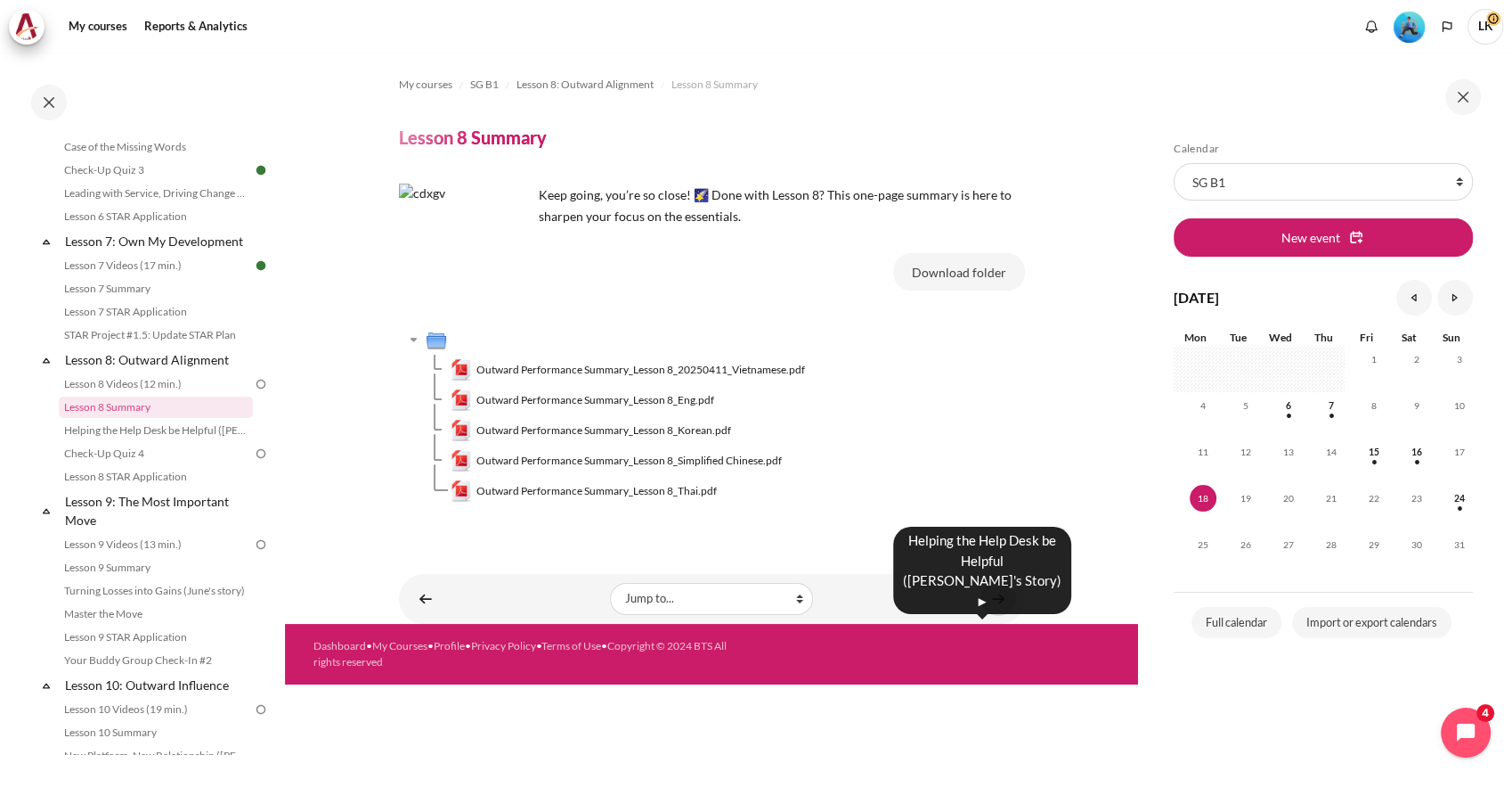
click at [992, 599] on link "Content" at bounding box center [998, 598] width 36 height 35
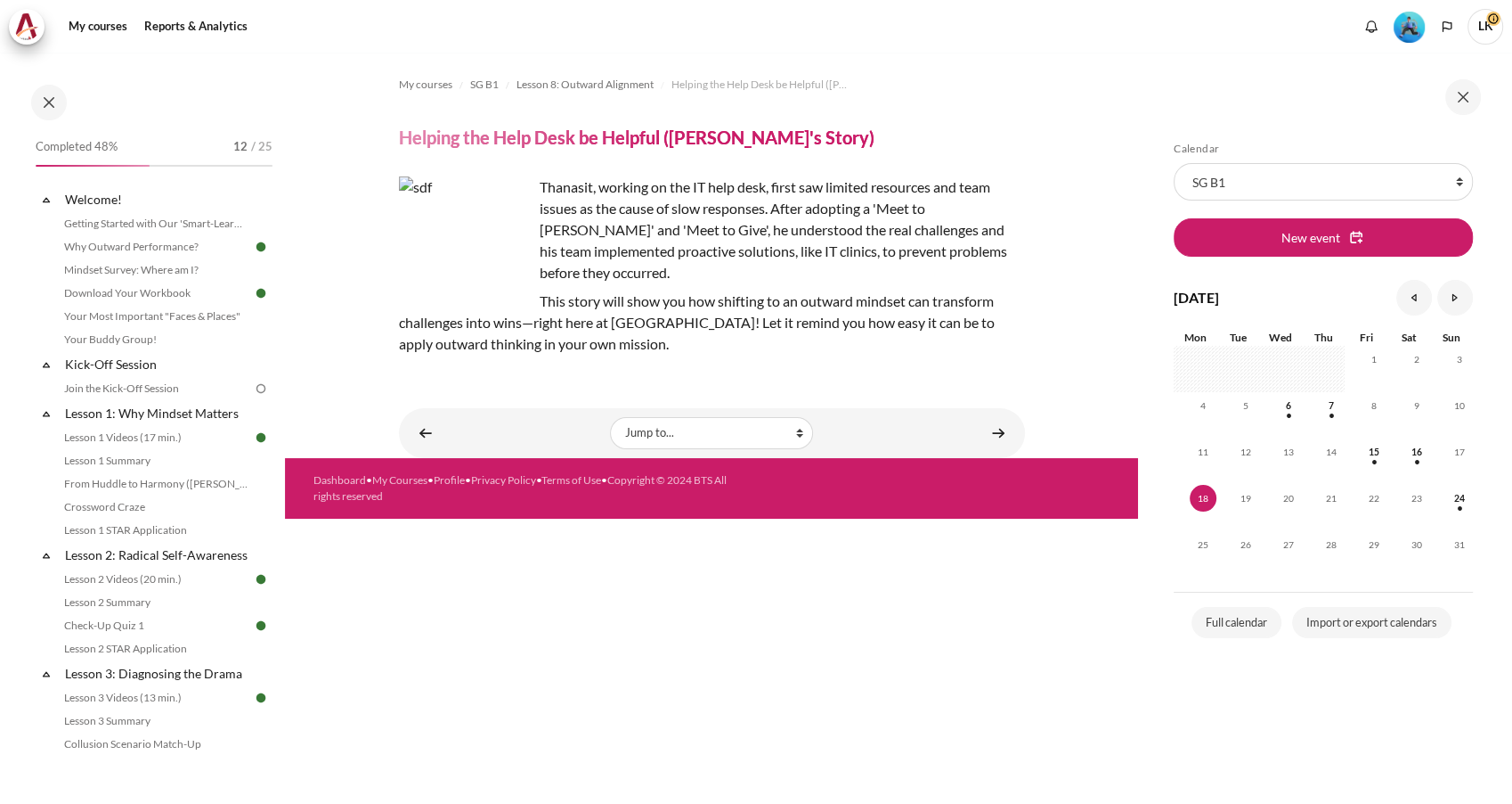
scroll to position [1155, 0]
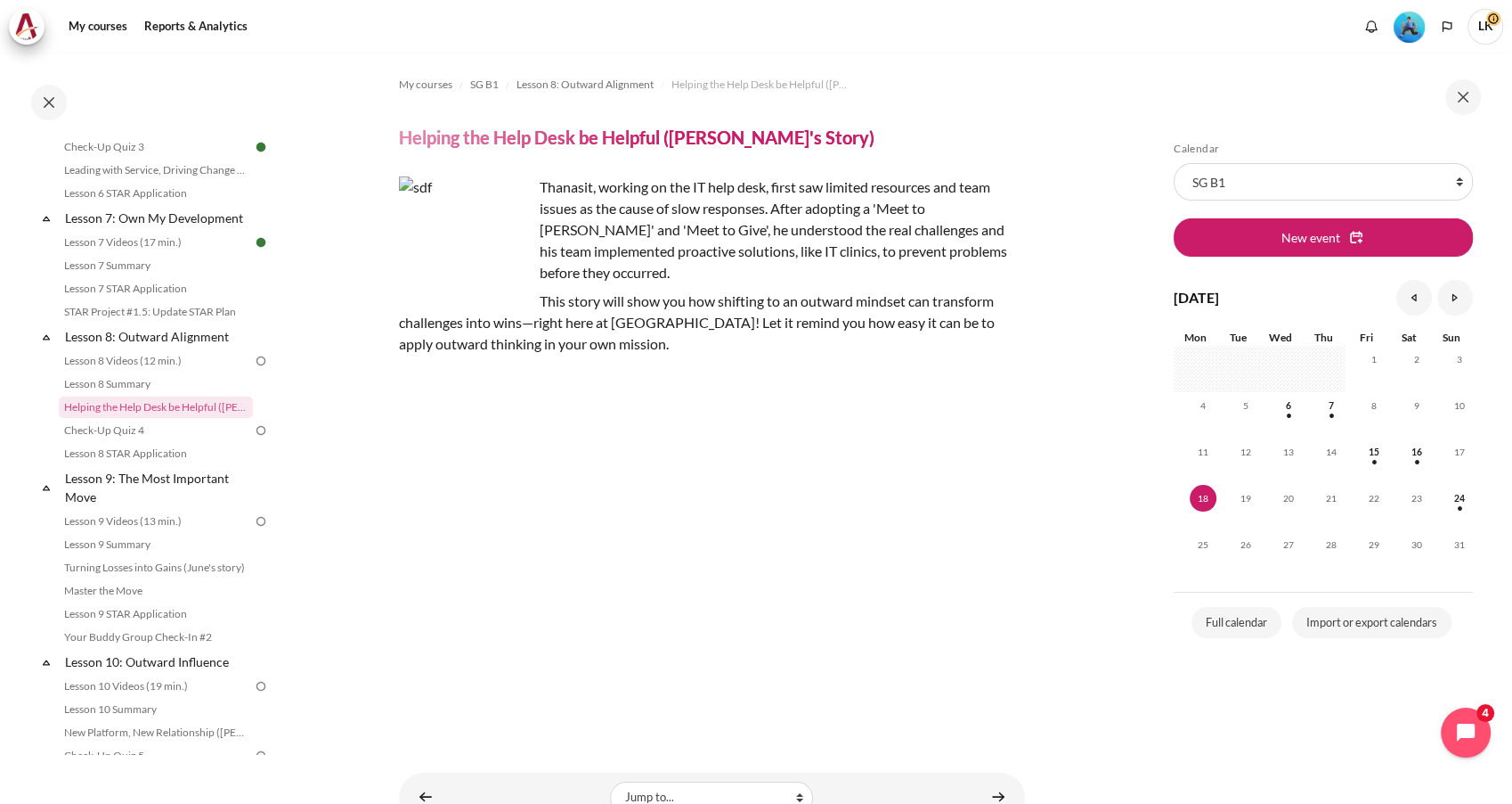
click at [963, 717] on div "My courses SG B1 Lesson 8: Outward Alignment Helping the Help Desk be Helpful (…" at bounding box center [711, 399] width 626 height 693
click at [984, 780] on link "Content" at bounding box center [998, 796] width 36 height 35
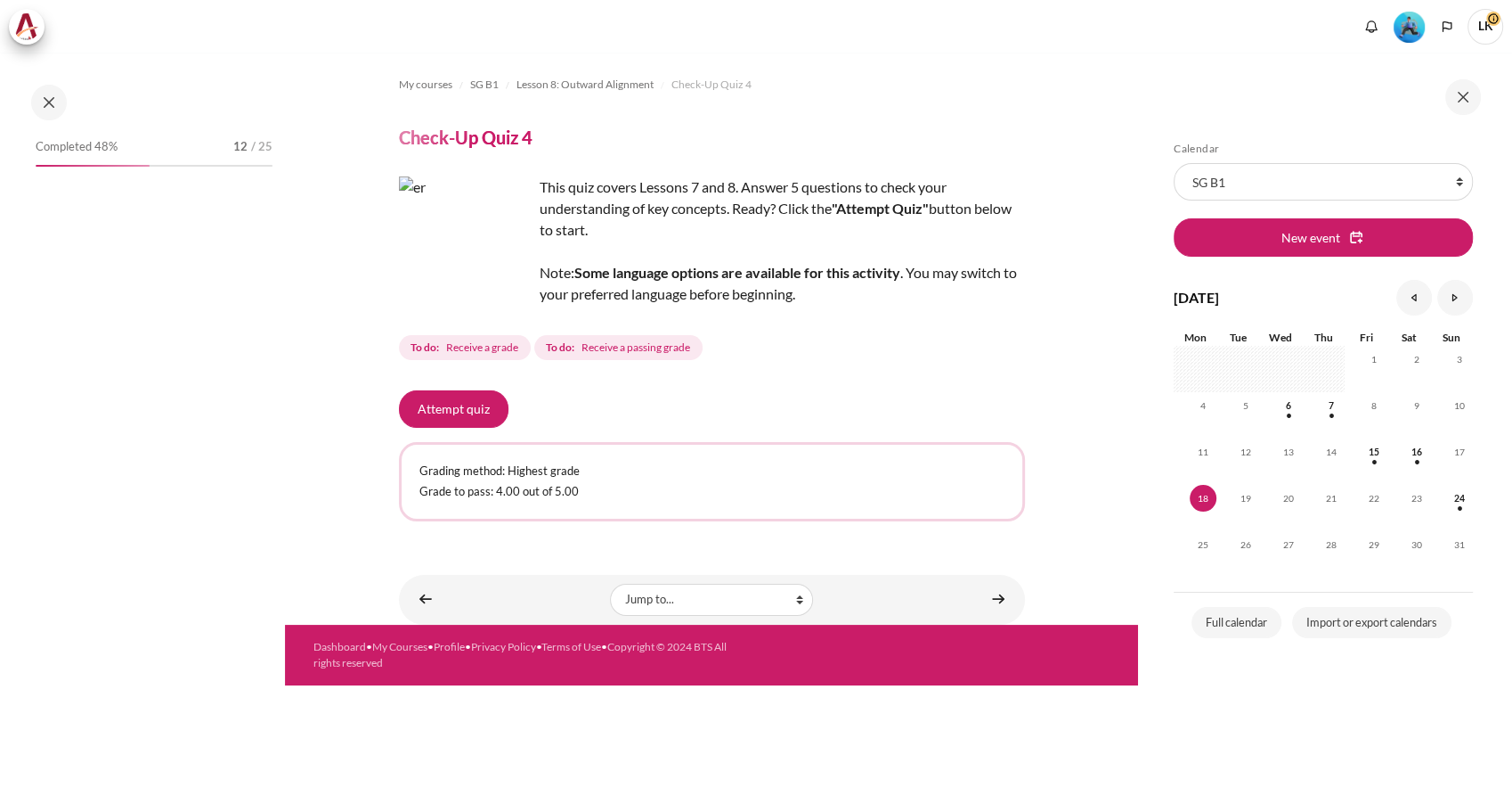
scroll to position [1177, 0]
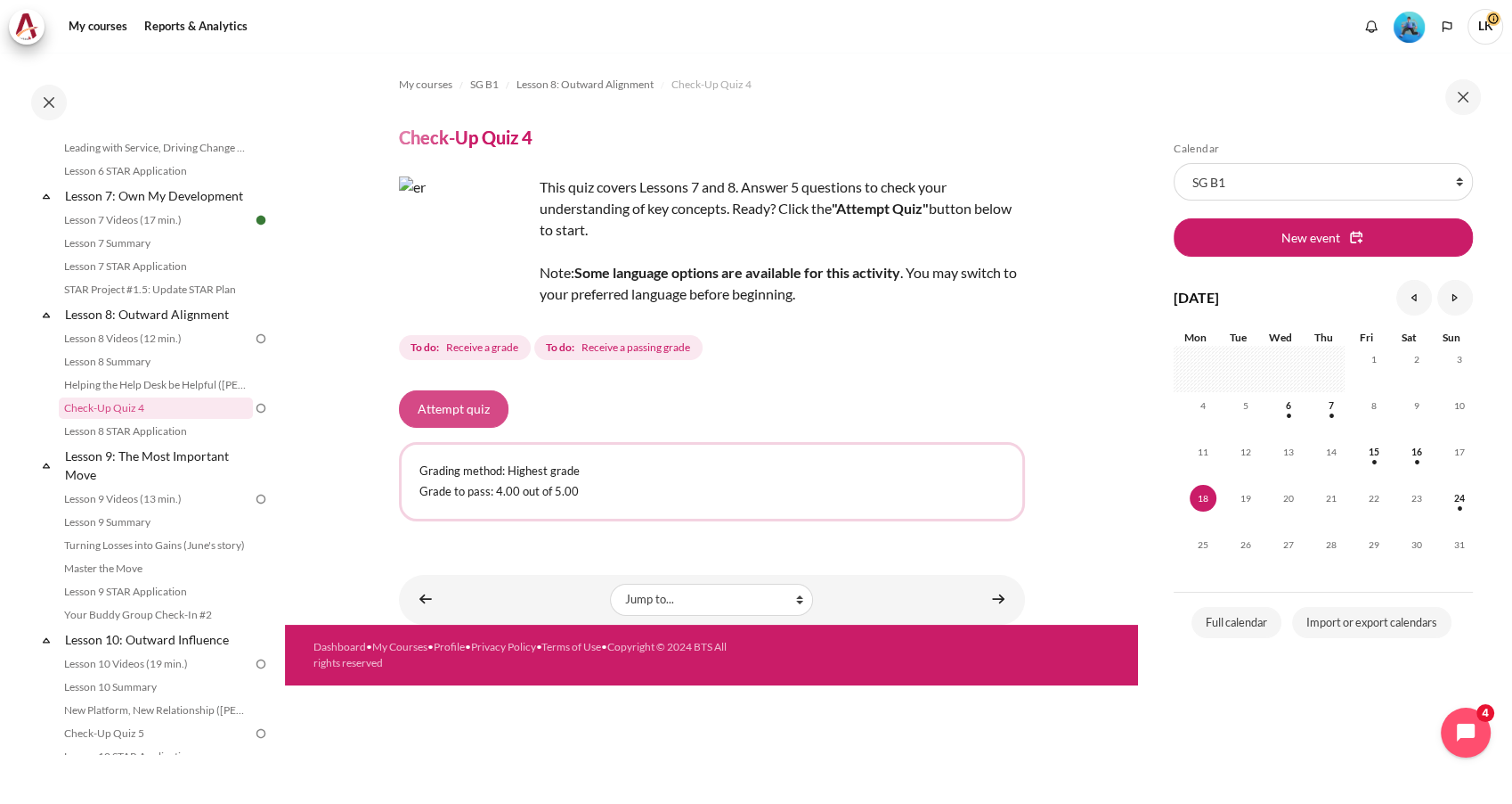
click at [473, 410] on button "Attempt quiz" at bounding box center [454, 410] width 109 height 38
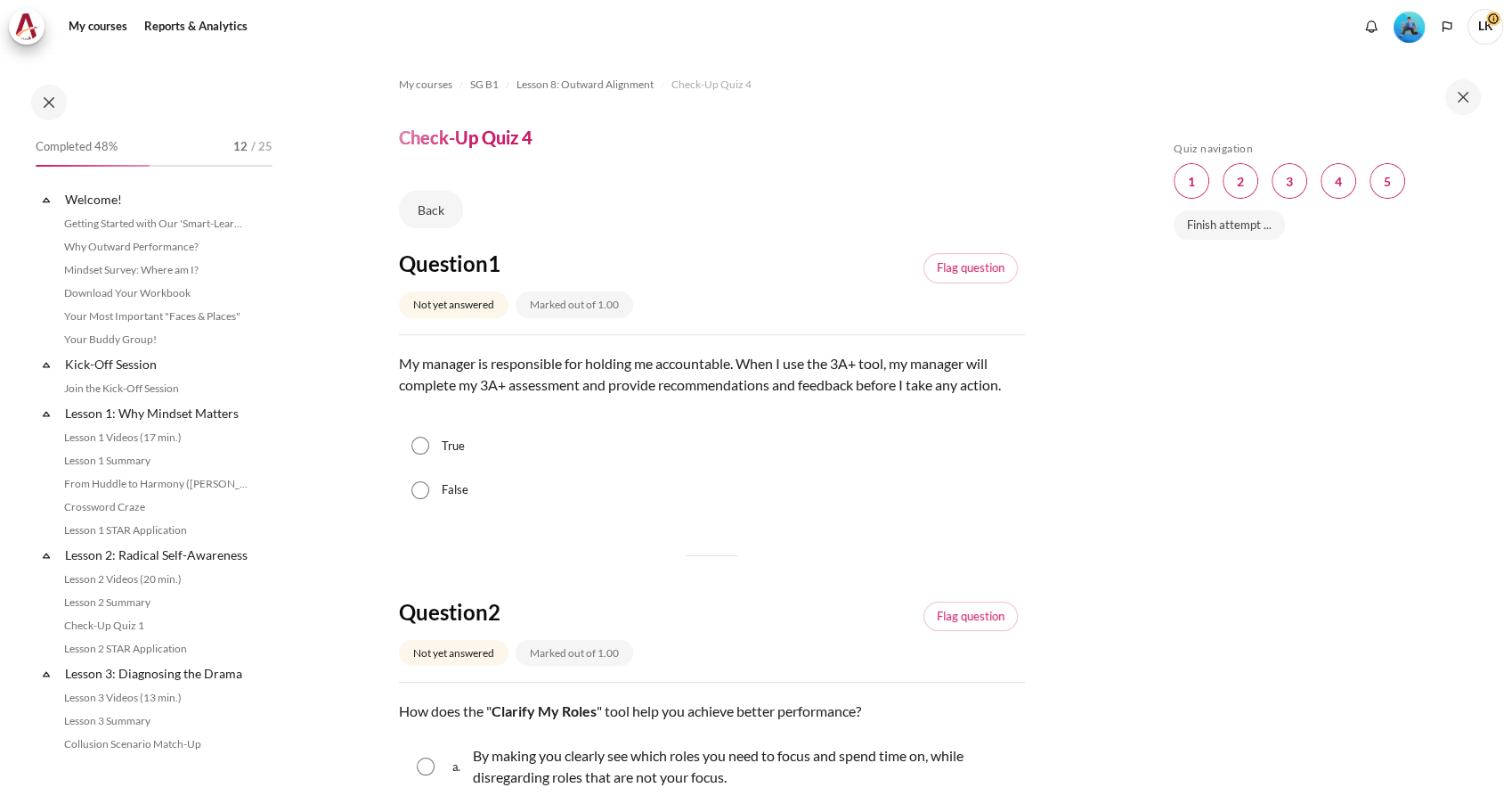
scroll to position [1177, 0]
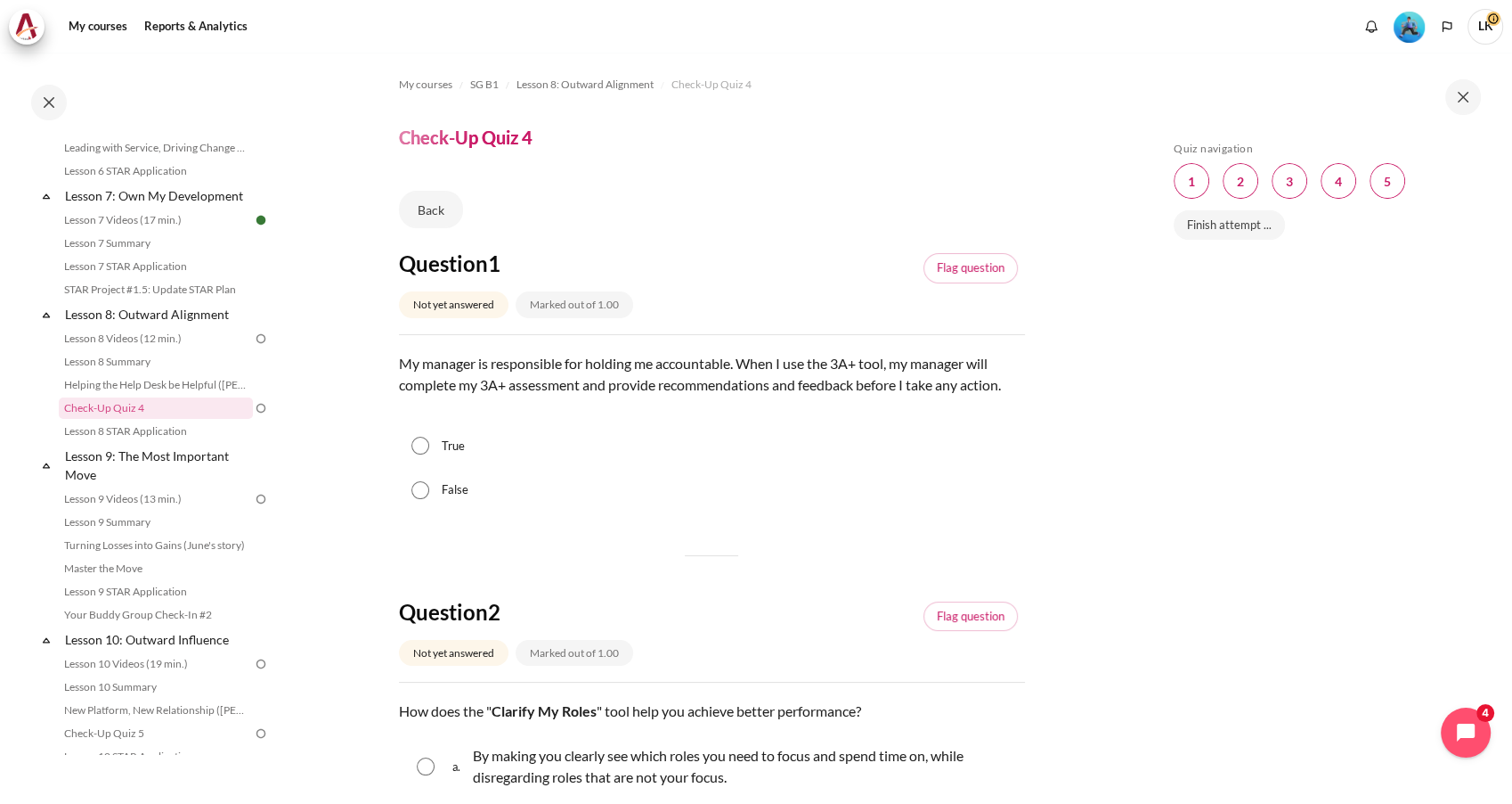
click at [416, 488] on input "False" at bounding box center [420, 490] width 18 height 18
radio input "true"
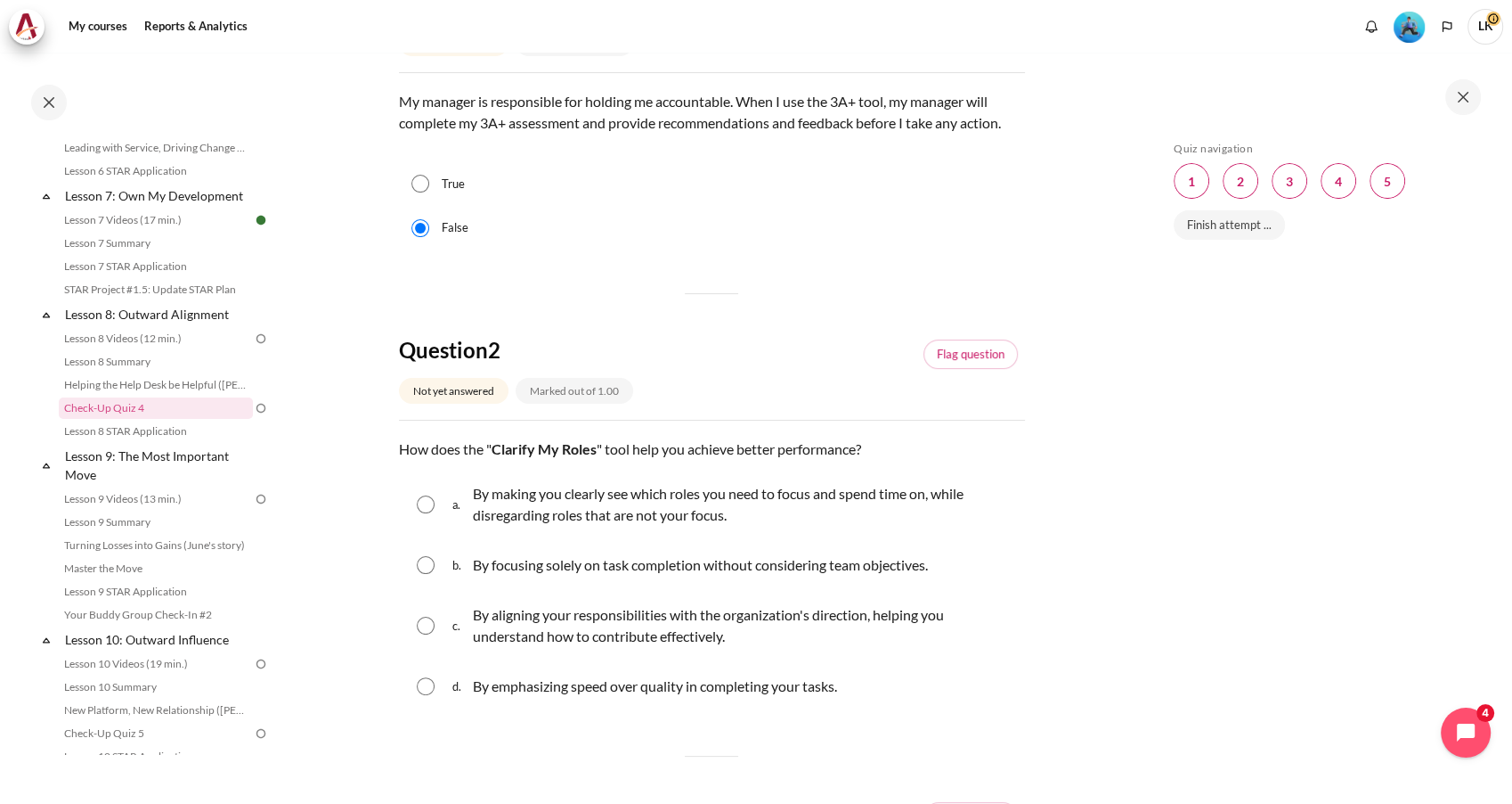
scroll to position [297, 0]
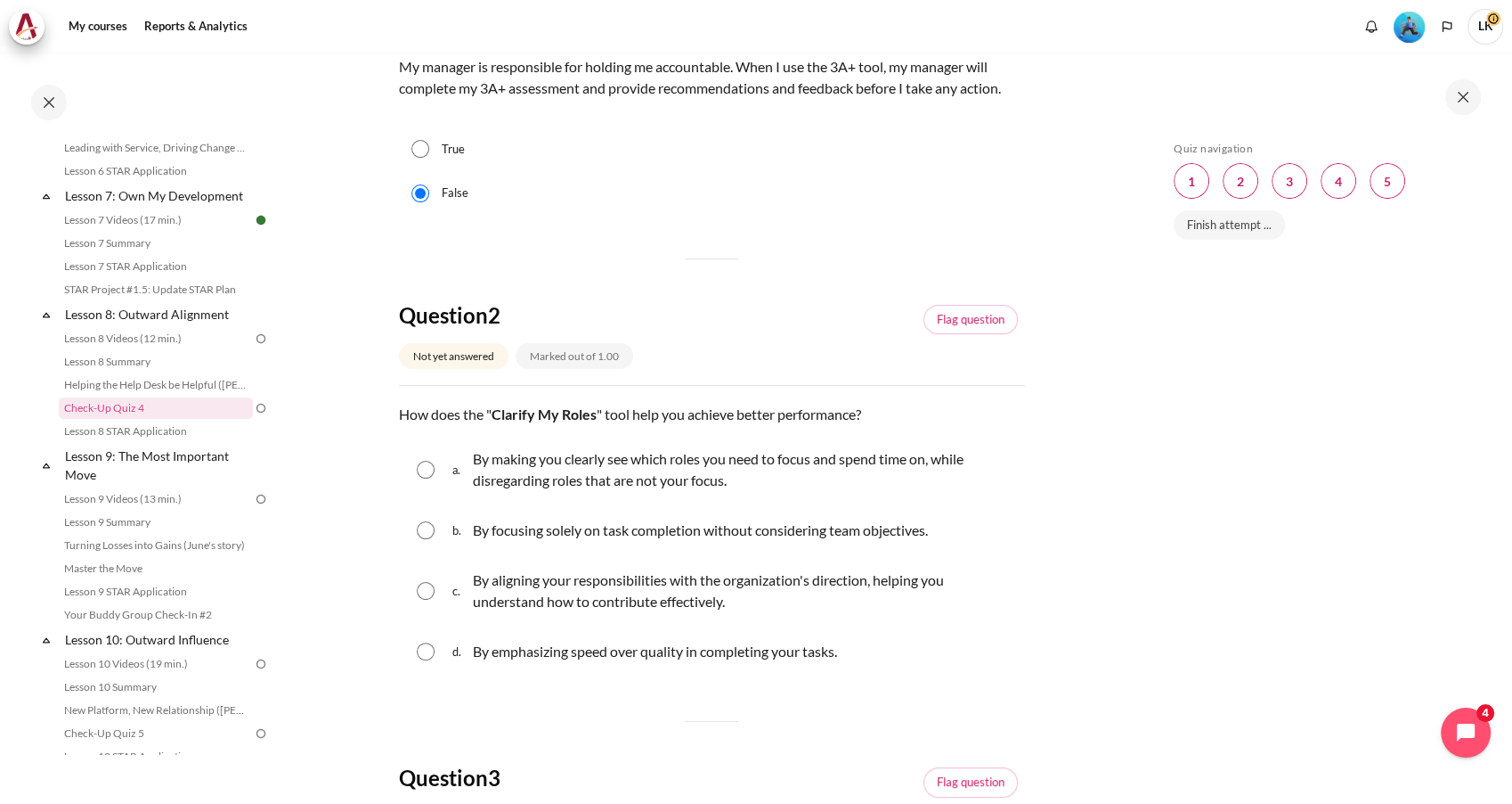
click at [431, 596] on input "Content" at bounding box center [425, 590] width 18 height 18
radio input "true"
click at [420, 475] on input "Content" at bounding box center [425, 469] width 18 height 18
radio input "true"
click at [427, 592] on input "Content" at bounding box center [425, 590] width 18 height 18
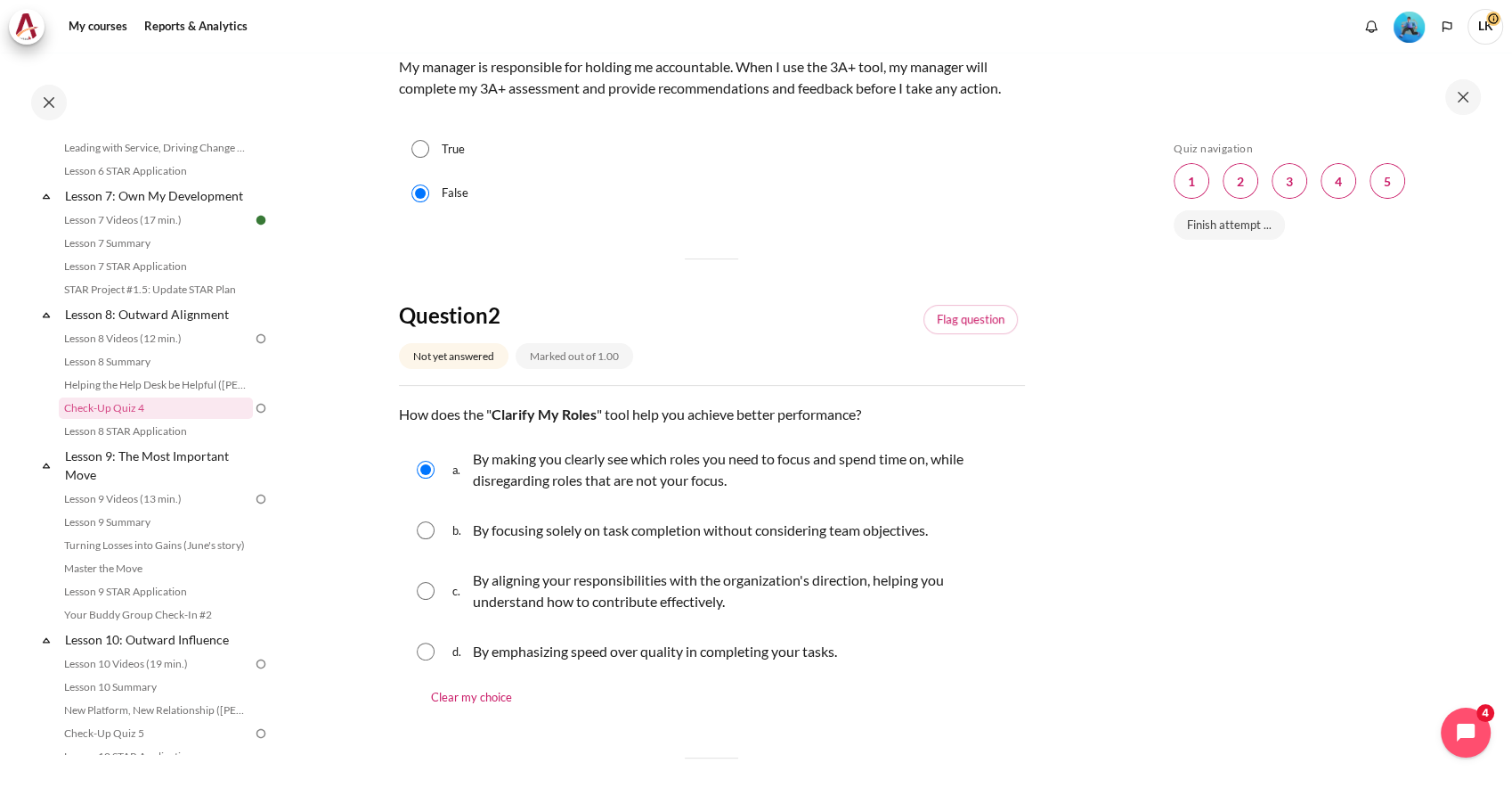
radio input "true"
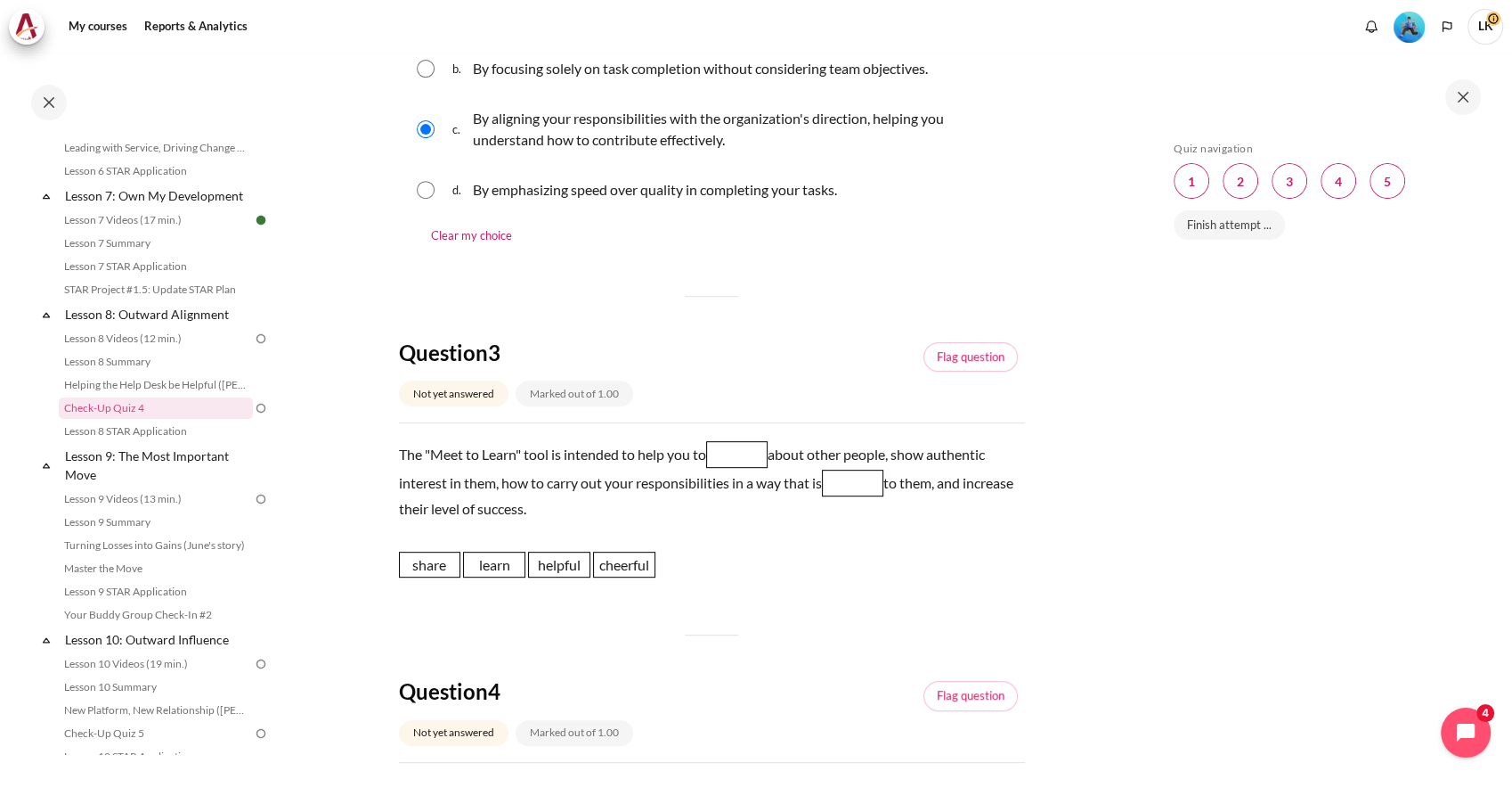
scroll to position [791, 0]
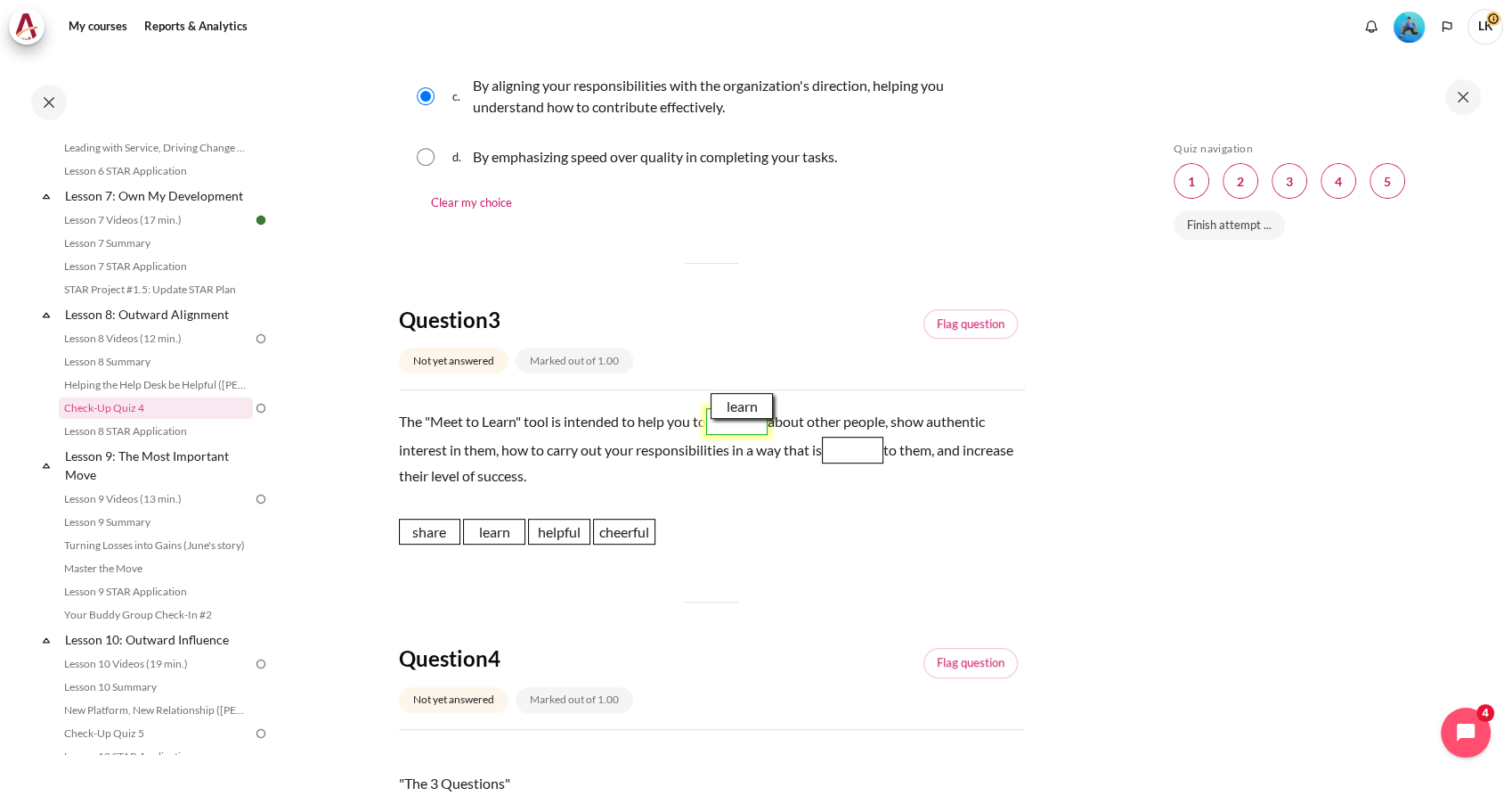
drag, startPoint x: 498, startPoint y: 535, endPoint x: 746, endPoint y: 411, distance: 277.3
click at [746, 409] on span "learn" at bounding box center [741, 406] width 62 height 26
drag, startPoint x: 586, startPoint y: 532, endPoint x: 883, endPoint y: 448, distance: 308.7
click at [883, 448] on span "helpful" at bounding box center [855, 448] width 62 height 26
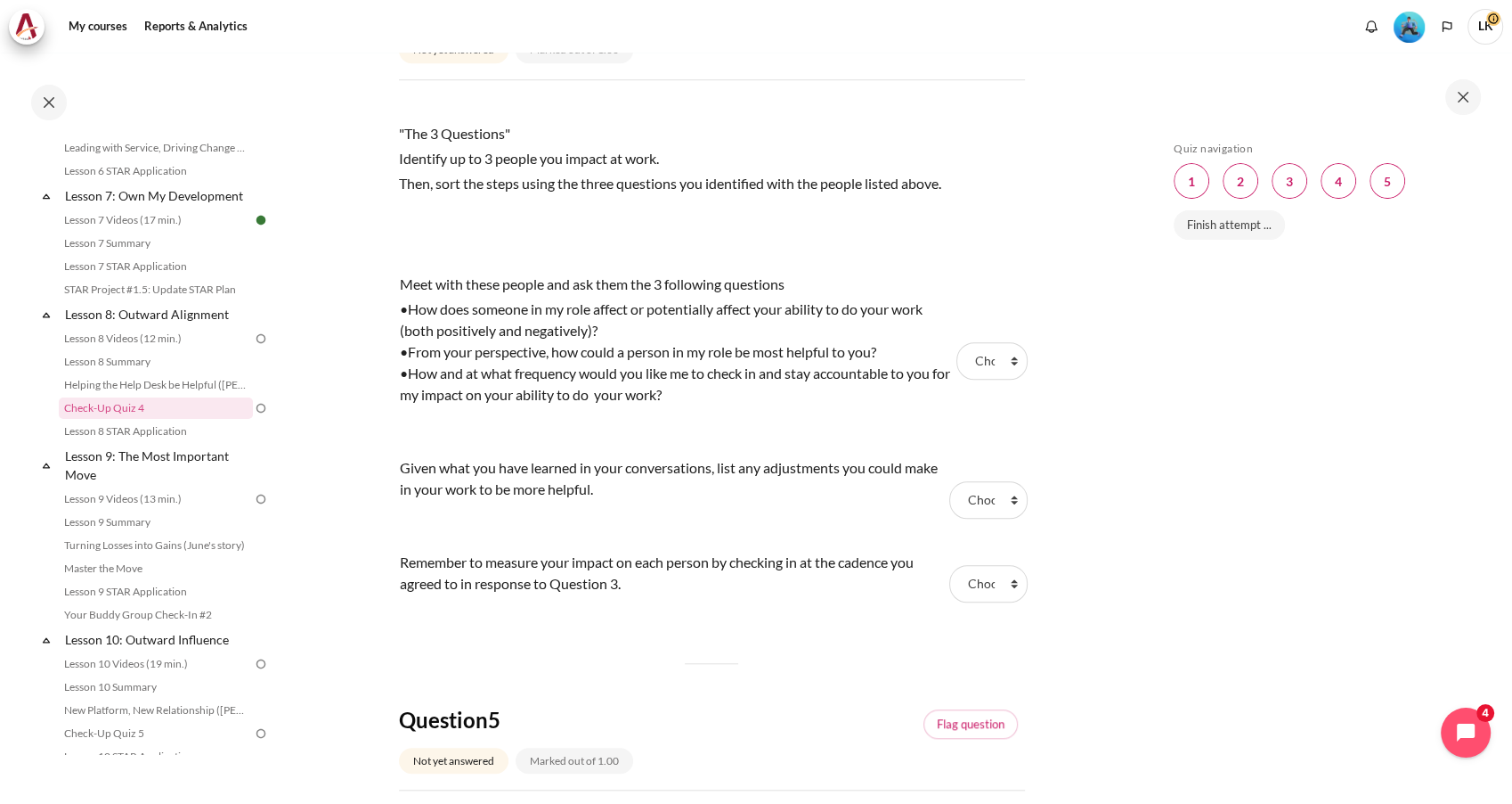
scroll to position [1485, 0]
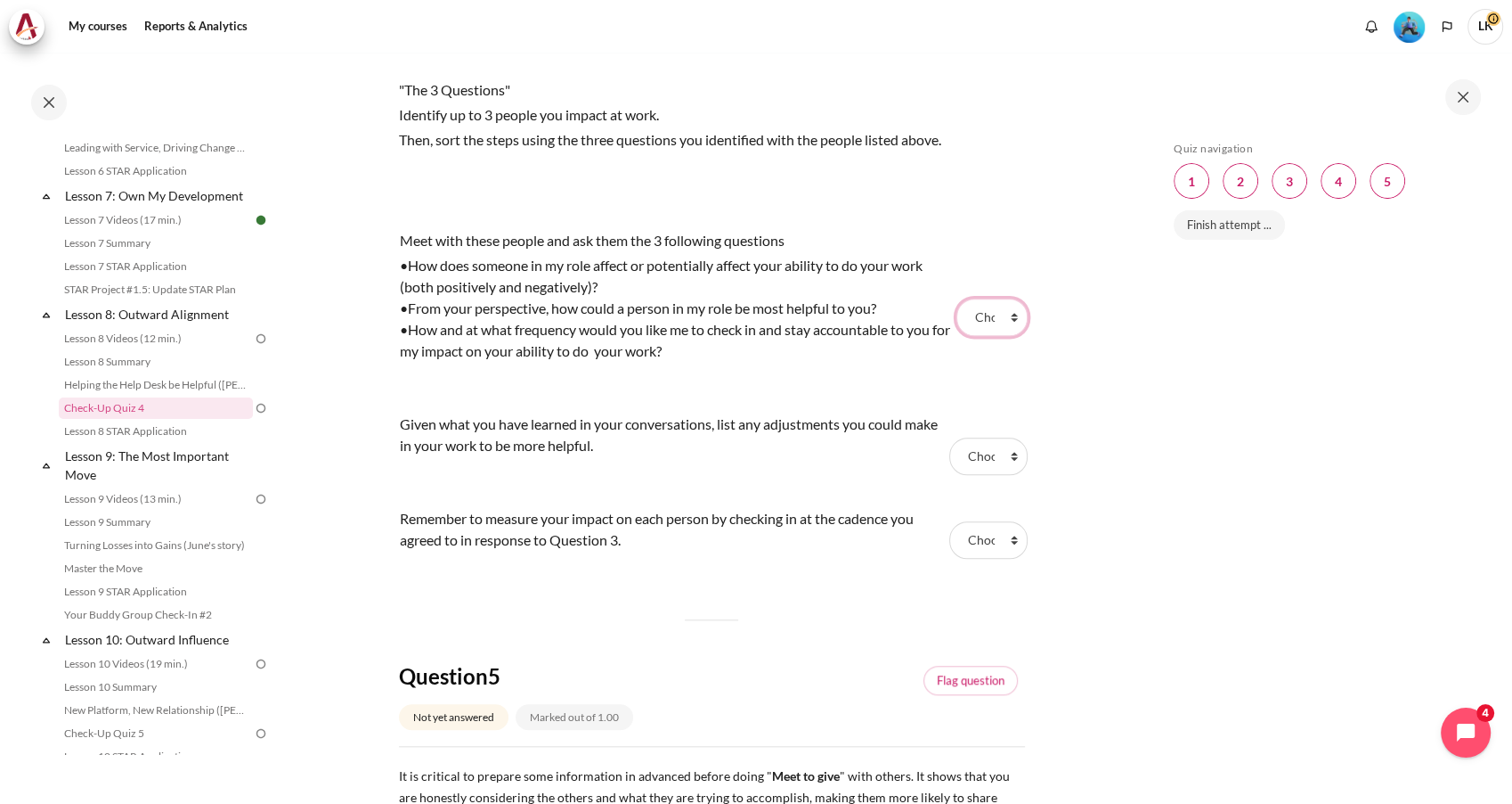
click at [978, 321] on select "Choose... Step 1 Step 2 Step 3" at bounding box center [992, 317] width 72 height 38
click at [956, 298] on select "Choose... Step 1 Step 2 Step 3" at bounding box center [992, 317] width 72 height 38
click at [799, 386] on td "Meet with these people and ask them the 3 following questions •How does someone…" at bounding box center [676, 316] width 553 height 184
click at [967, 457] on select "Choose... Step 1 Step 2 Step 3" at bounding box center [988, 457] width 77 height 38
click at [972, 322] on select "Choose... Step 1 Step 2 Step 3" at bounding box center [992, 317] width 72 height 38
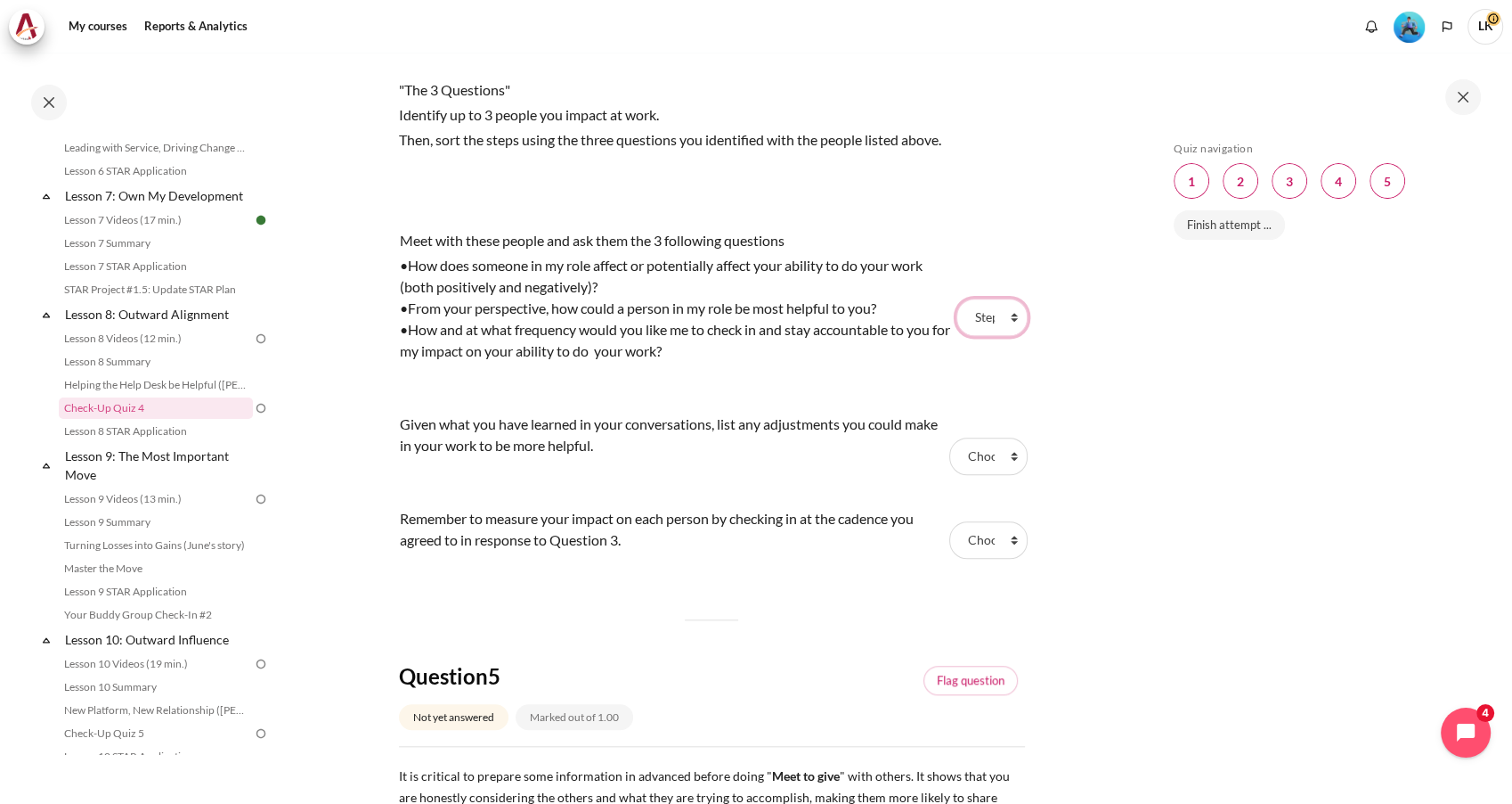
select select "1"
click at [956, 298] on select "Choose... Step 1 Step 2 Step 3" at bounding box center [992, 317] width 72 height 38
click at [972, 457] on select "Choose... Step 1 Step 2 Step 3" at bounding box center [988, 457] width 77 height 38
select select "2"
click at [949, 438] on select "Choose... Step 1 Step 2 Step 3" at bounding box center [988, 457] width 77 height 38
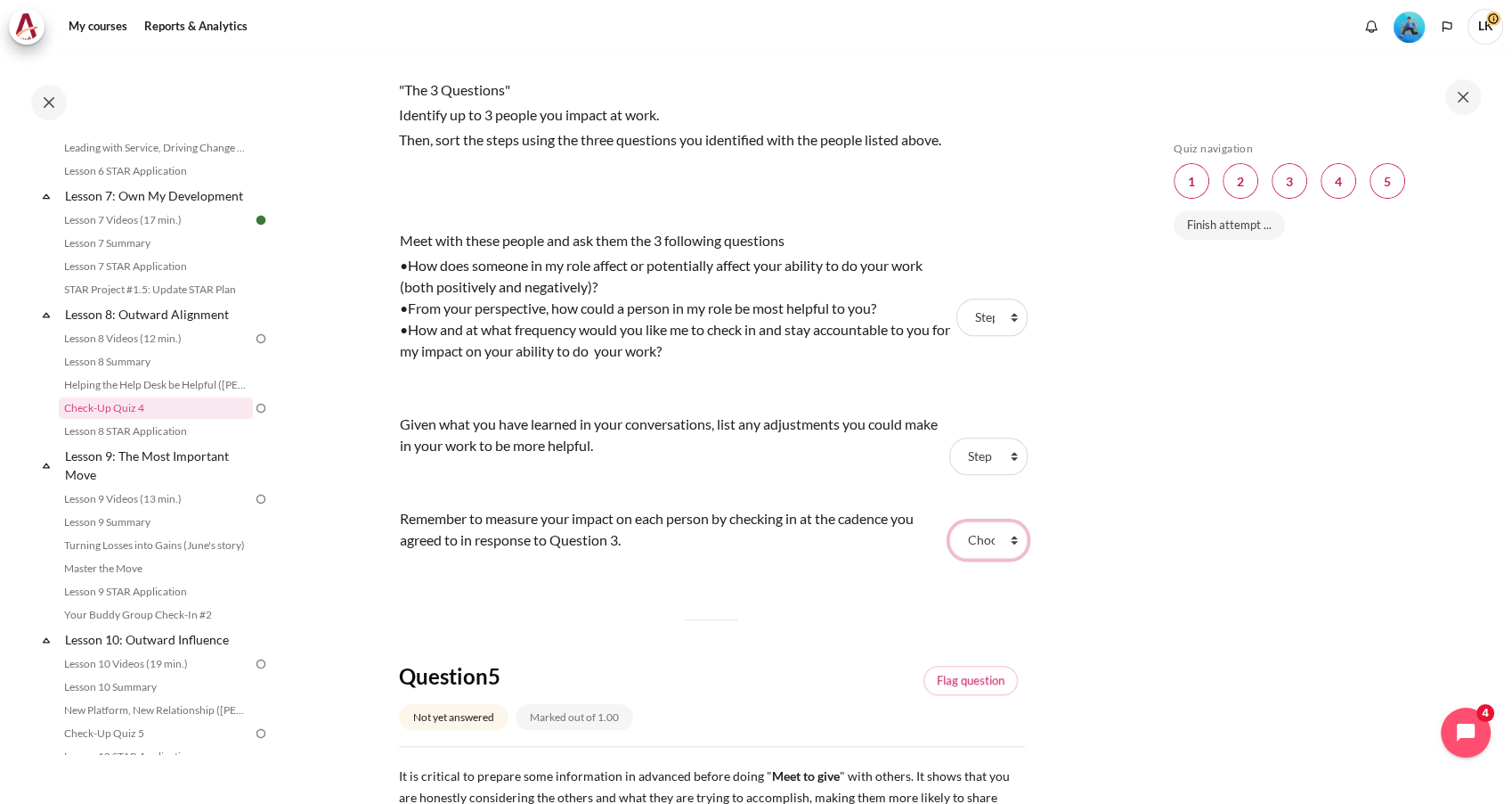
click at [971, 539] on select "Choose... Step 1 Step 2 Step 3" at bounding box center [988, 540] width 77 height 38
select select "3"
click at [949, 522] on select "Choose... Step 1 Step 2 Step 3" at bounding box center [988, 540] width 77 height 38
click at [740, 495] on td "Given what you have learned in your conversations, list any adjustments you cou…" at bounding box center [672, 456] width 547 height 94
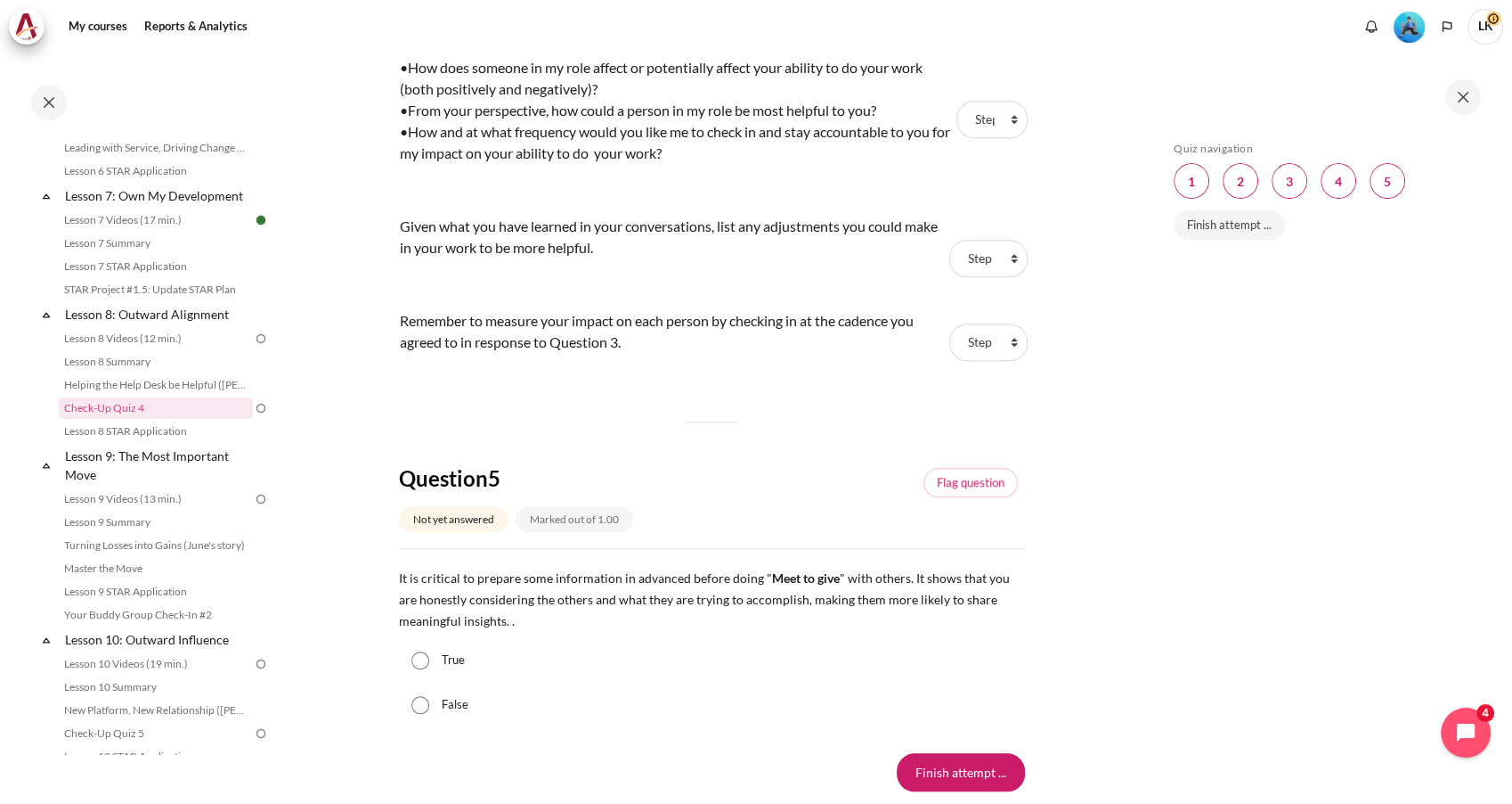
scroll to position [1782, 0]
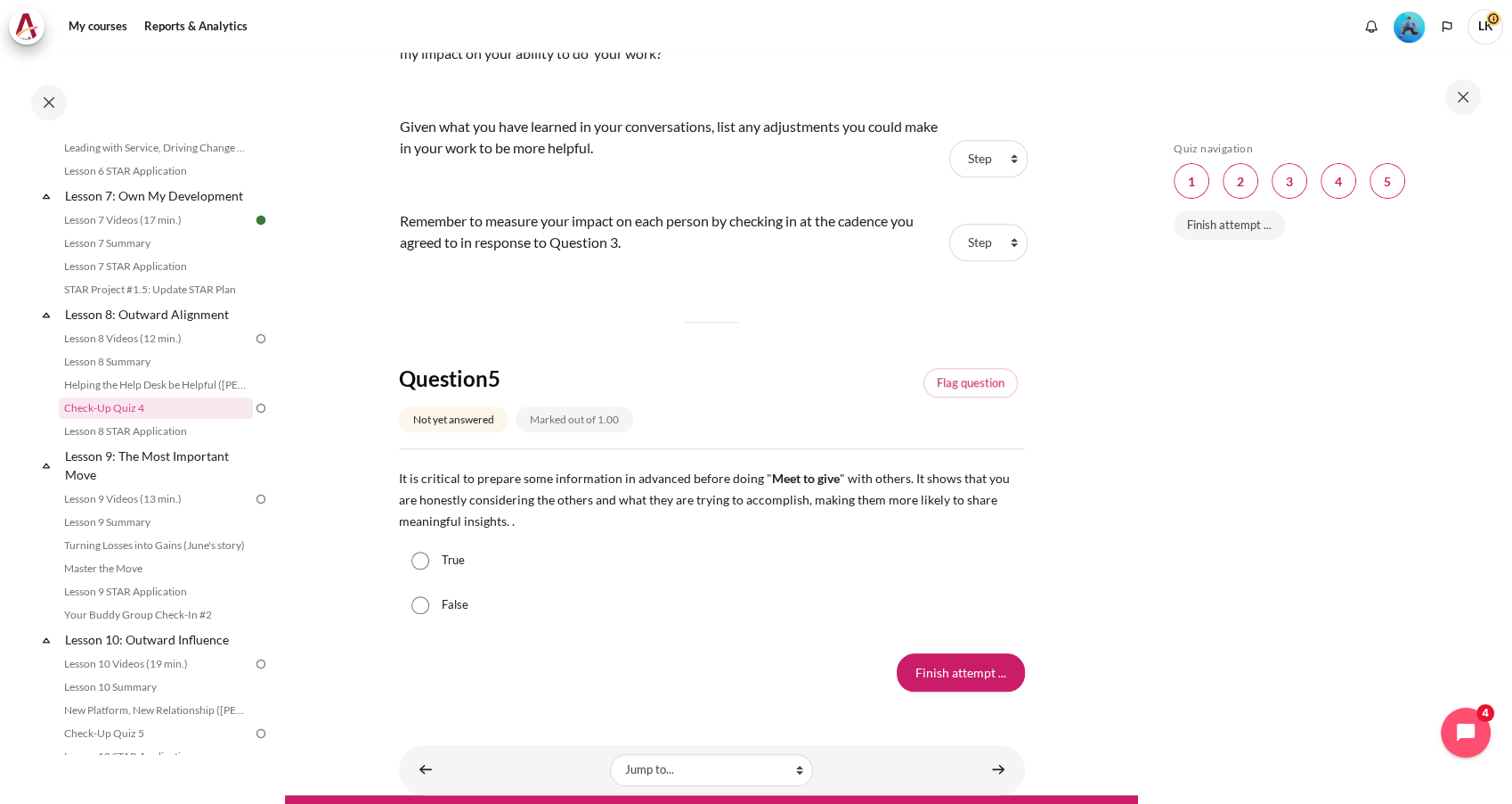
click at [420, 558] on input "True" at bounding box center [420, 560] width 18 height 18
radio input "true"
click at [955, 670] on input "Finish attempt ..." at bounding box center [961, 672] width 128 height 38
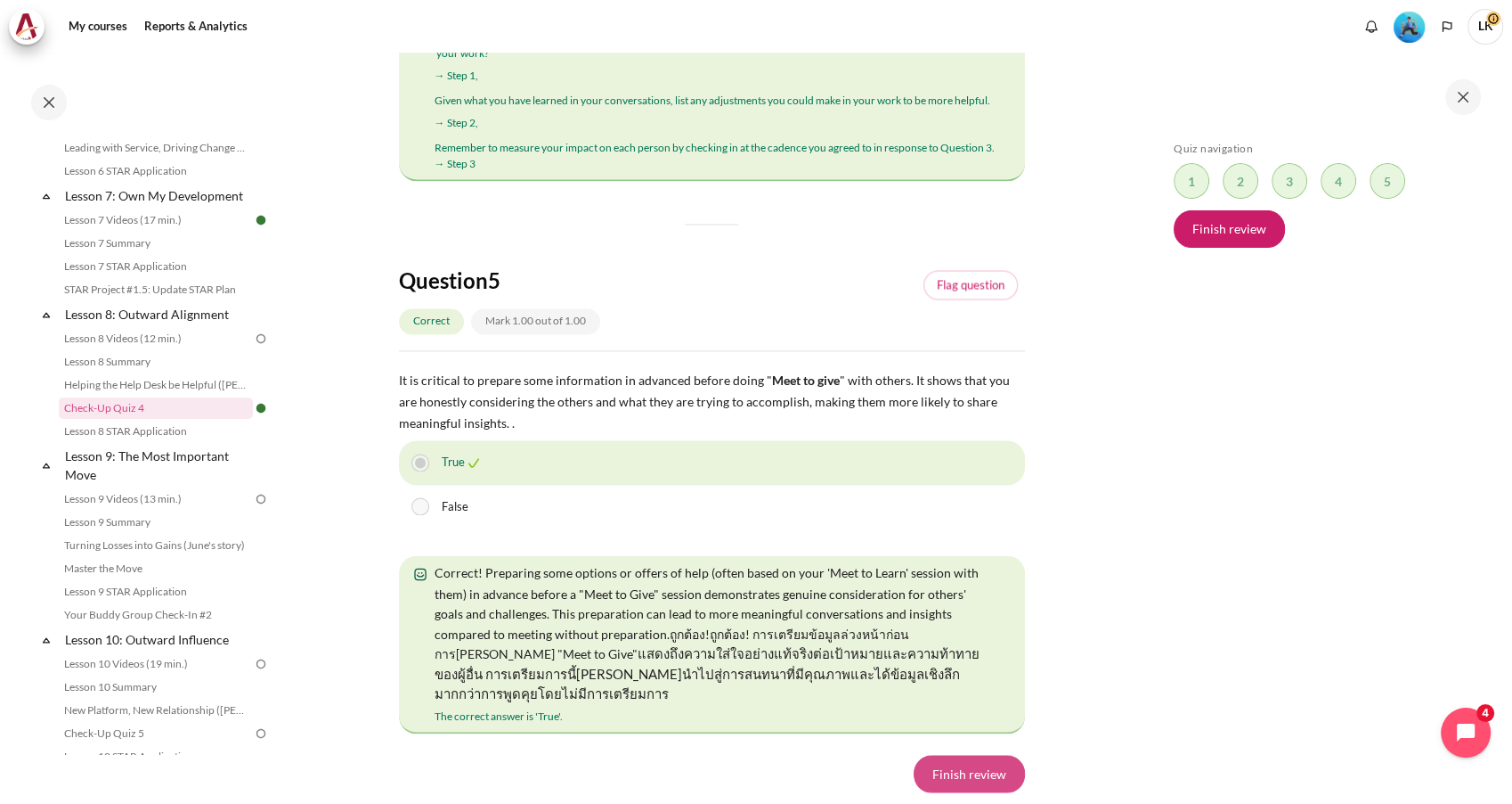
scroll to position [3365, 0]
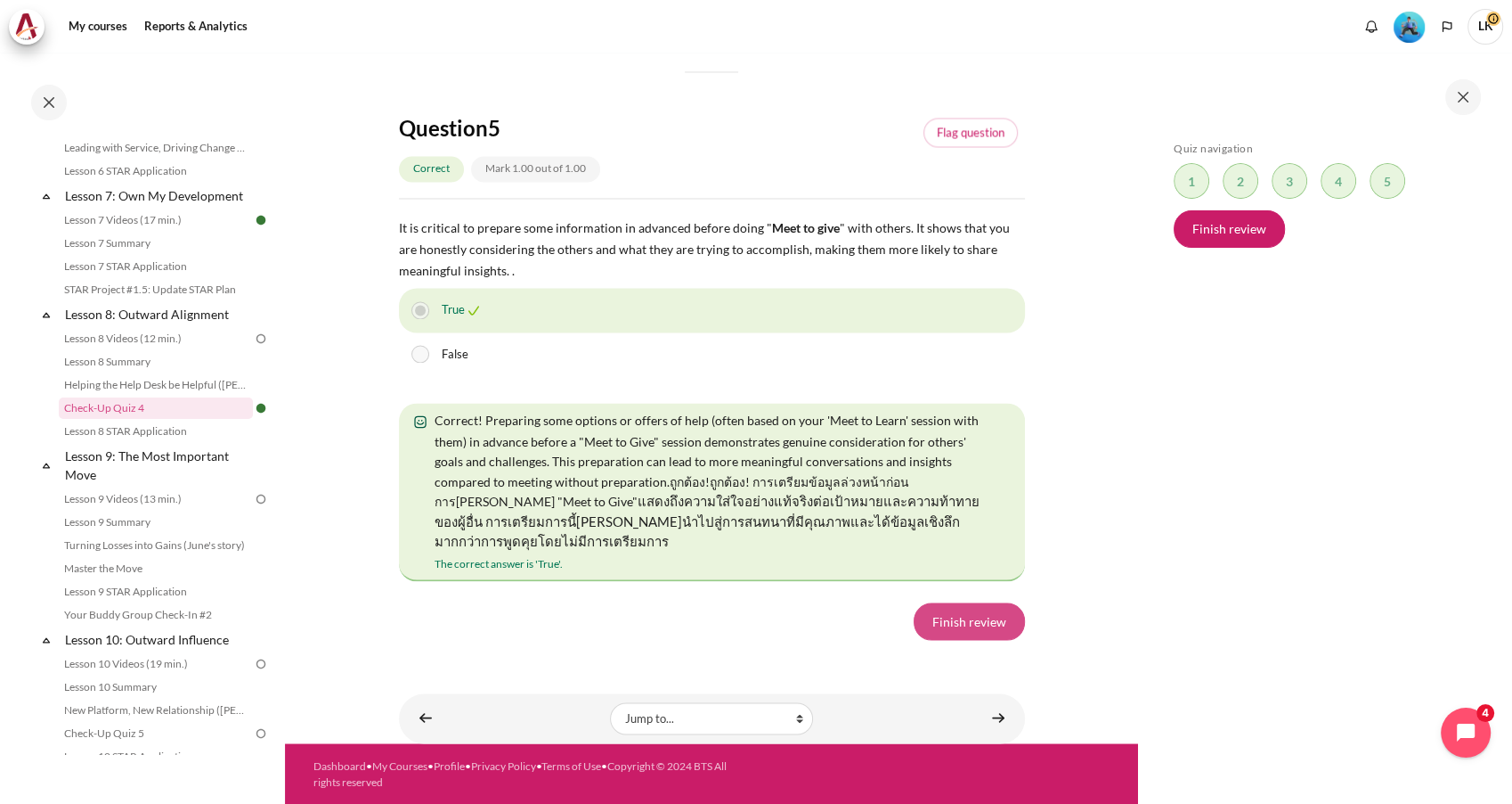
click at [956, 630] on link "Finish review" at bounding box center [969, 621] width 111 height 38
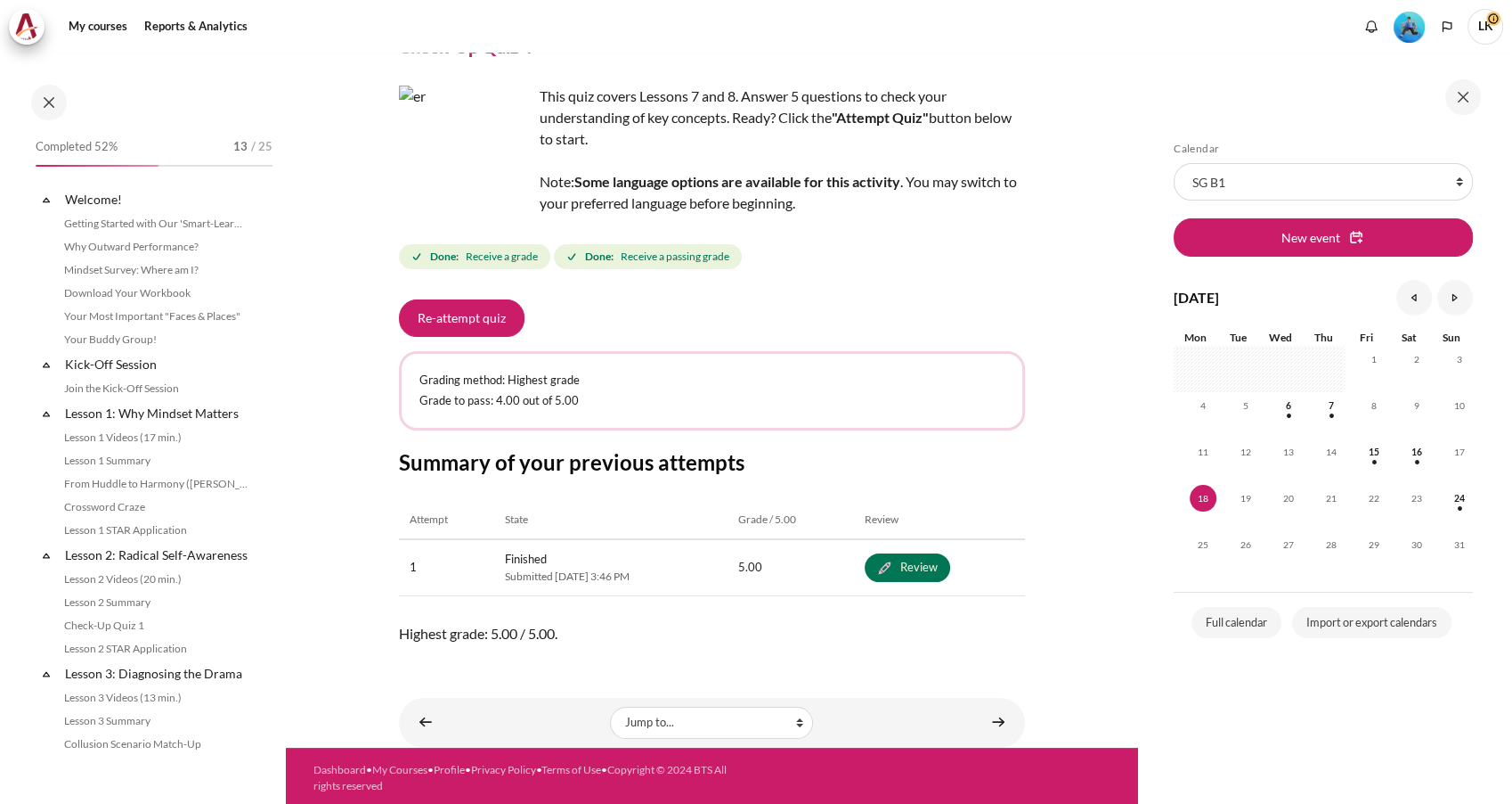
scroll to position [1177, 0]
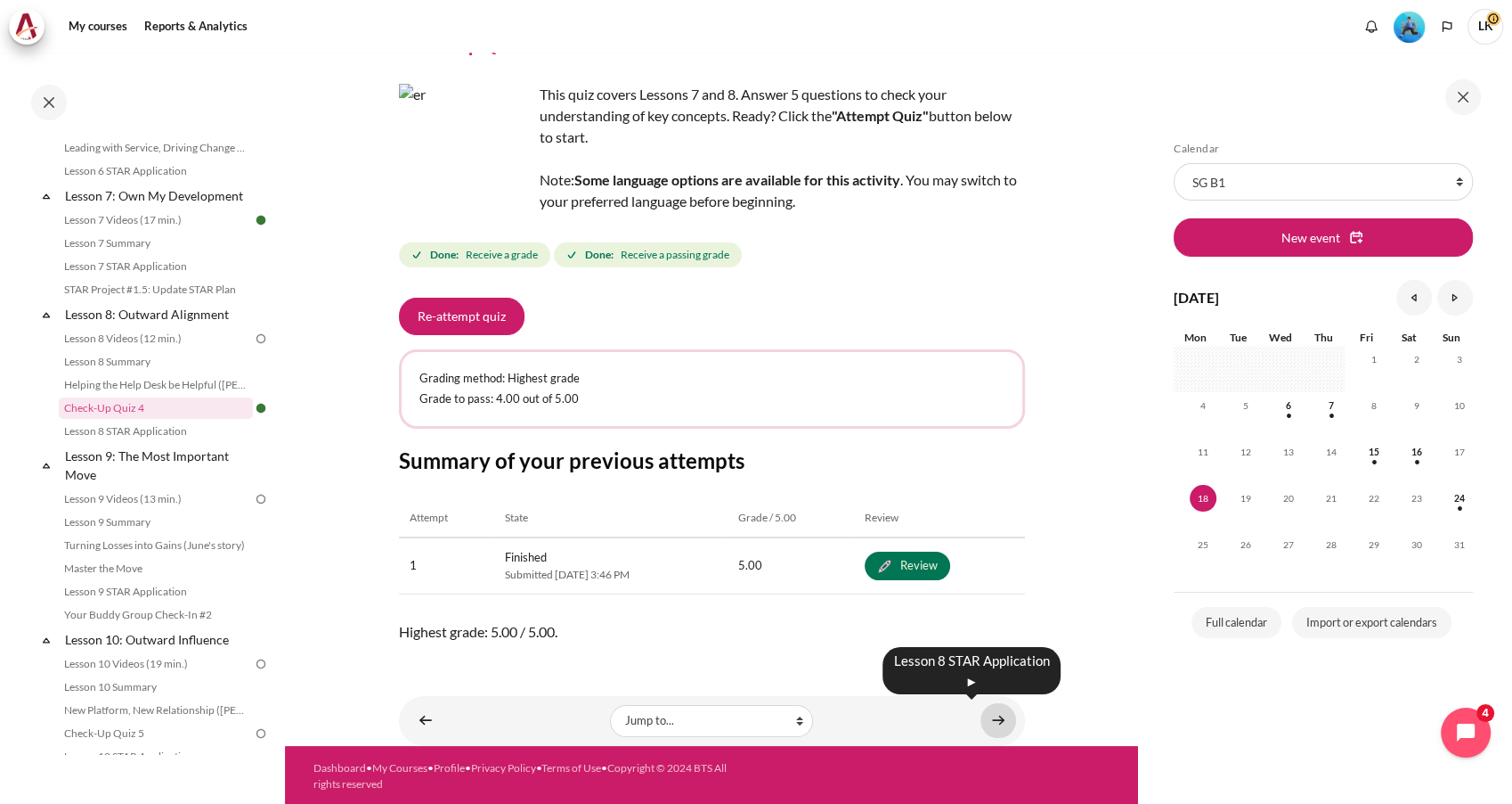
click at [990, 718] on link "Content" at bounding box center [998, 720] width 36 height 35
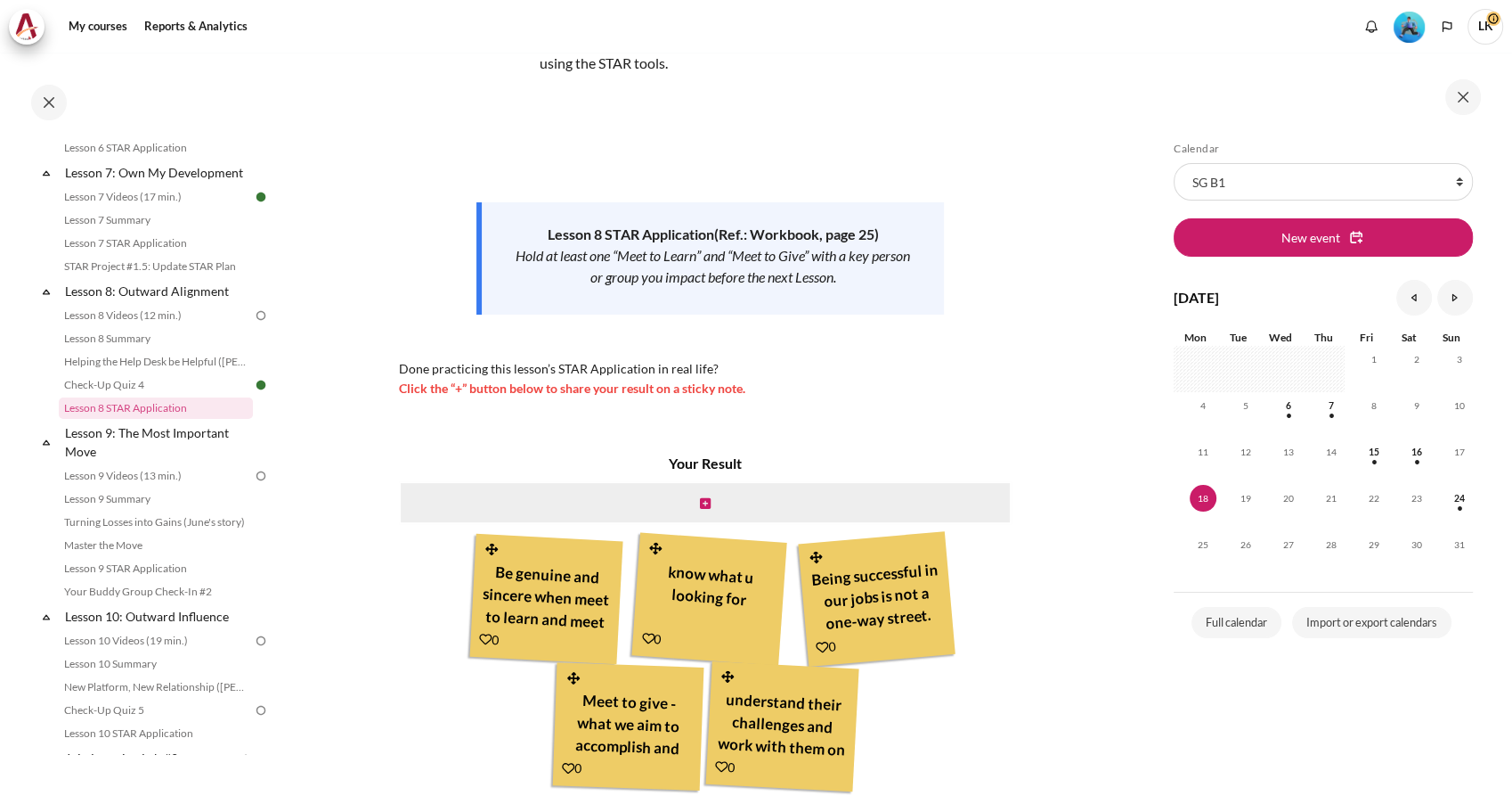
scroll to position [291, 0]
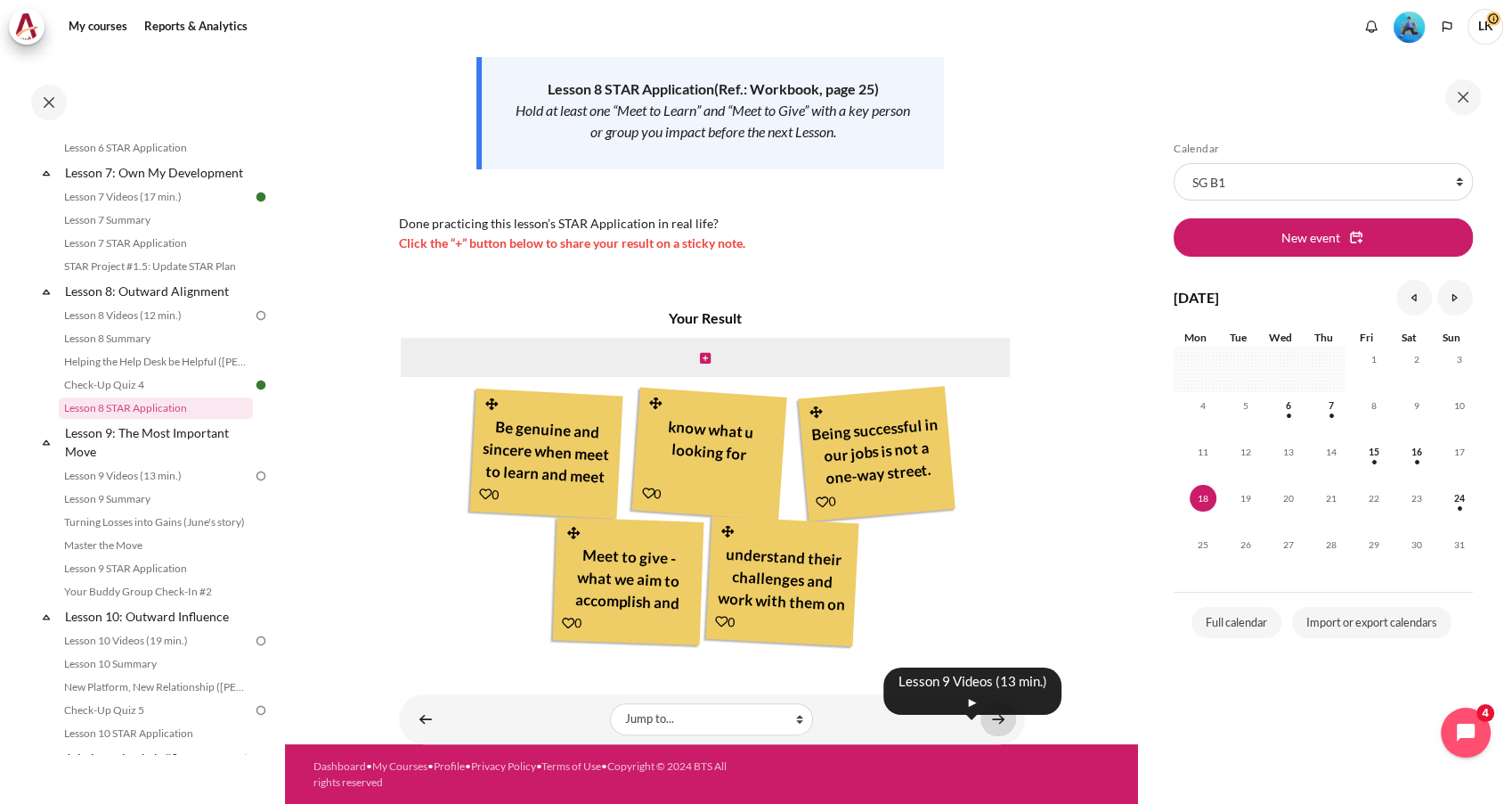
click at [987, 731] on link "Content" at bounding box center [998, 718] width 36 height 35
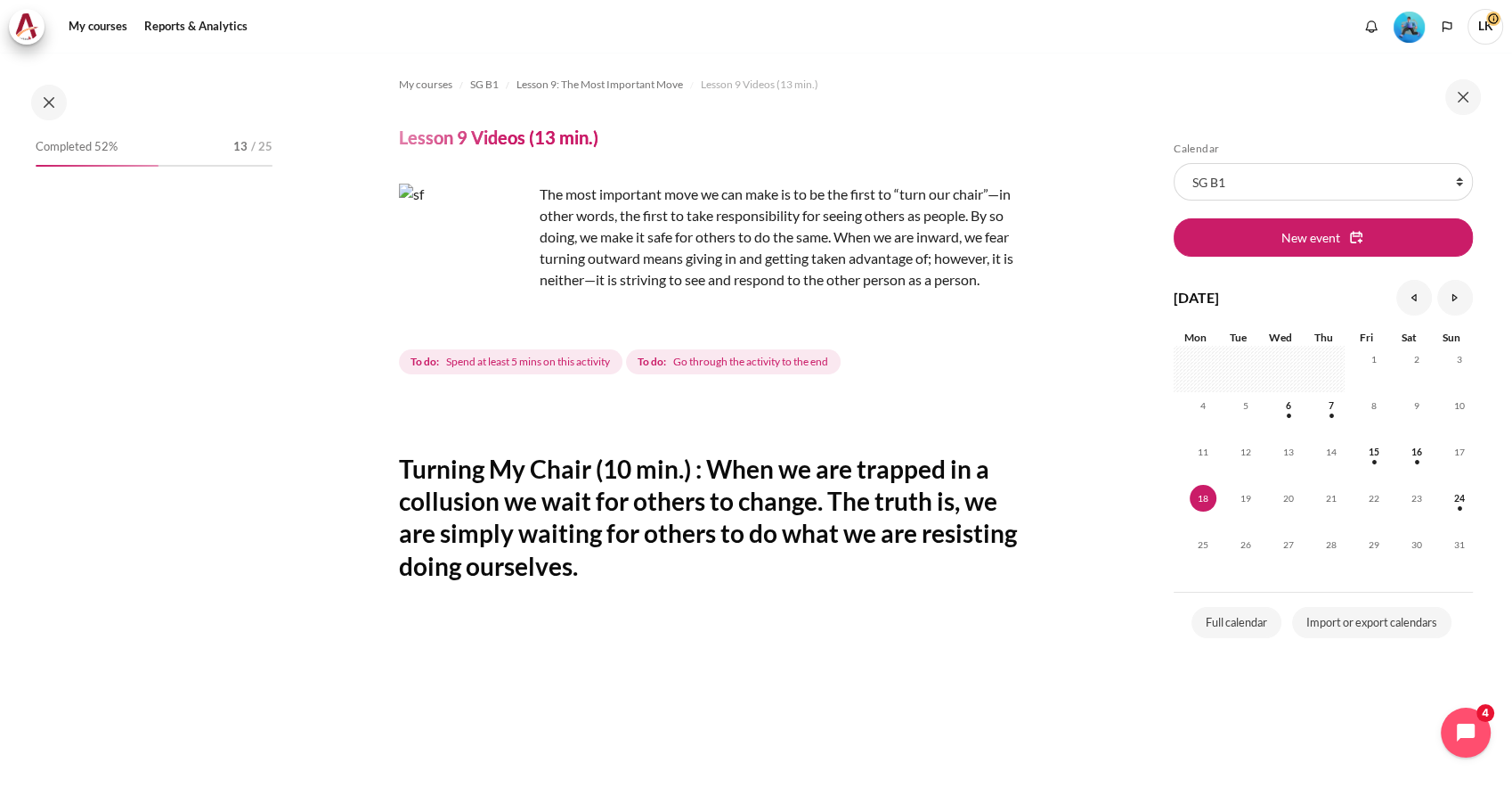
scroll to position [1269, 0]
